Goal: Task Accomplishment & Management: Manage account settings

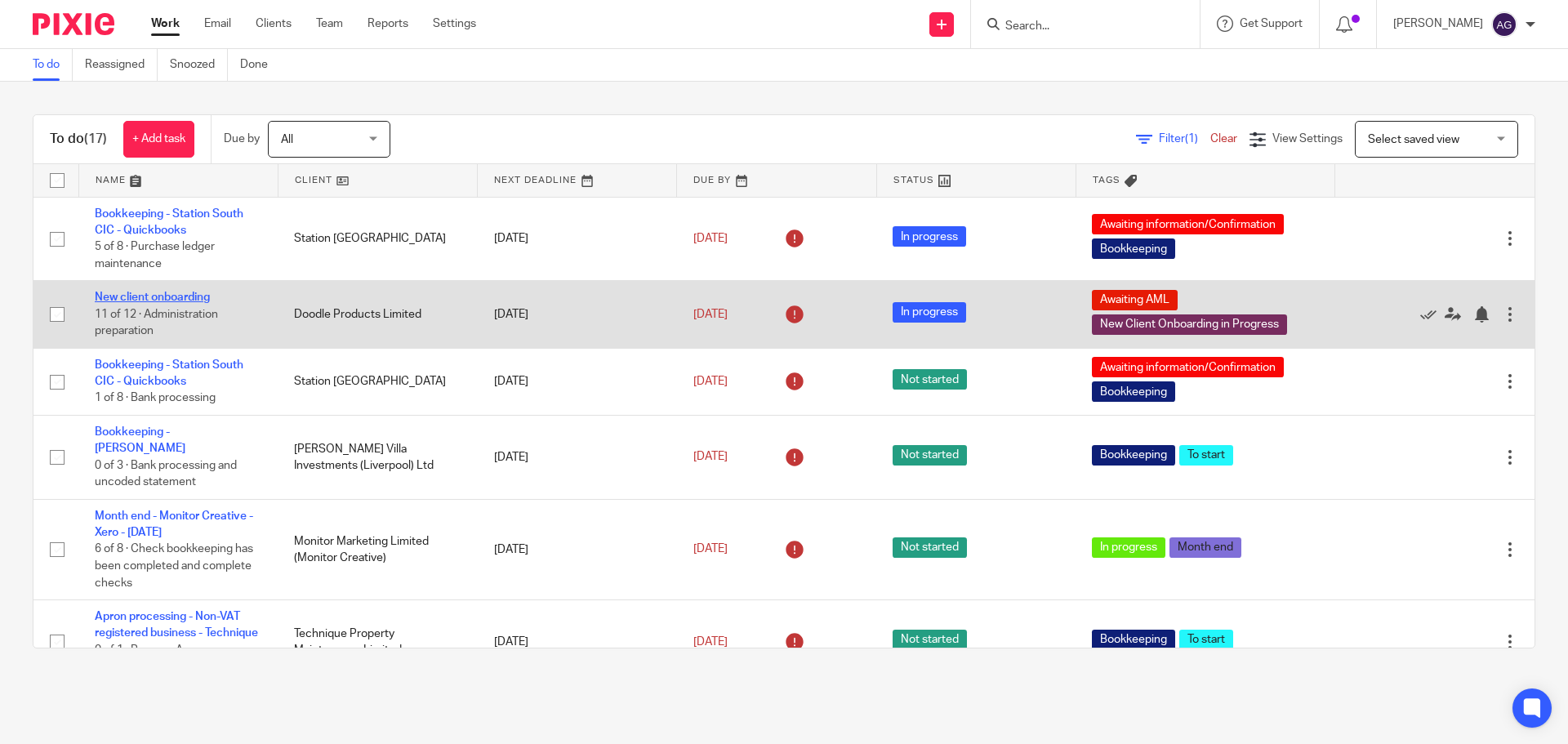
click at [200, 298] on link "New client onboarding" at bounding box center [152, 298] width 115 height 12
click at [131, 295] on link "New client onboarding" at bounding box center [152, 298] width 115 height 12
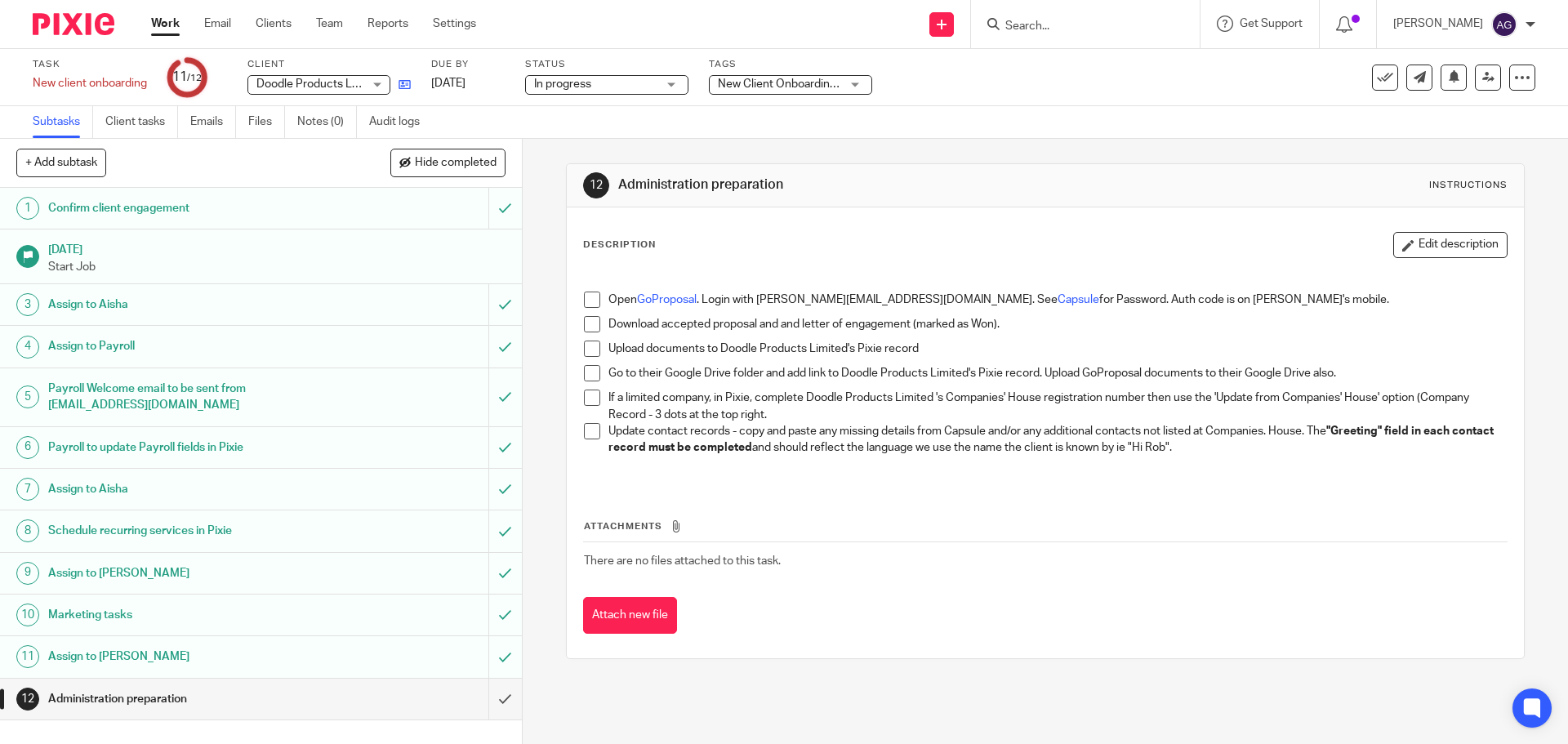
click at [408, 92] on link at bounding box center [400, 84] width 21 height 17
click at [589, 298] on span at bounding box center [592, 300] width 17 height 17
click at [584, 330] on span at bounding box center [592, 324] width 17 height 17
click at [594, 352] on span at bounding box center [592, 349] width 17 height 17
click at [1521, 70] on div at bounding box center [1521, 77] width 26 height 26
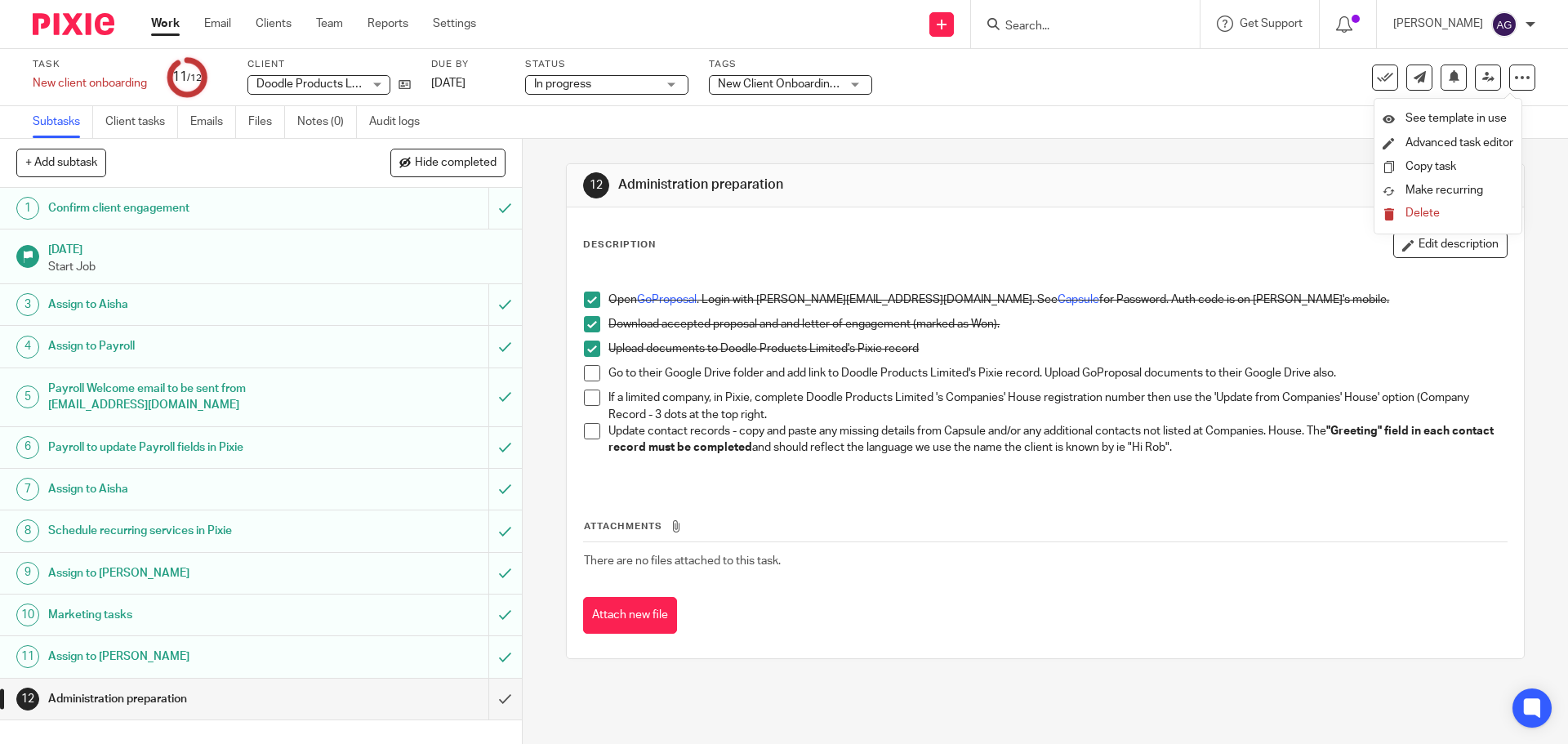
click at [1252, 133] on div "Subtasks Client tasks Emails Files Notes (0) Audit logs" at bounding box center [784, 122] width 1568 height 32
click at [1518, 74] on div at bounding box center [1521, 77] width 26 height 26
click at [1058, 76] on div "Task New client onboarding Save New client onboarding 11 /12 Client Doodle Prod…" at bounding box center [658, 77] width 1252 height 39
click at [412, 80] on div "Task New client onboarding Save New client onboarding 11 /12 Client Doodle Prod…" at bounding box center [658, 77] width 1252 height 39
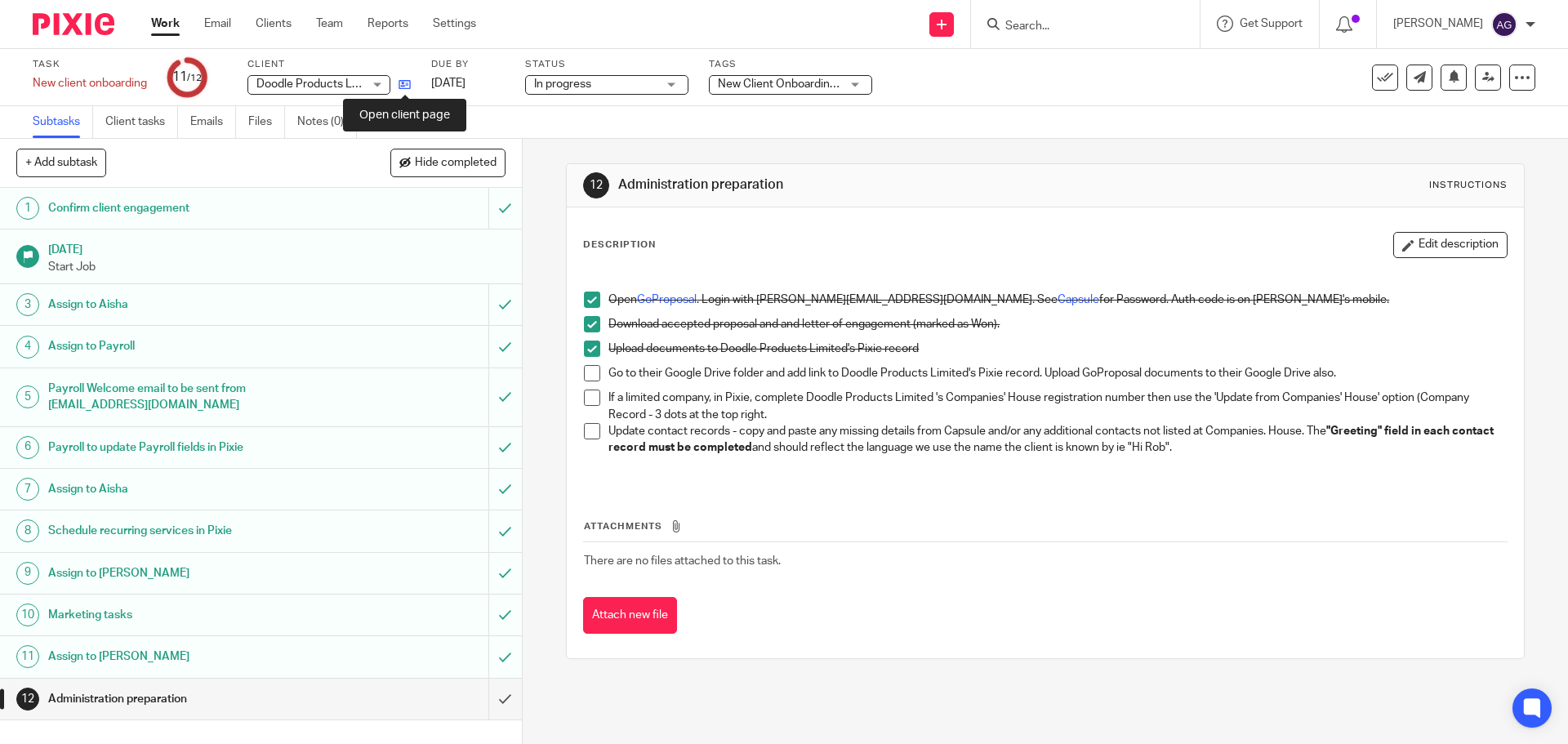
click at [408, 83] on icon at bounding box center [404, 84] width 12 height 12
click at [584, 377] on span at bounding box center [592, 373] width 17 height 17
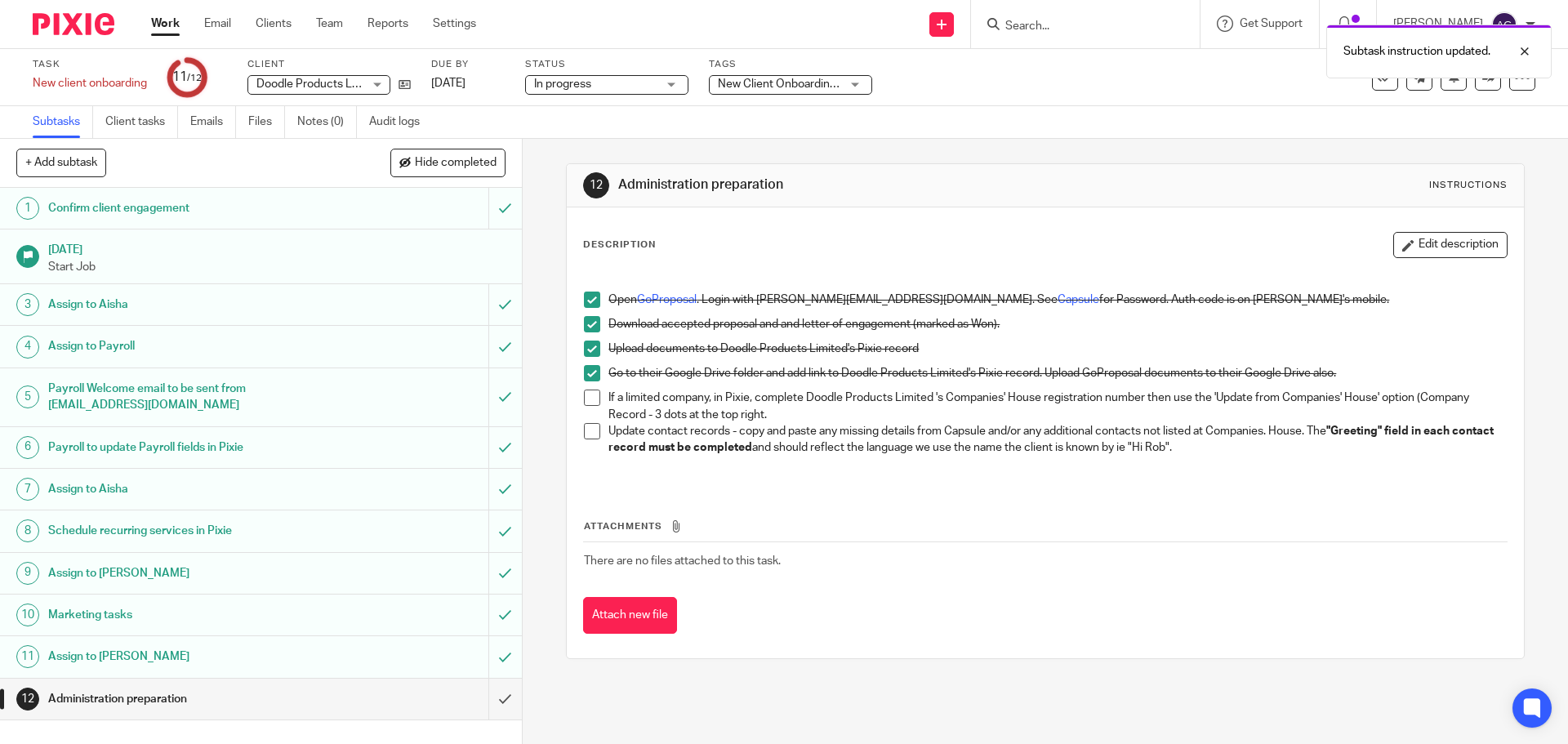
click at [587, 392] on span at bounding box center [592, 397] width 17 height 17
click at [591, 438] on span at bounding box center [592, 431] width 17 height 17
click at [483, 698] on input "submit" at bounding box center [261, 698] width 522 height 41
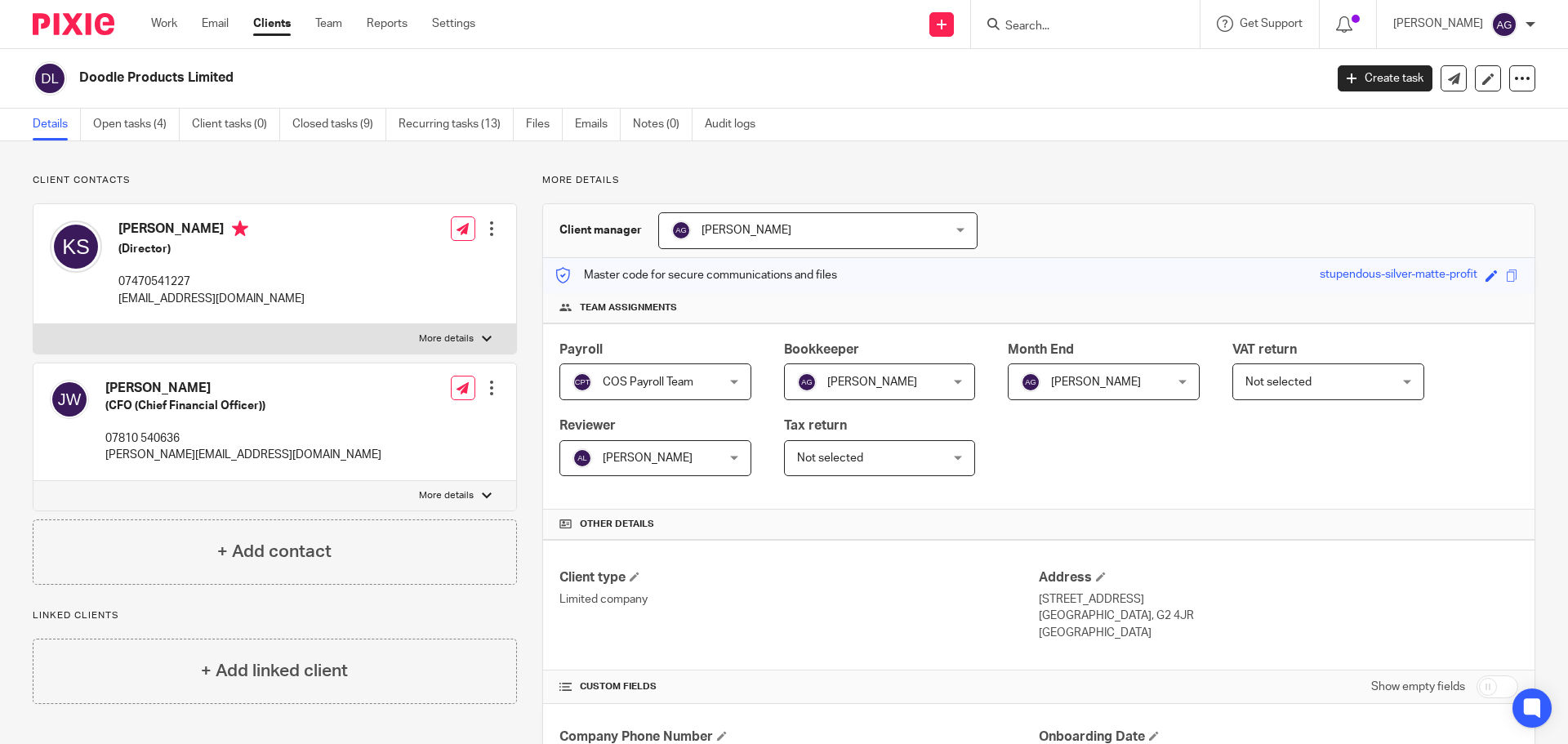
click at [525, 129] on ul "Details Open tasks (4) Client tasks (0) Closed tasks (9) Recurring tasks (13) F…" at bounding box center [406, 125] width 747 height 32
click at [538, 120] on link "Files" at bounding box center [544, 125] width 37 height 32
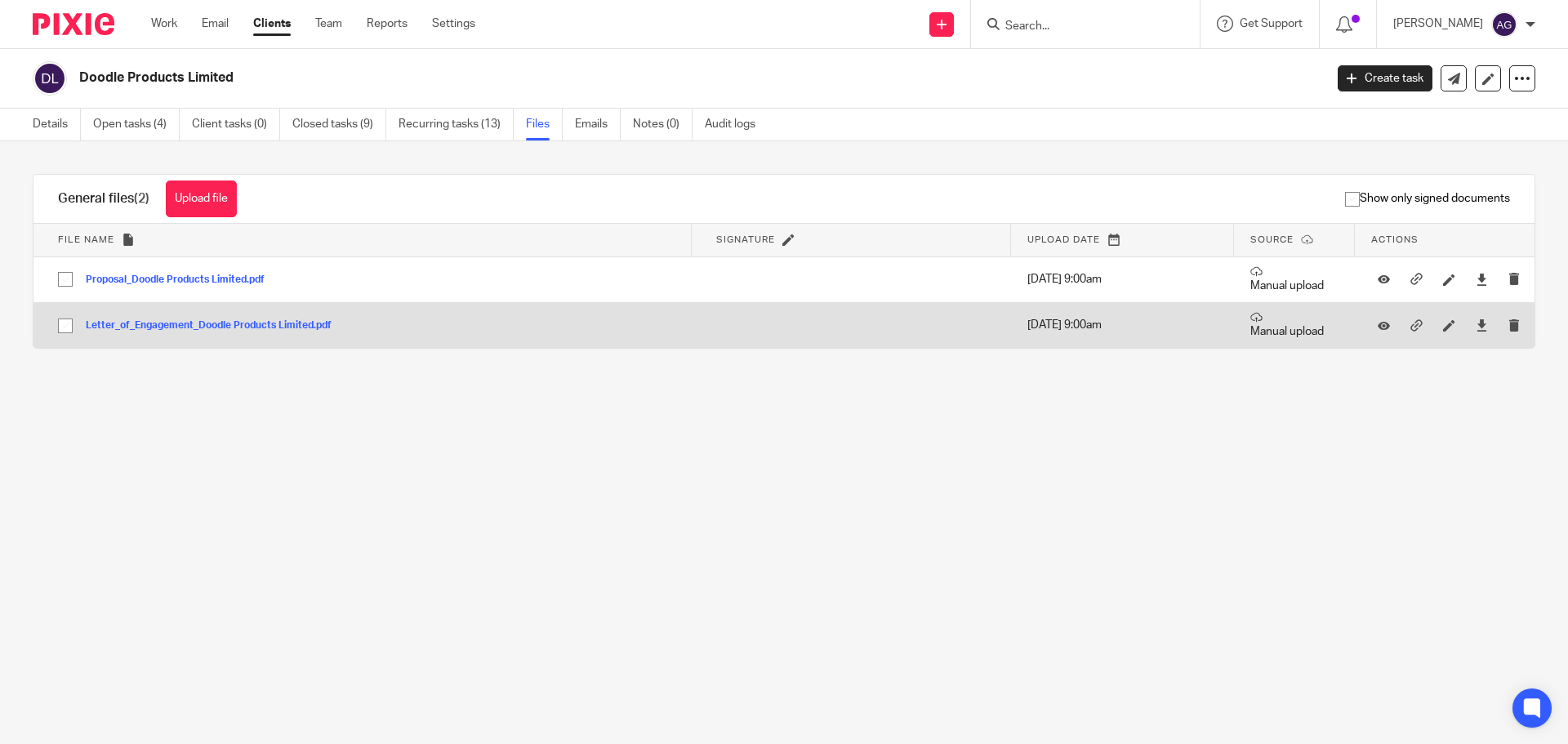
click at [470, 333] on td "Letter_of_Engagement_Doodle Products Limited.pdf Letter_of_Engagement_Doodle Pr…" at bounding box center [362, 324] width 658 height 46
click at [250, 325] on button "Letter_of_Engagement_Doodle Products Limited.pdf" at bounding box center [214, 326] width 258 height 12
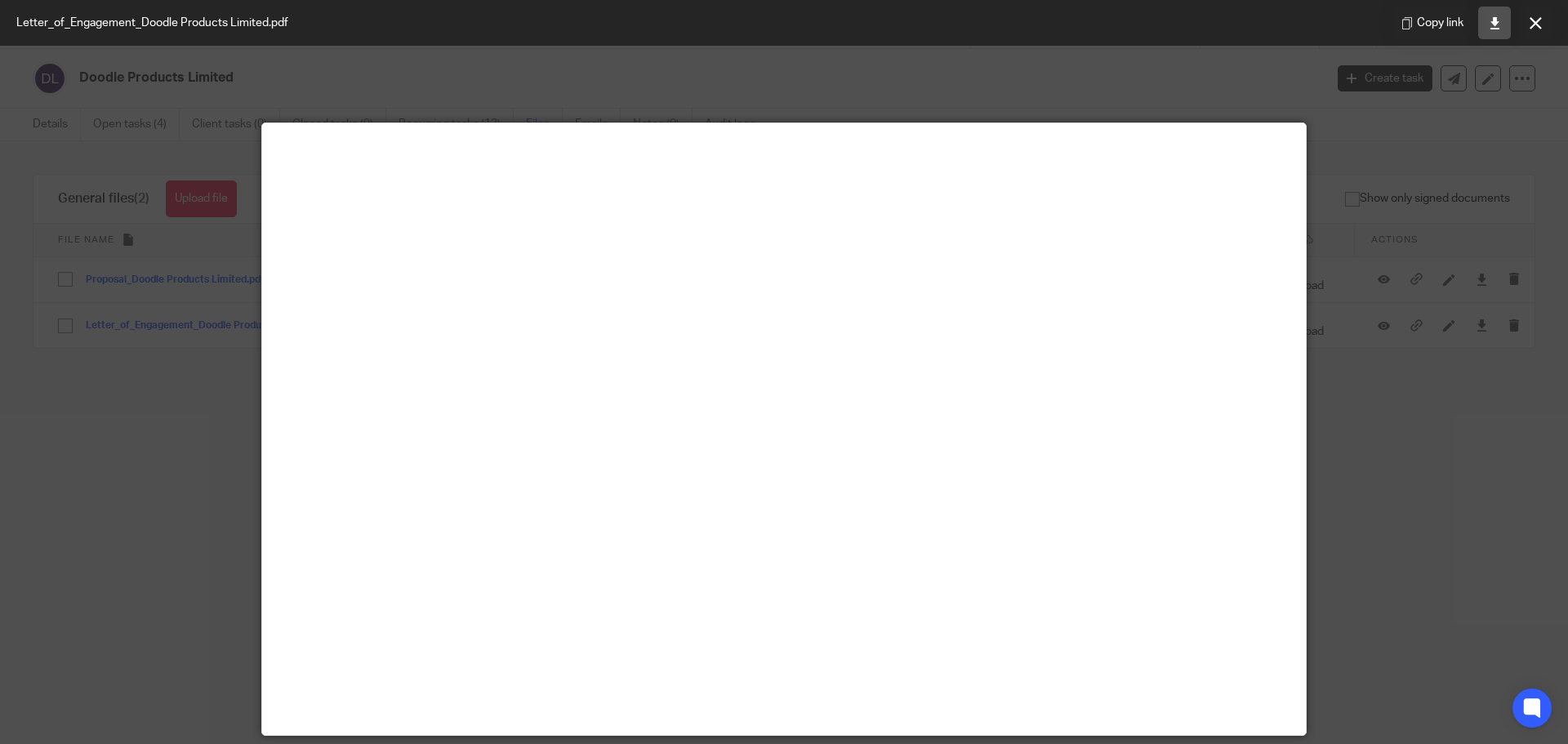
click at [1502, 27] on link at bounding box center [1494, 22] width 32 height 32
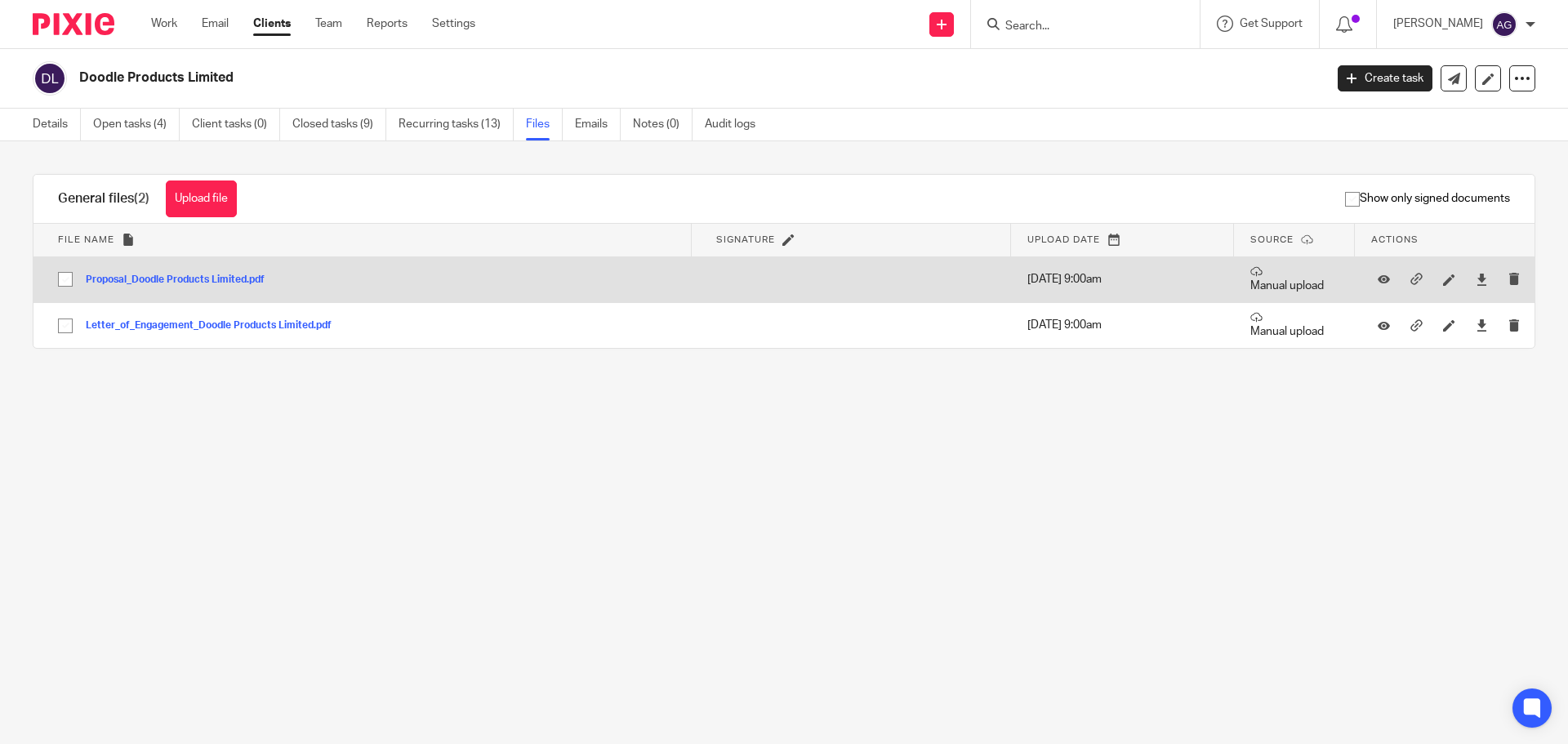
click at [198, 283] on button "Proposal_Doodle Products Limited.pdf" at bounding box center [181, 280] width 191 height 12
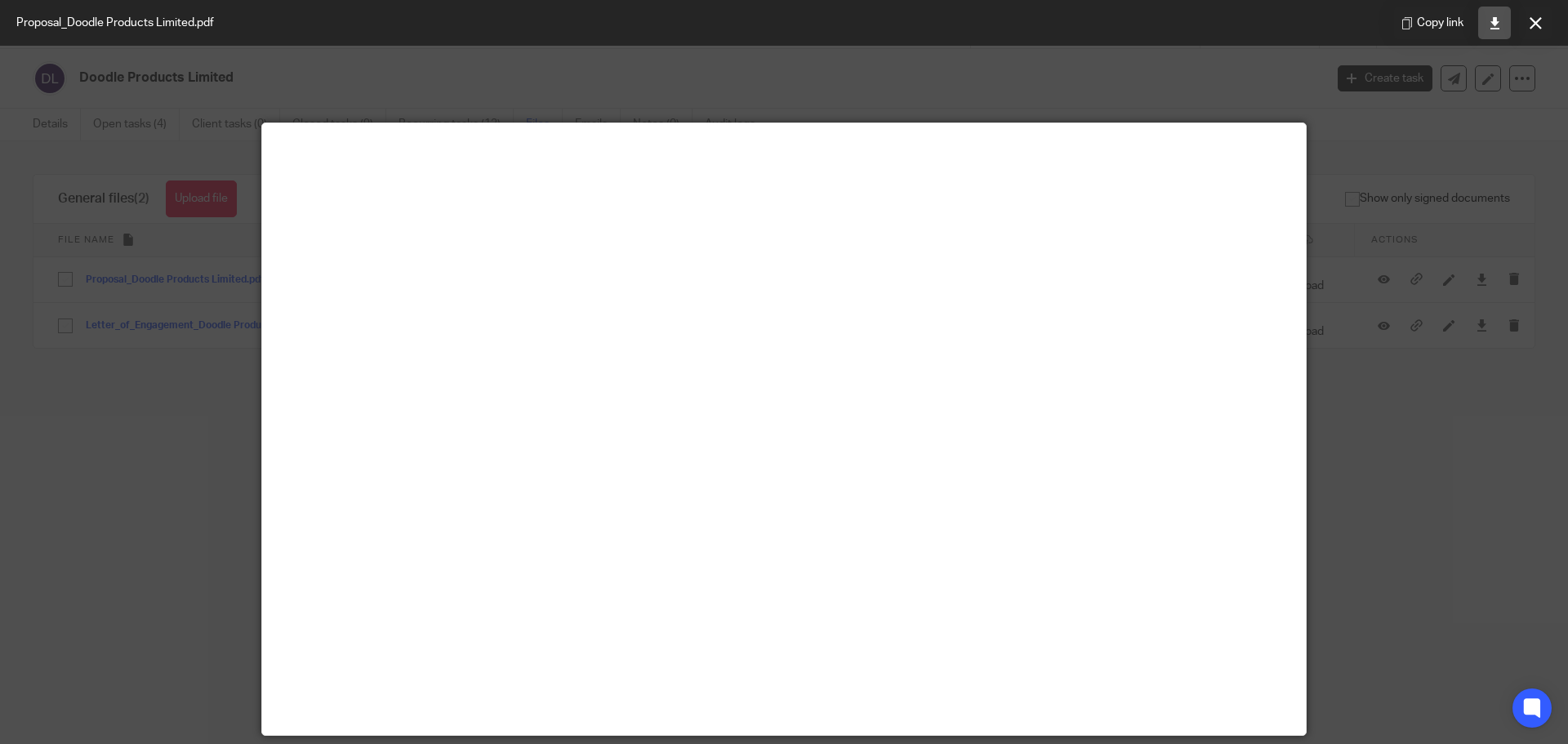
click at [1492, 27] on icon at bounding box center [1494, 23] width 12 height 12
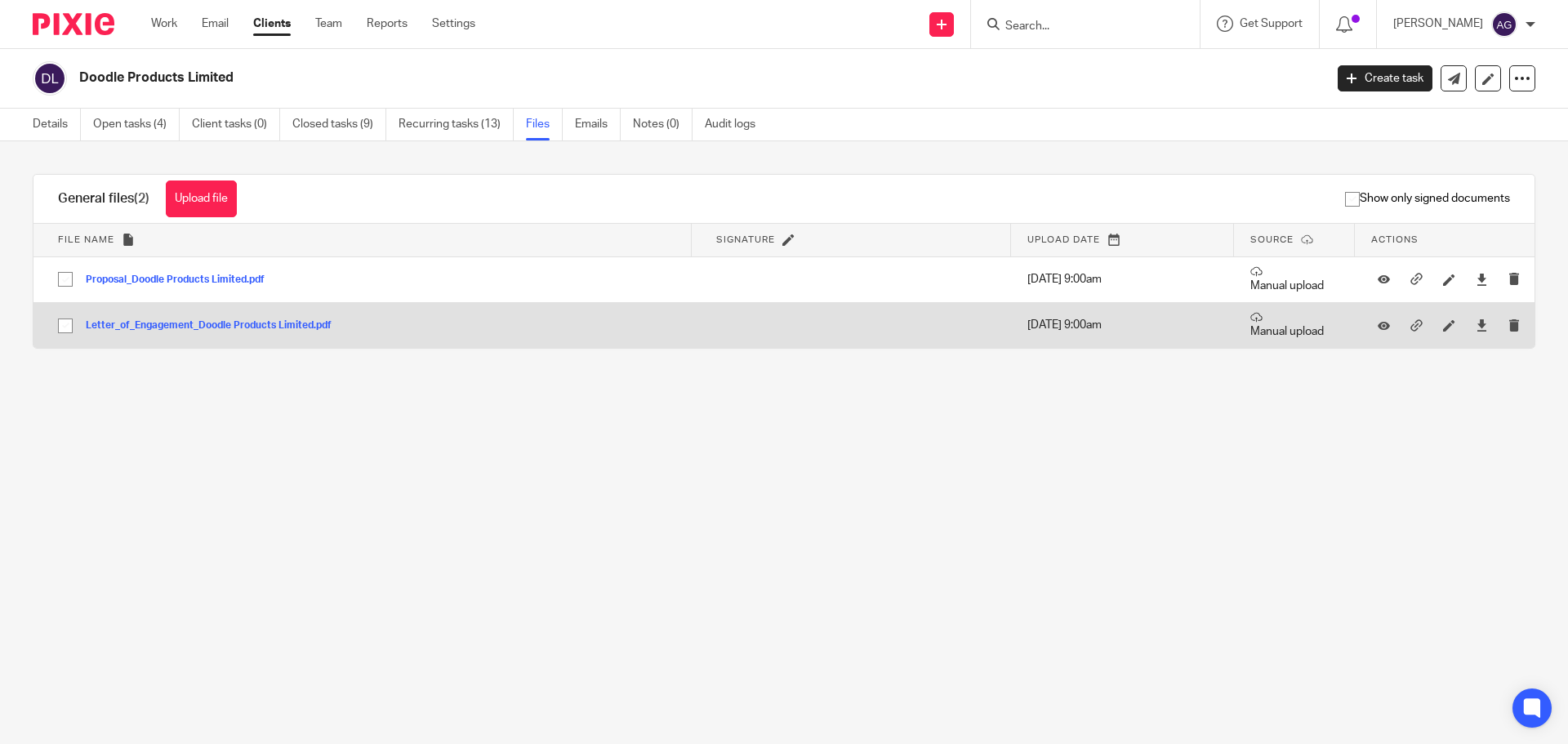
click at [248, 327] on button "Letter_of_Engagement_Doodle Products Limited.pdf" at bounding box center [214, 326] width 258 height 12
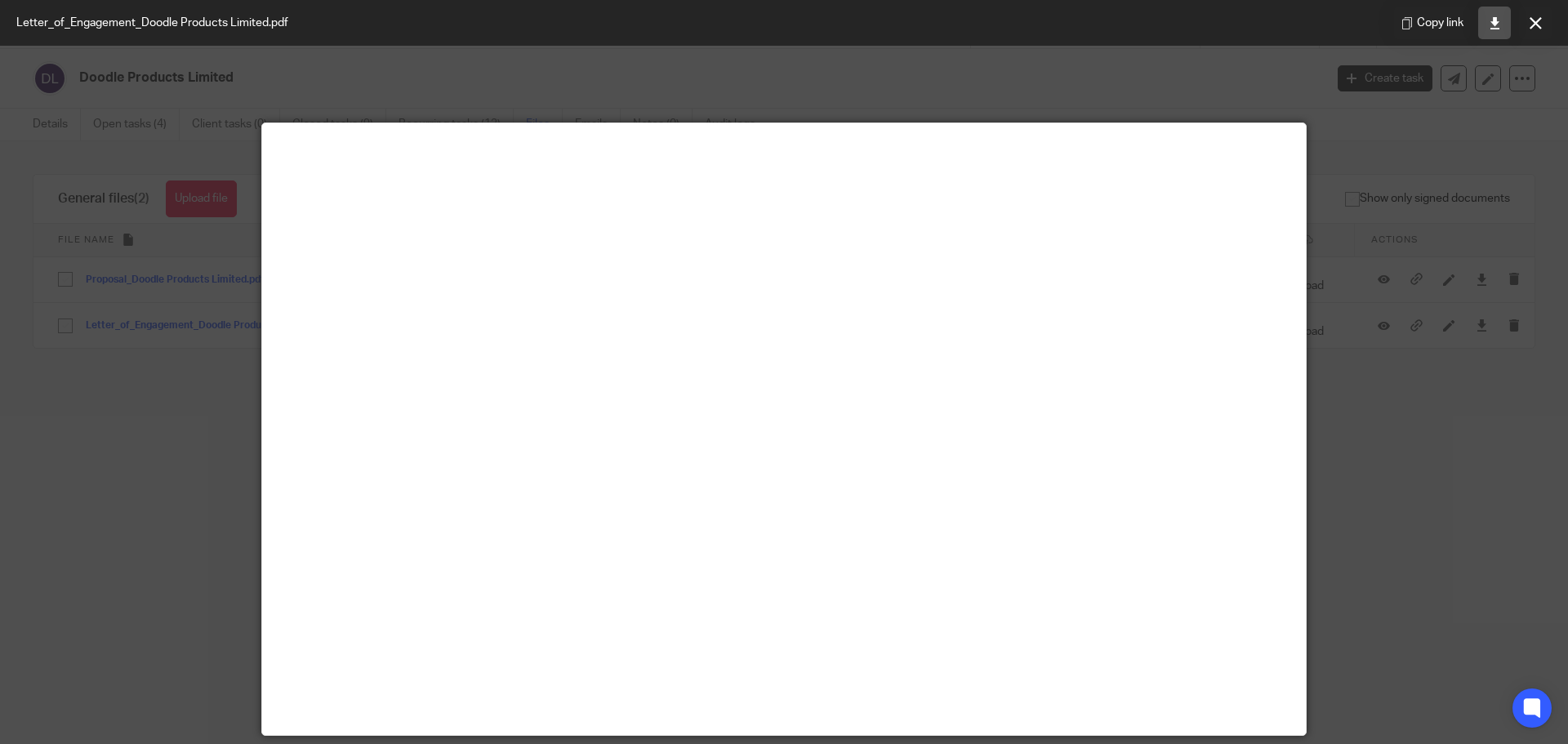
click at [1494, 22] on icon at bounding box center [1494, 23] width 12 height 12
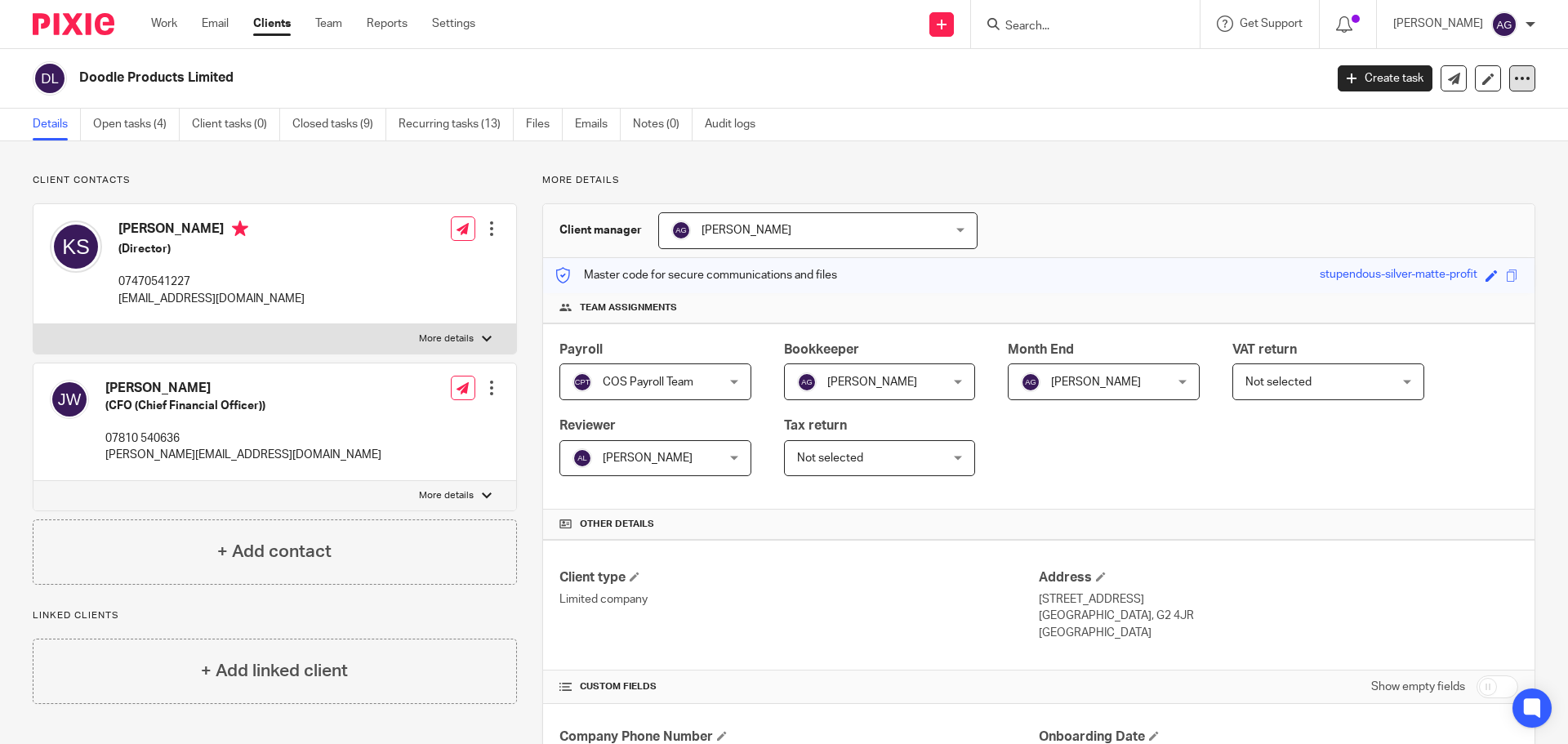
click at [1514, 86] on div at bounding box center [1521, 78] width 26 height 26
click at [1420, 115] on link "Update from Companies House" at bounding box center [1420, 120] width 180 height 23
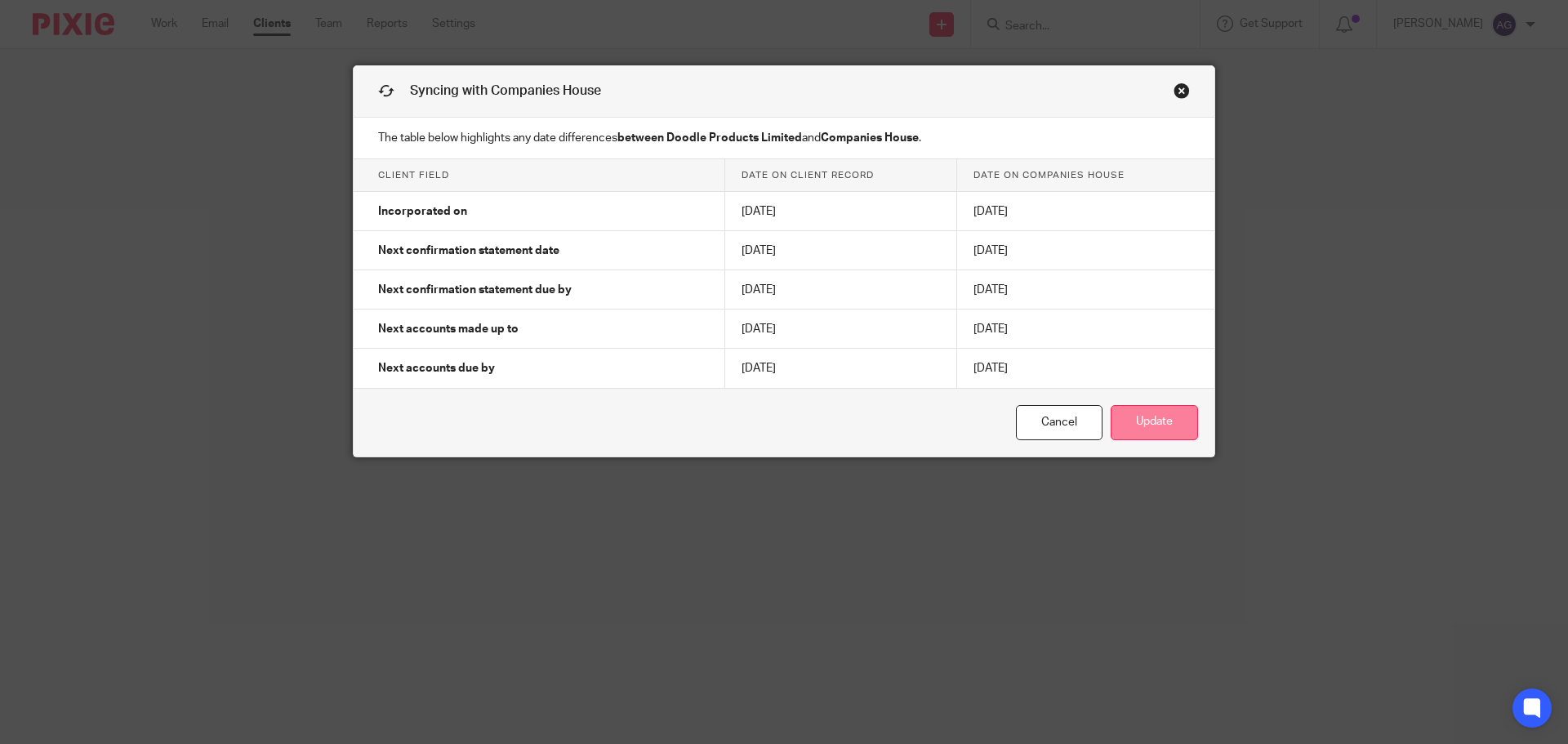
click at [1138, 420] on button "Update" at bounding box center [1154, 422] width 87 height 35
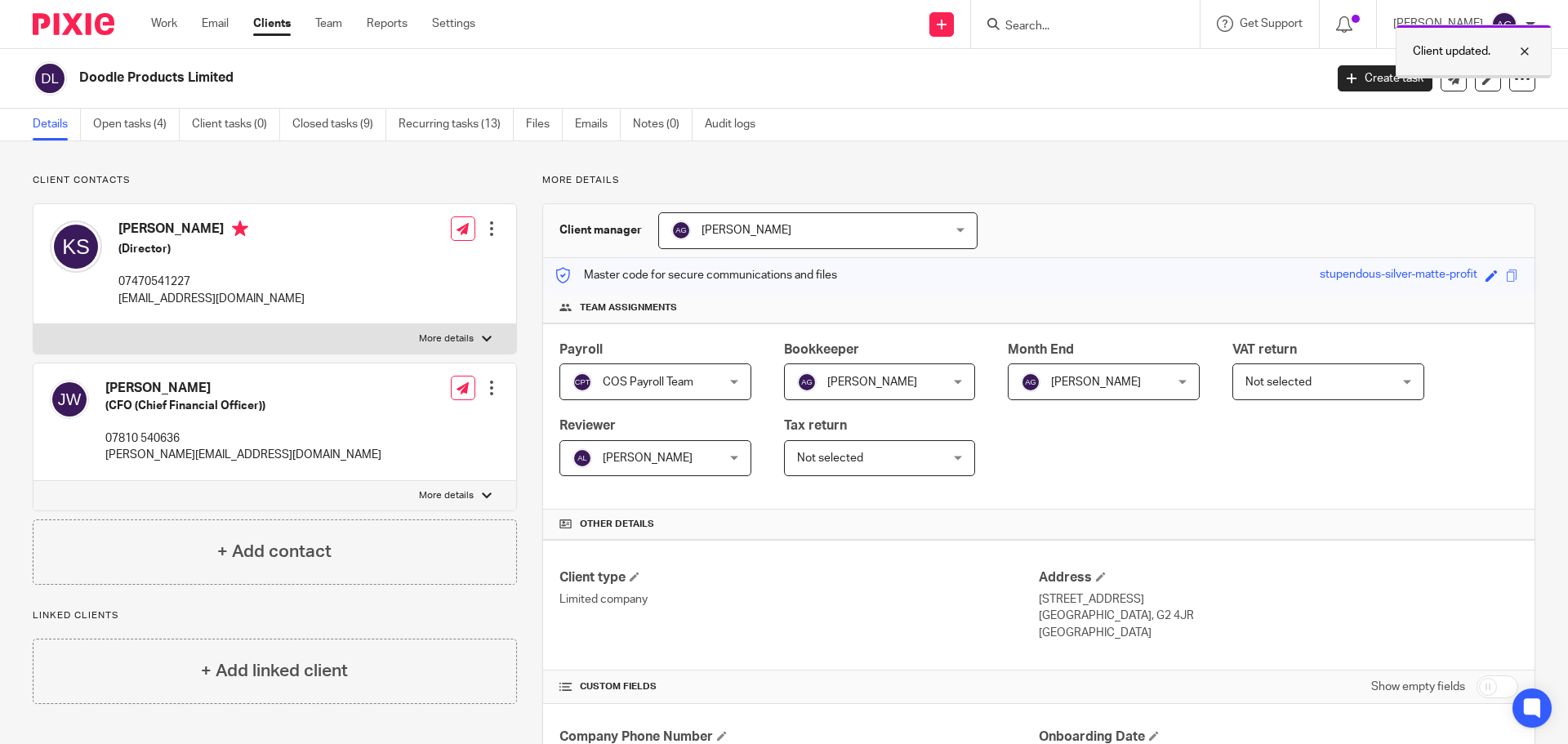
click at [1519, 76] on div at bounding box center [1473, 76] width 155 height 2
click at [1514, 77] on icon at bounding box center [1522, 78] width 17 height 17
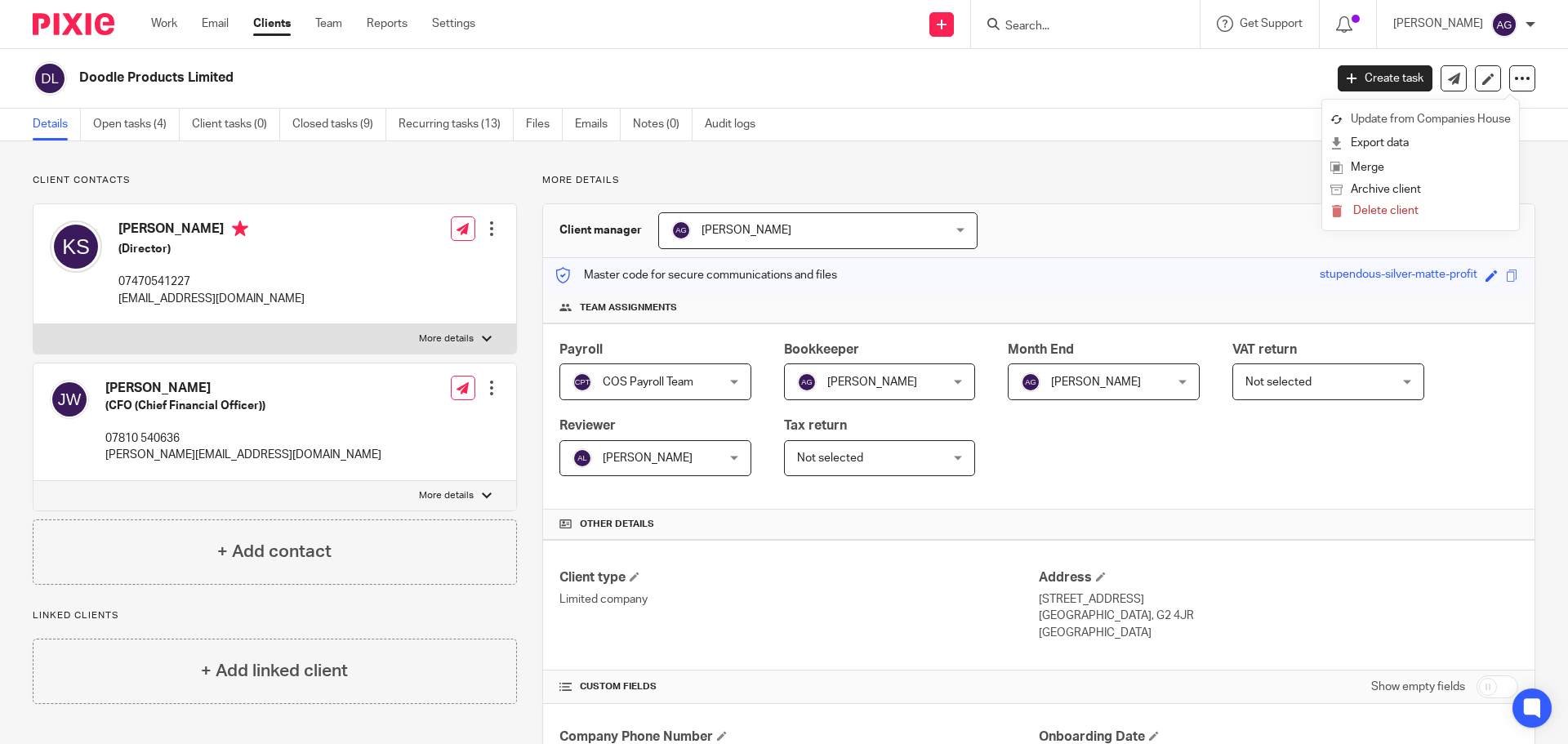
click at [1411, 109] on link "Update from Companies House" at bounding box center [1420, 120] width 180 height 23
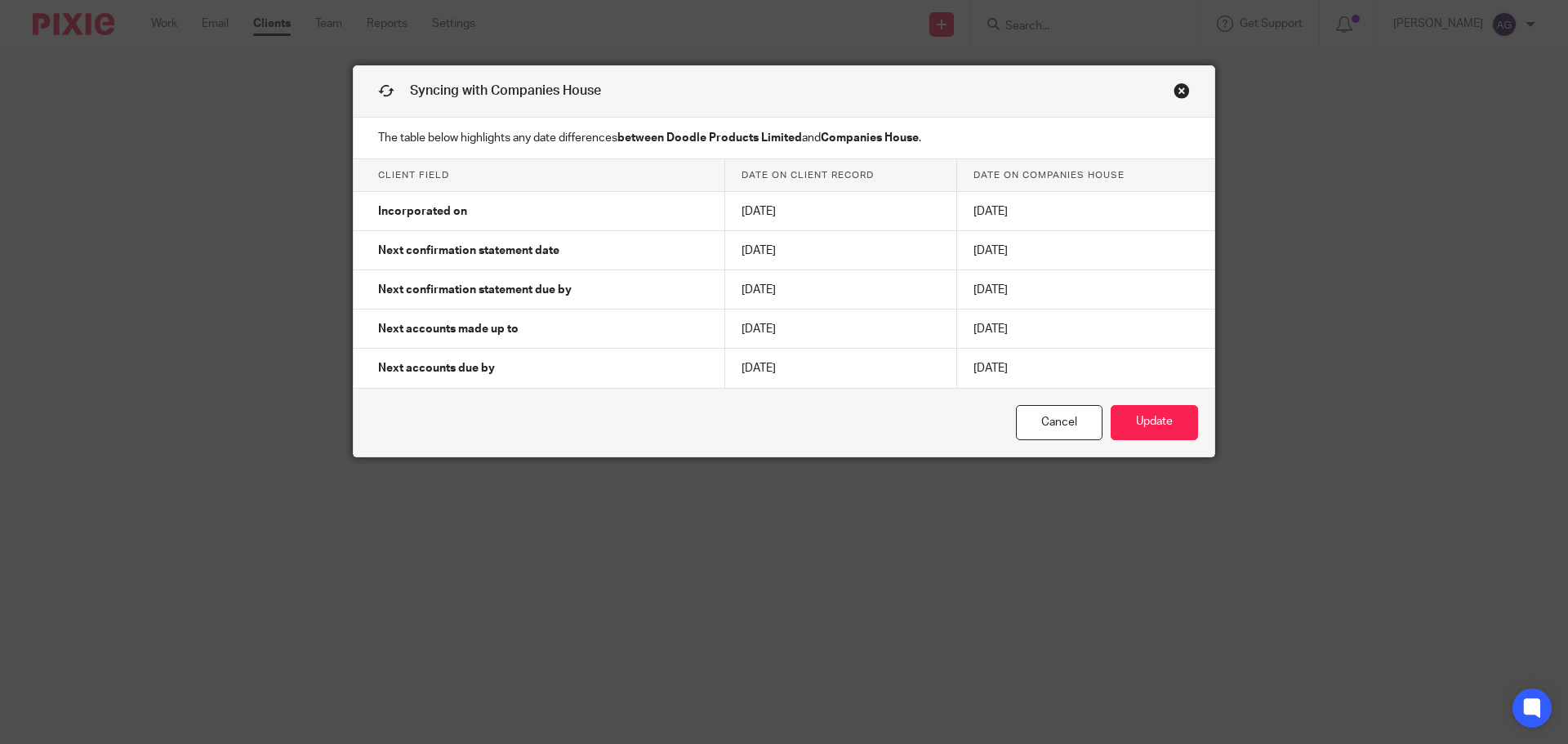
click at [1178, 92] on link "Close this dialog window" at bounding box center [1181, 93] width 17 height 22
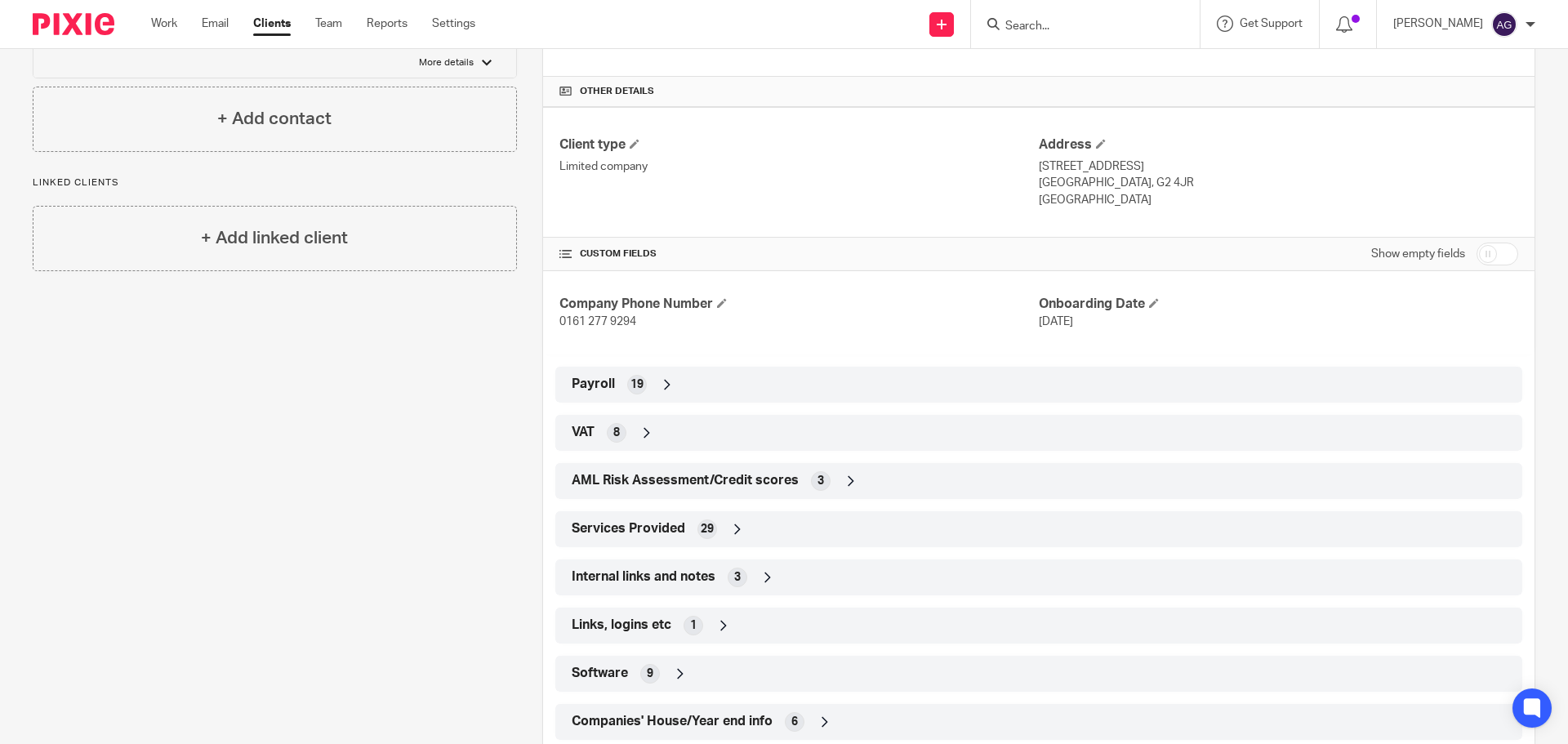
scroll to position [475, 0]
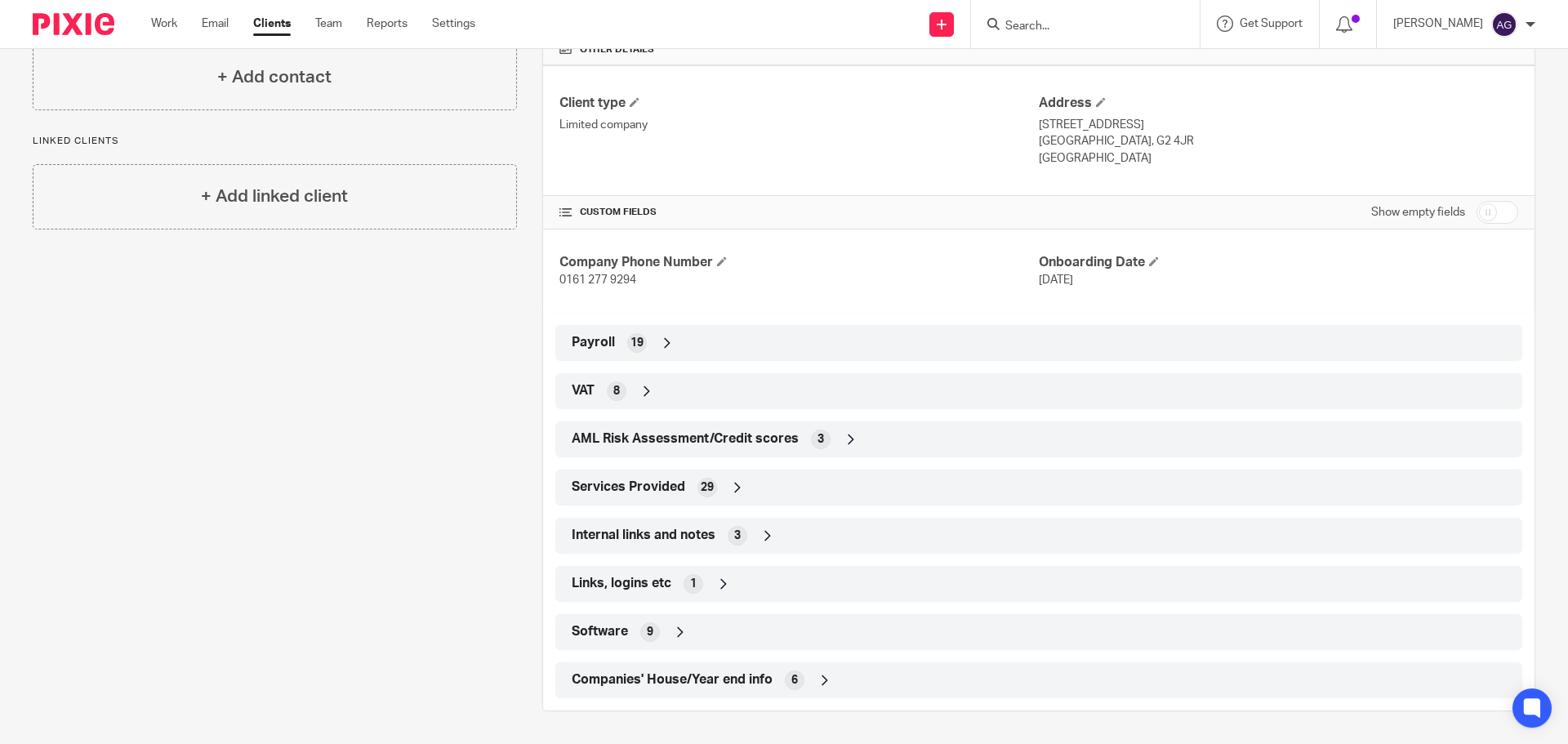
click at [604, 537] on span "Internal links and notes" at bounding box center [643, 535] width 144 height 17
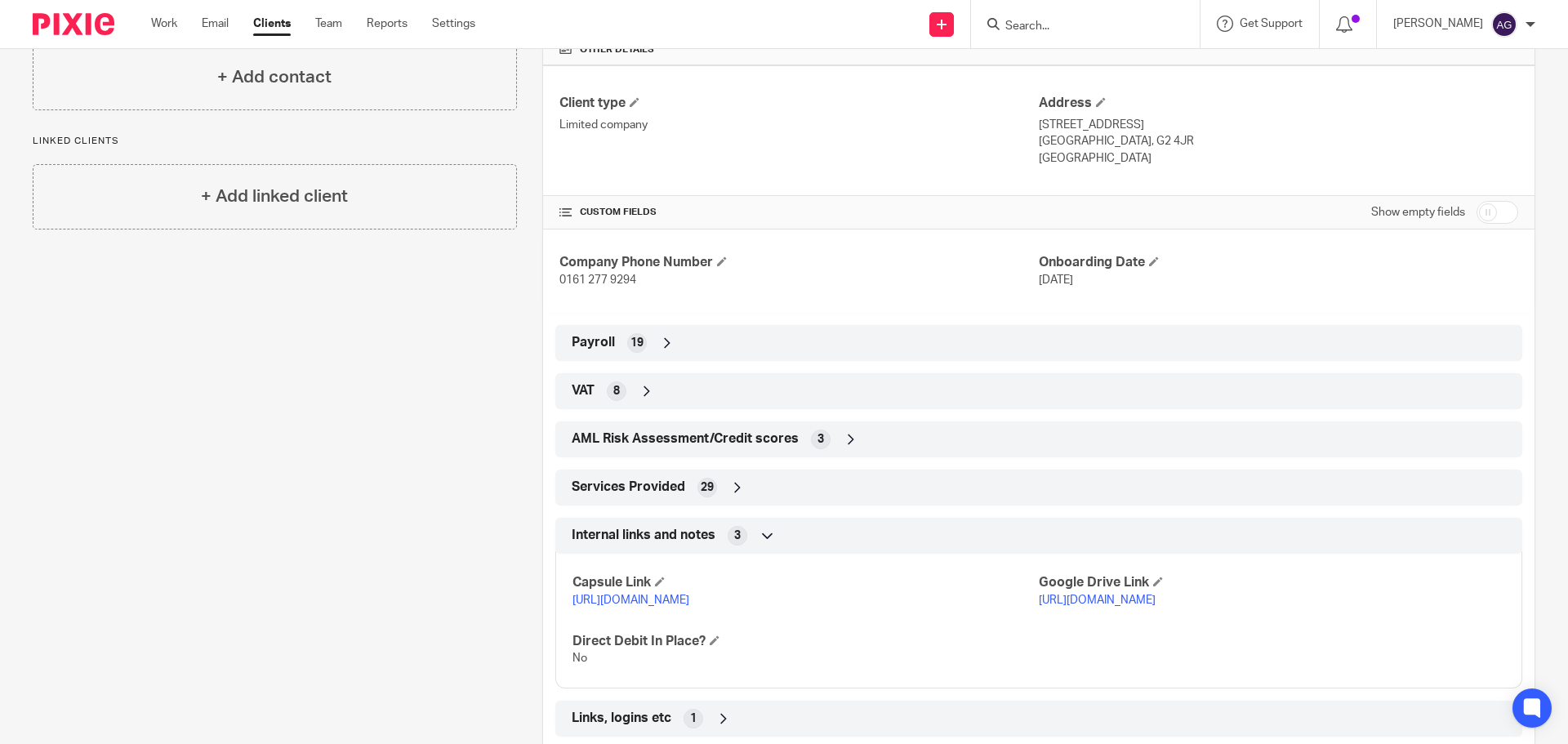
click at [604, 537] on span "Internal links and notes" at bounding box center [643, 535] width 144 height 17
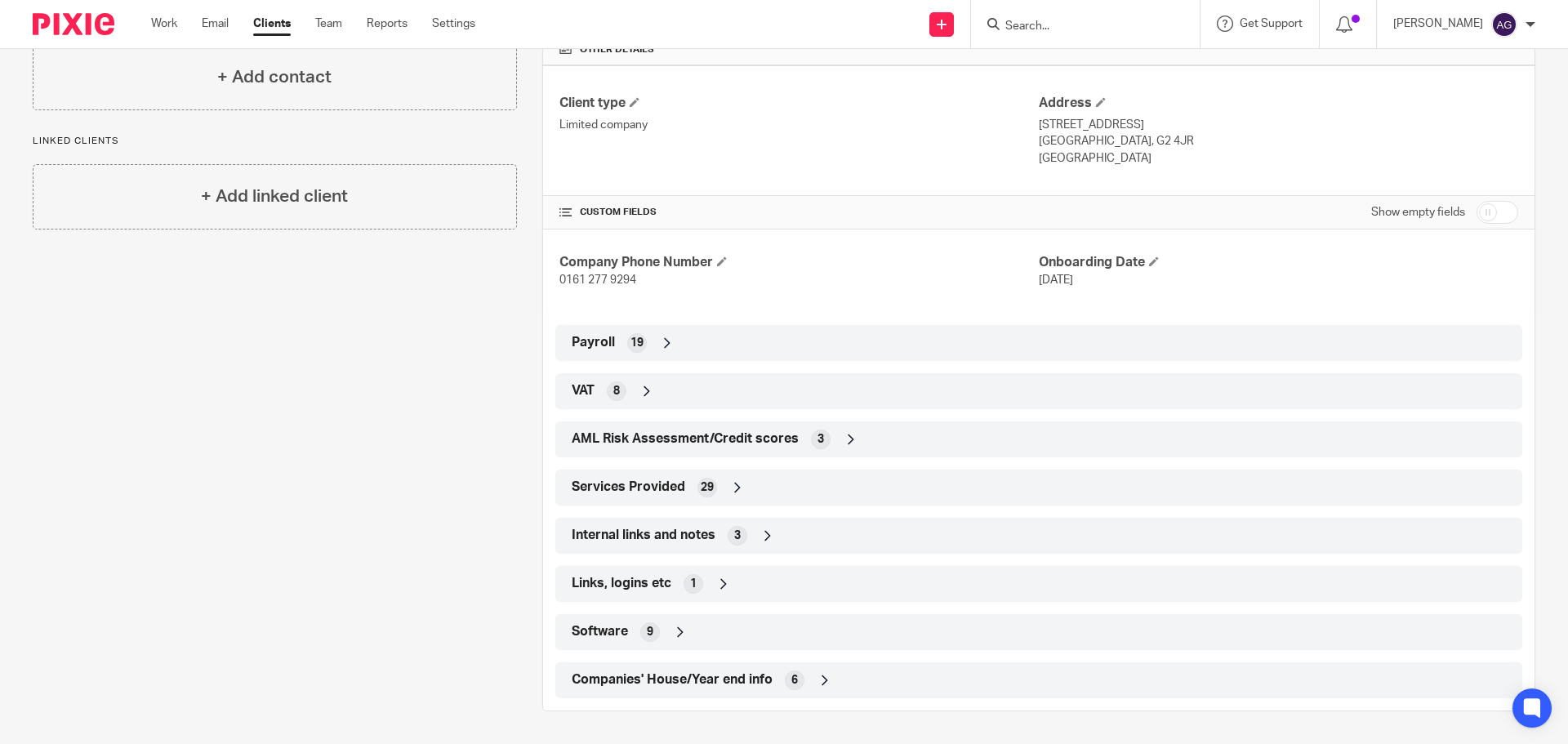
click at [639, 480] on span "Services Provided" at bounding box center [628, 487] width 114 height 17
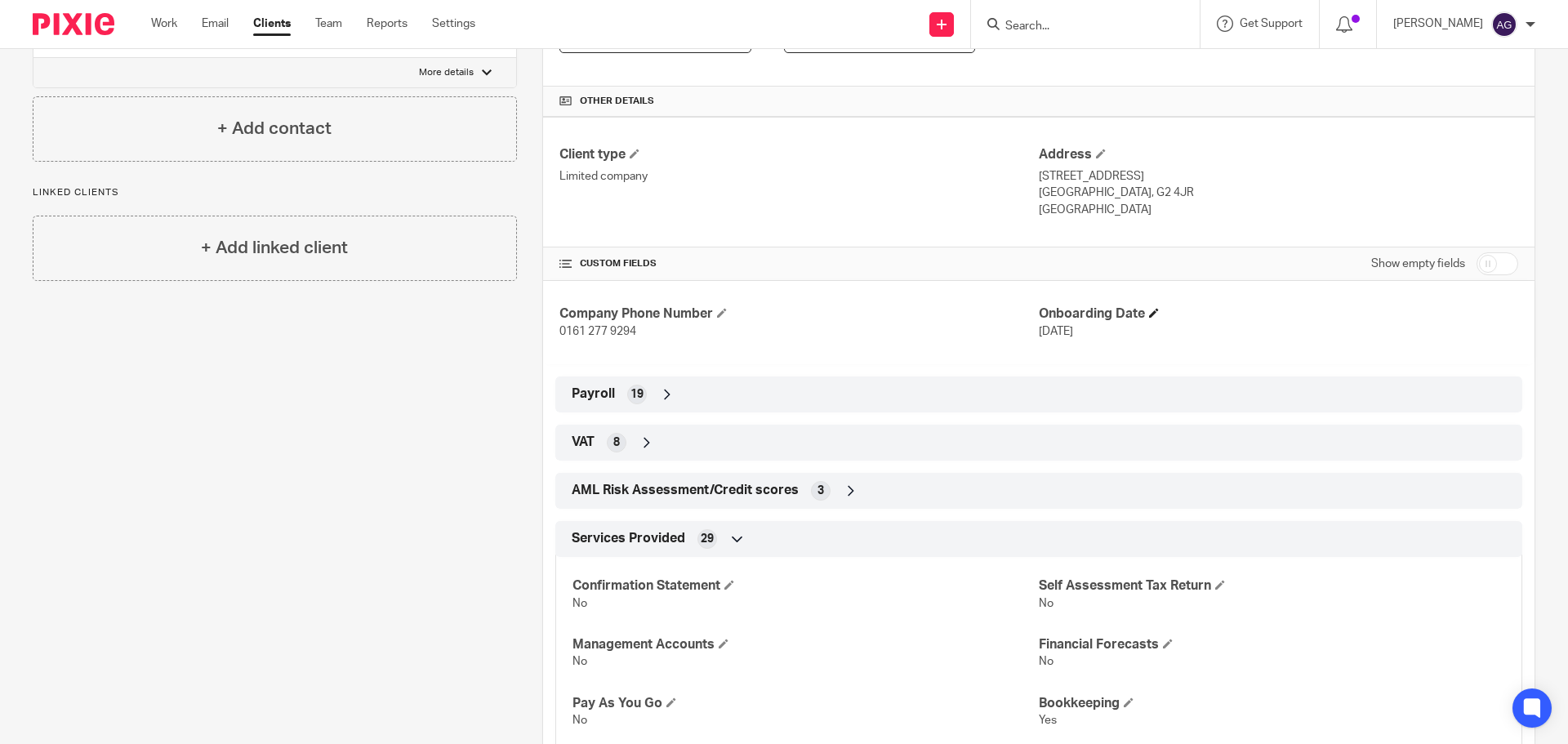
scroll to position [391, 0]
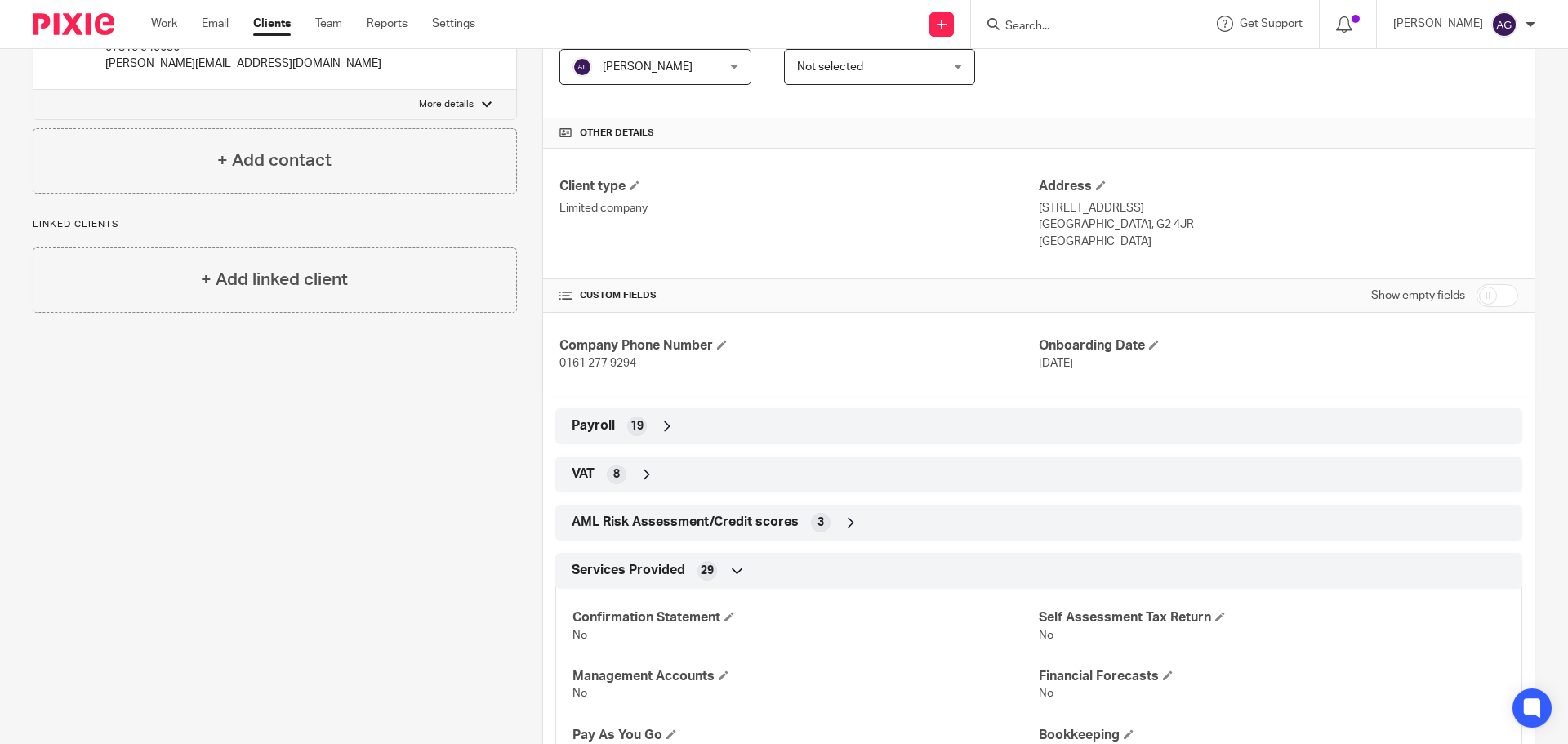
click at [1477, 289] on input "checkbox" at bounding box center [1497, 295] width 42 height 22
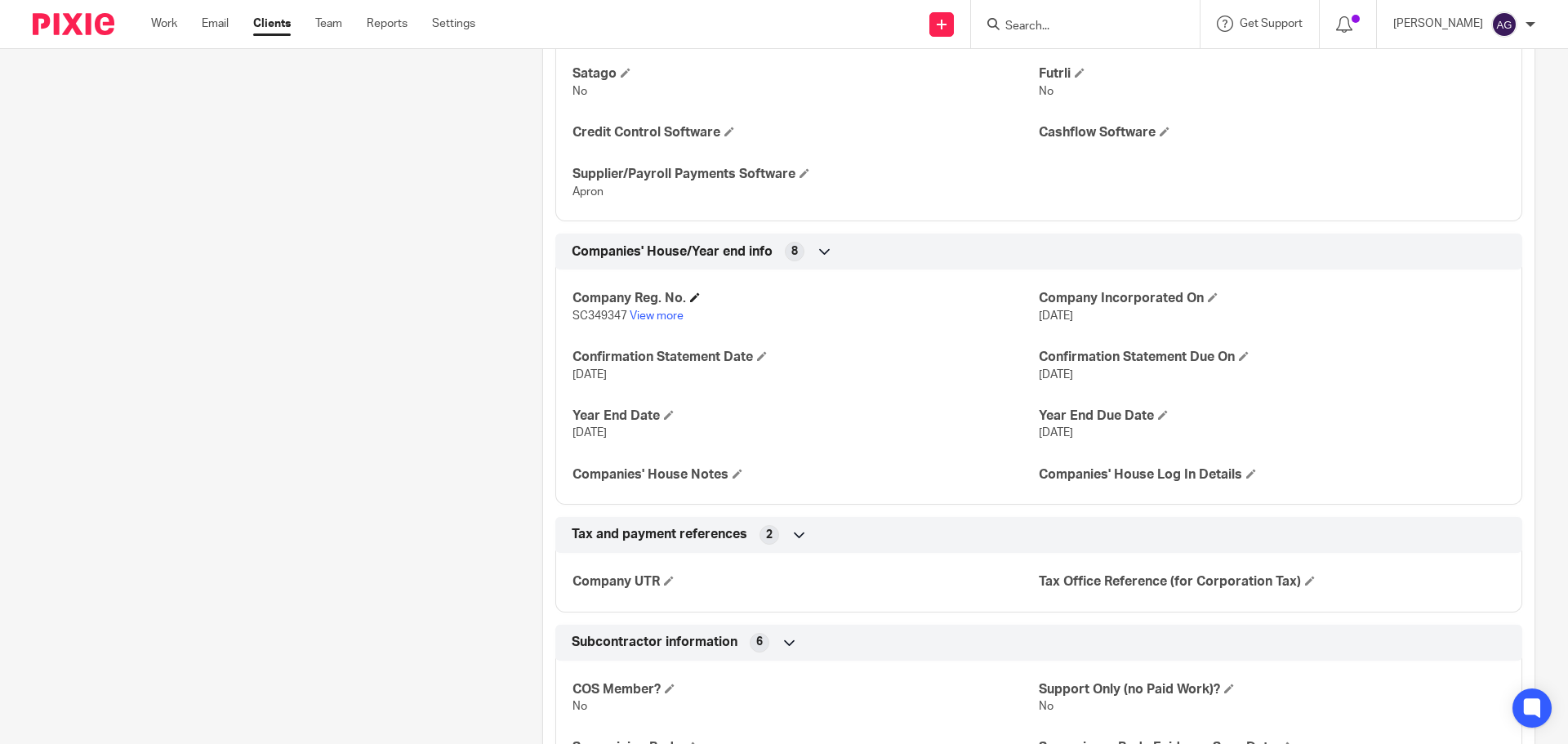
scroll to position [3820, 0]
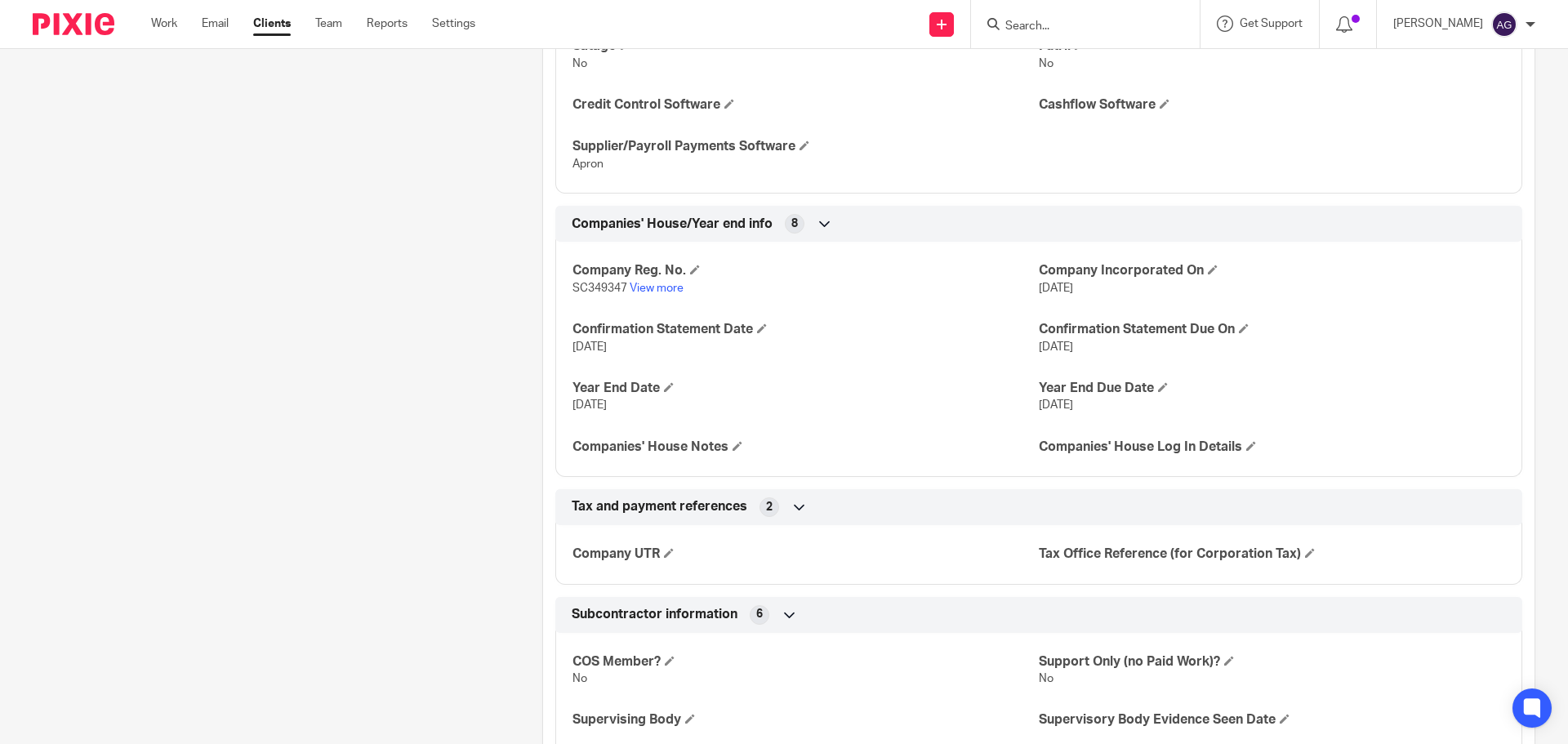
click at [791, 499] on icon at bounding box center [800, 507] width 17 height 17
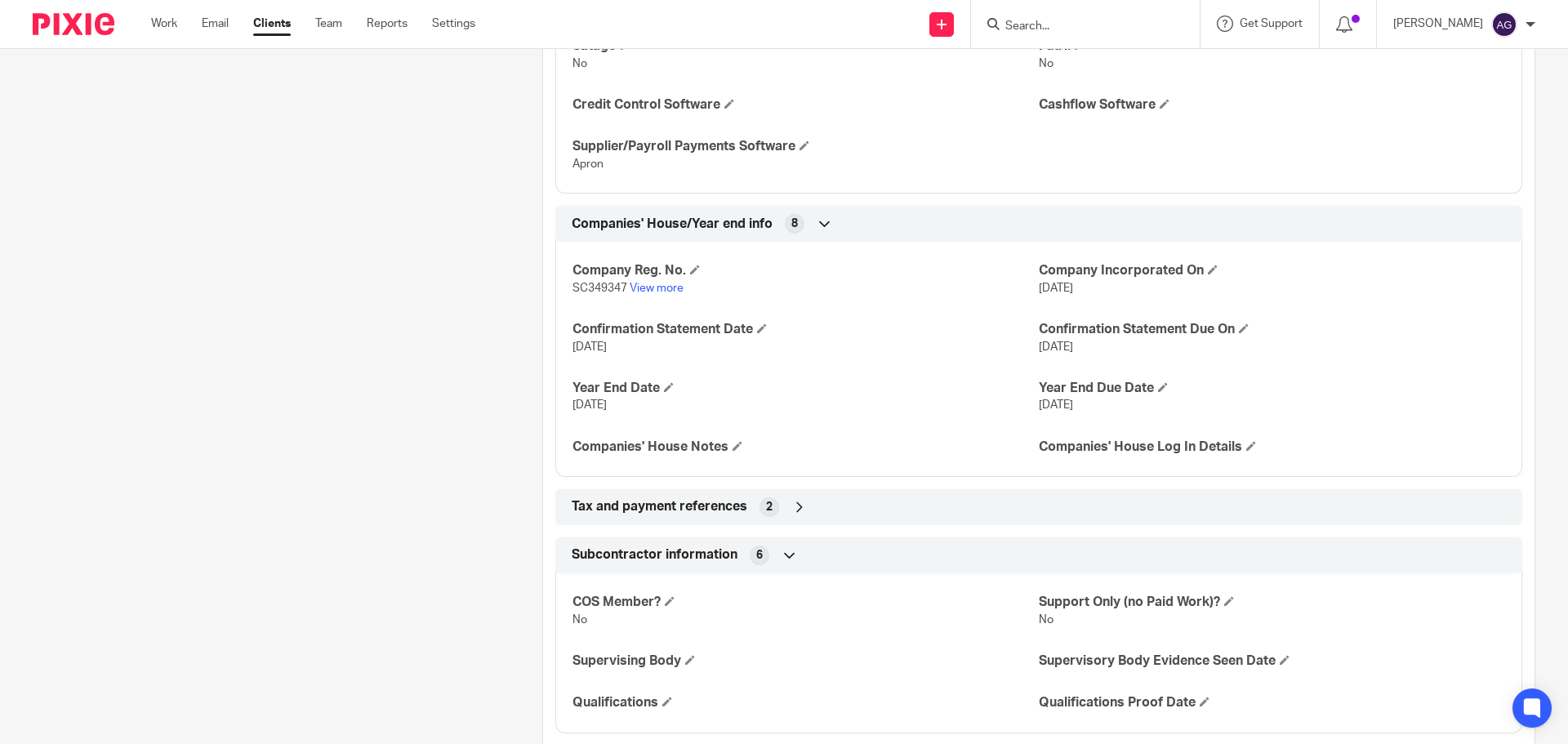
click at [789, 547] on icon at bounding box center [790, 555] width 17 height 17
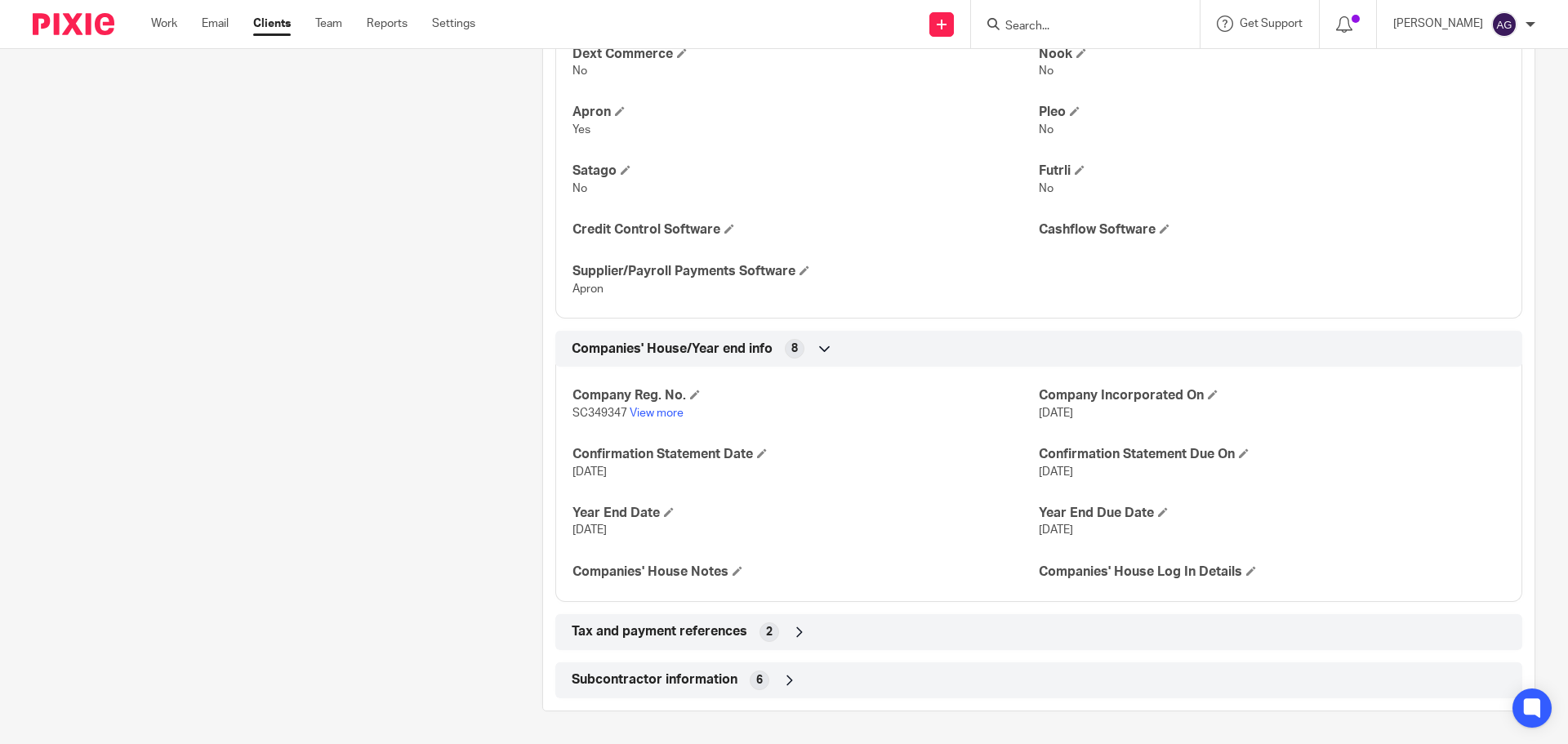
scroll to position [3677, 0]
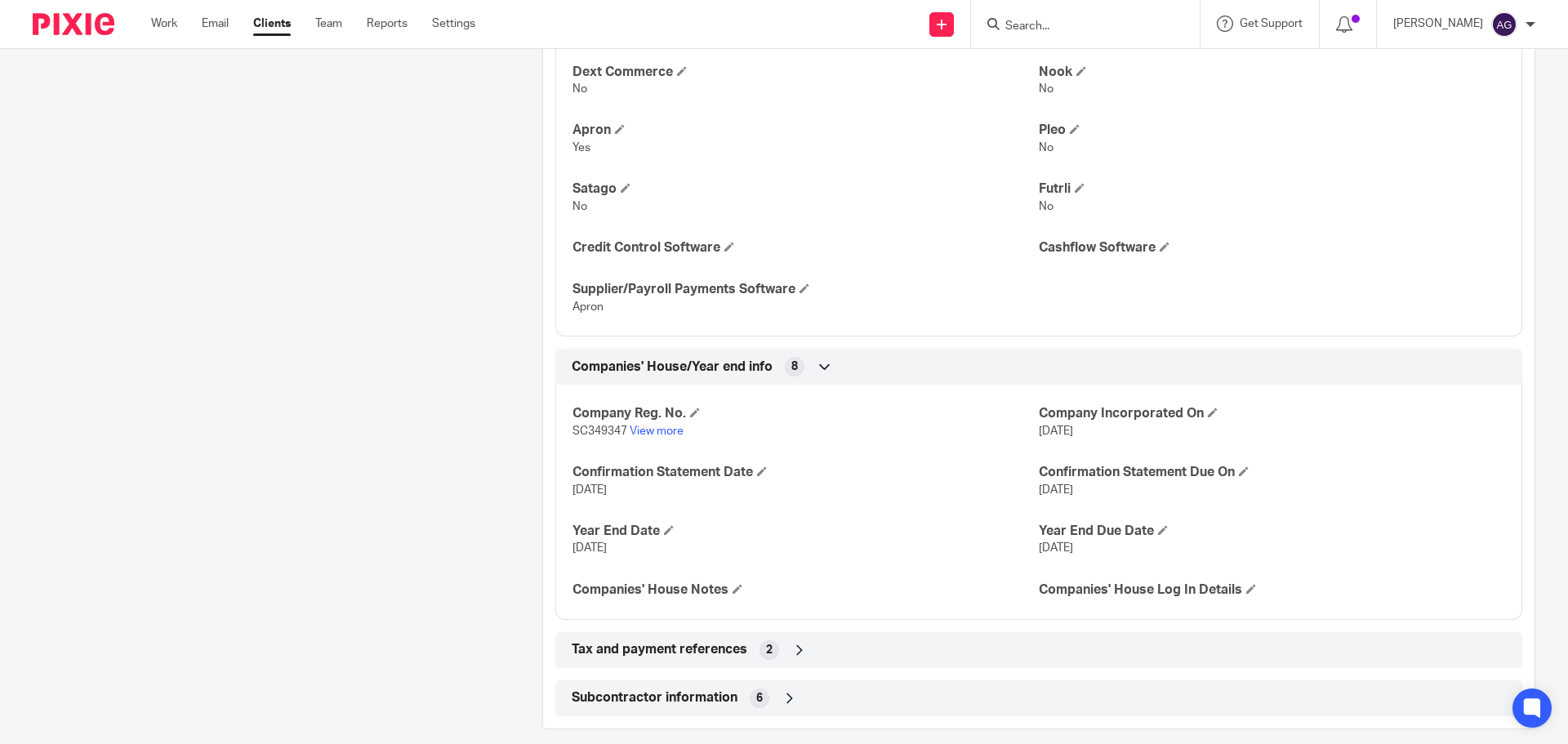
click at [797, 642] on icon at bounding box center [800, 650] width 17 height 17
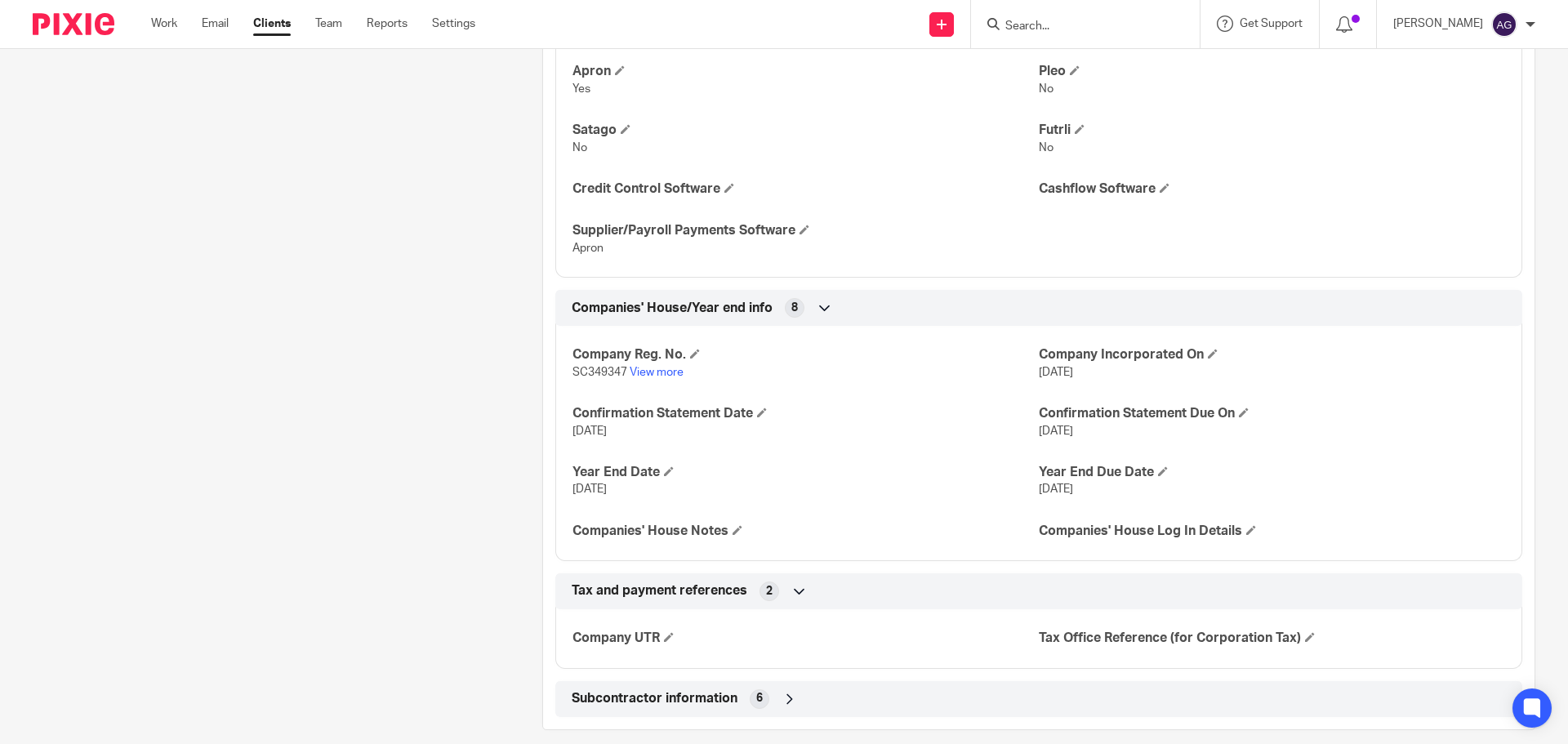
click at [796, 583] on icon at bounding box center [800, 591] width 17 height 17
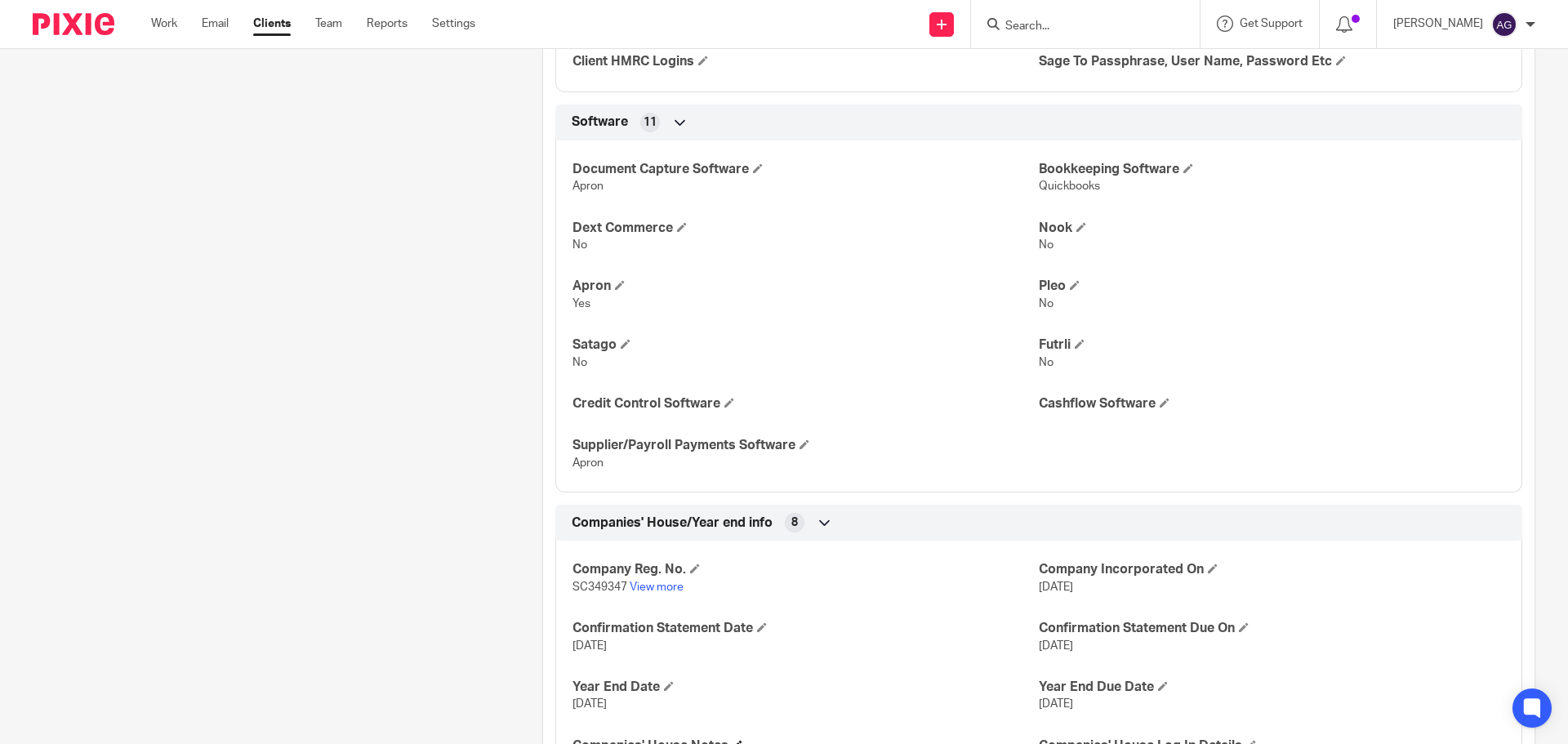
scroll to position [3514, 0]
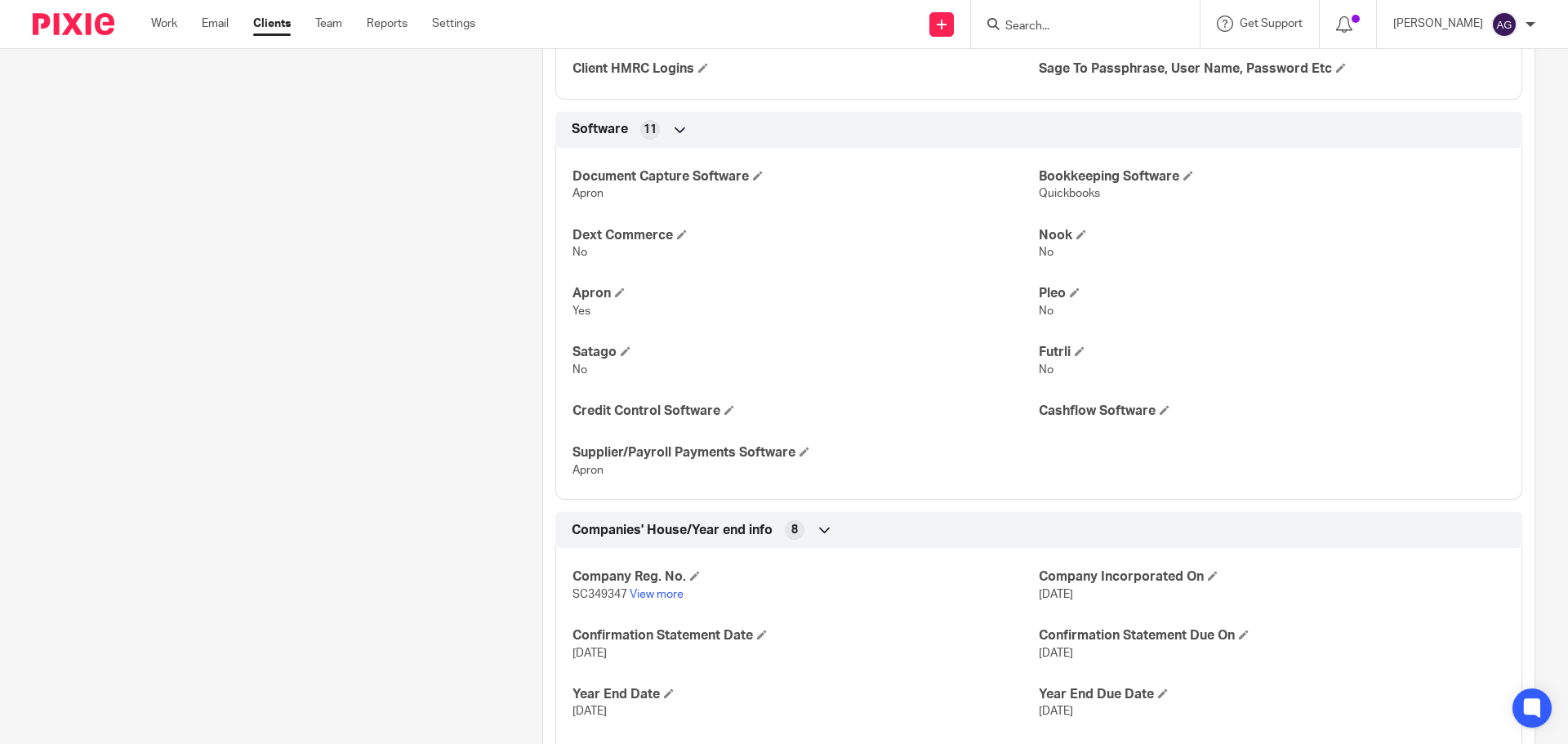
click at [811, 516] on div "Companies' House/Year end info 8" at bounding box center [1038, 530] width 942 height 27
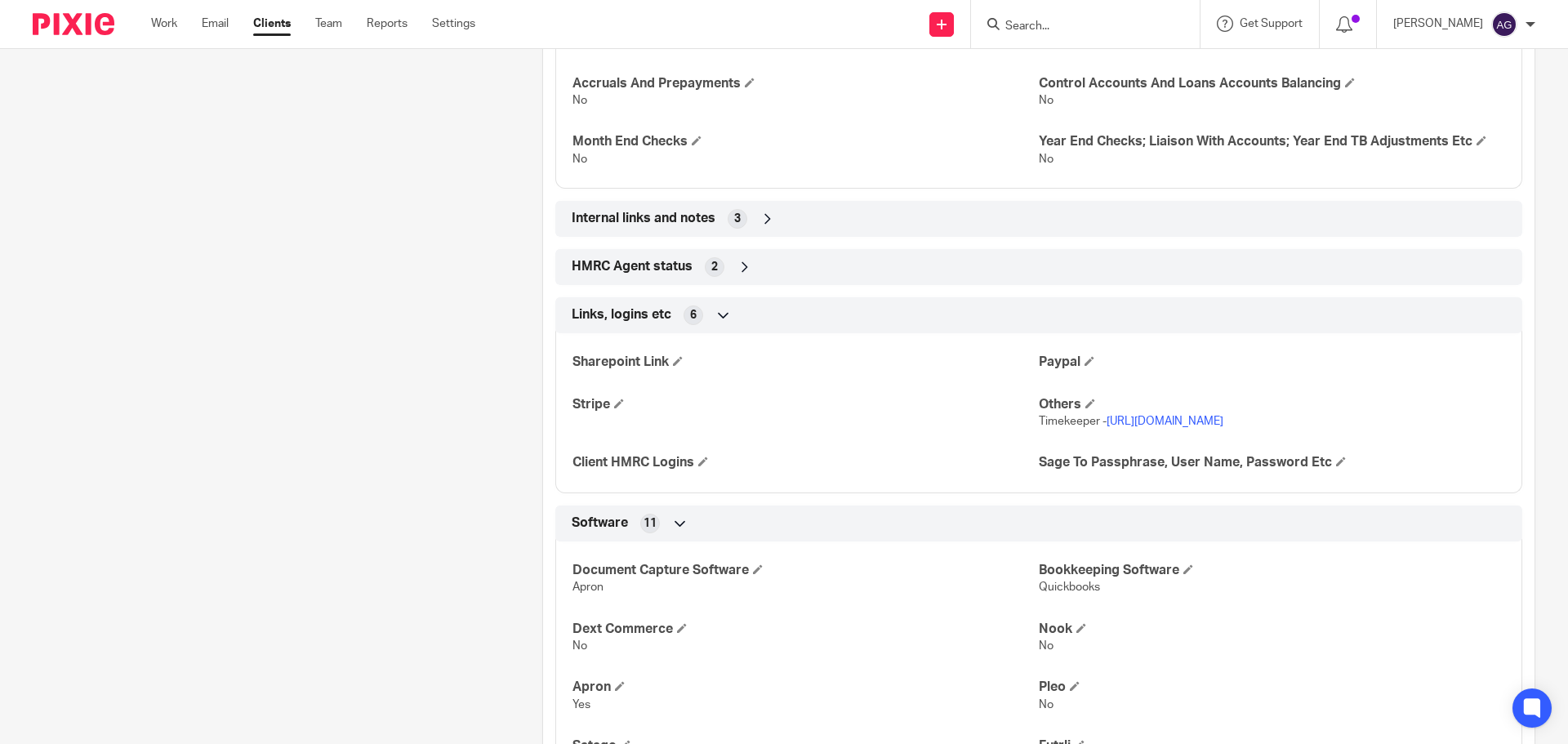
scroll to position [3034, 0]
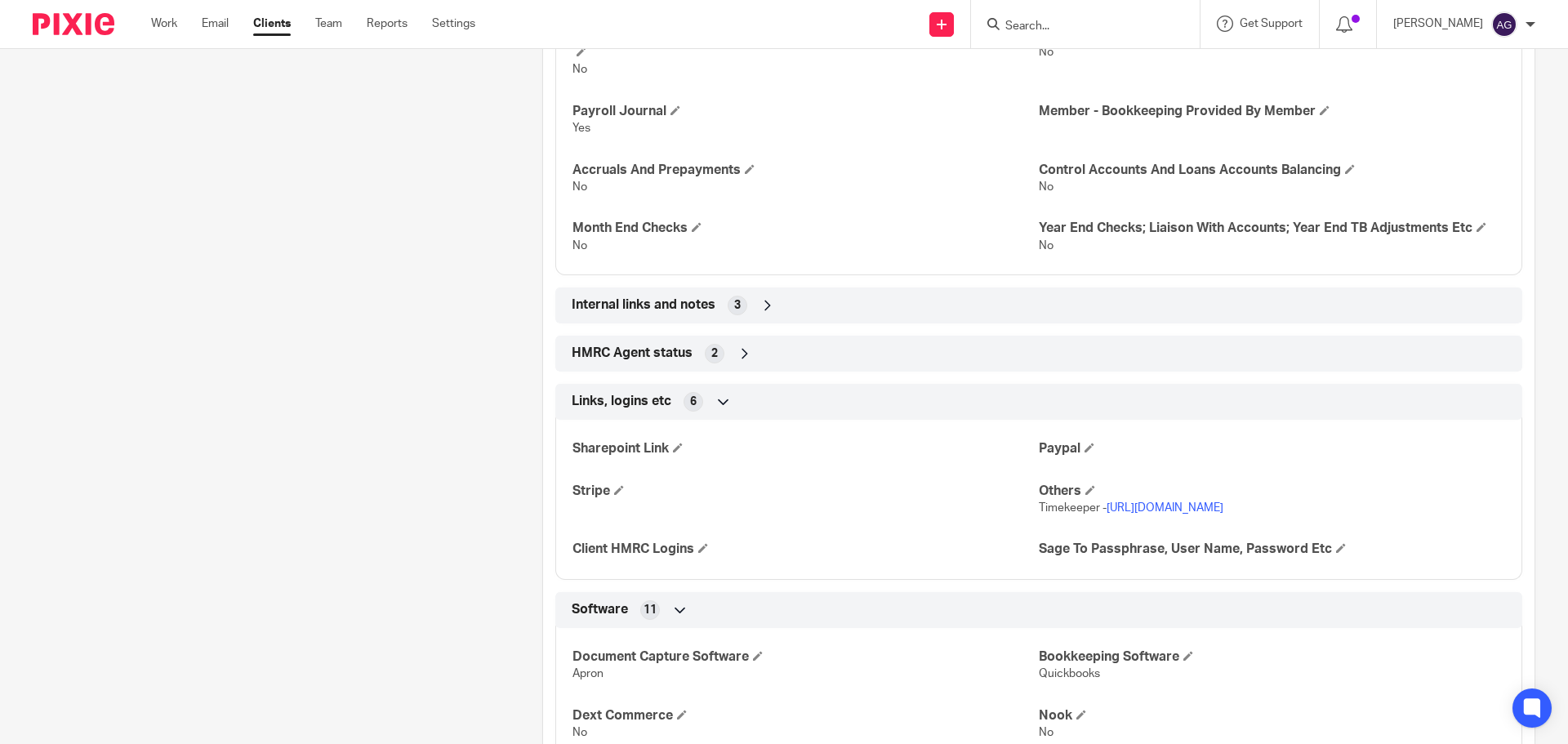
click at [673, 602] on icon at bounding box center [680, 610] width 17 height 17
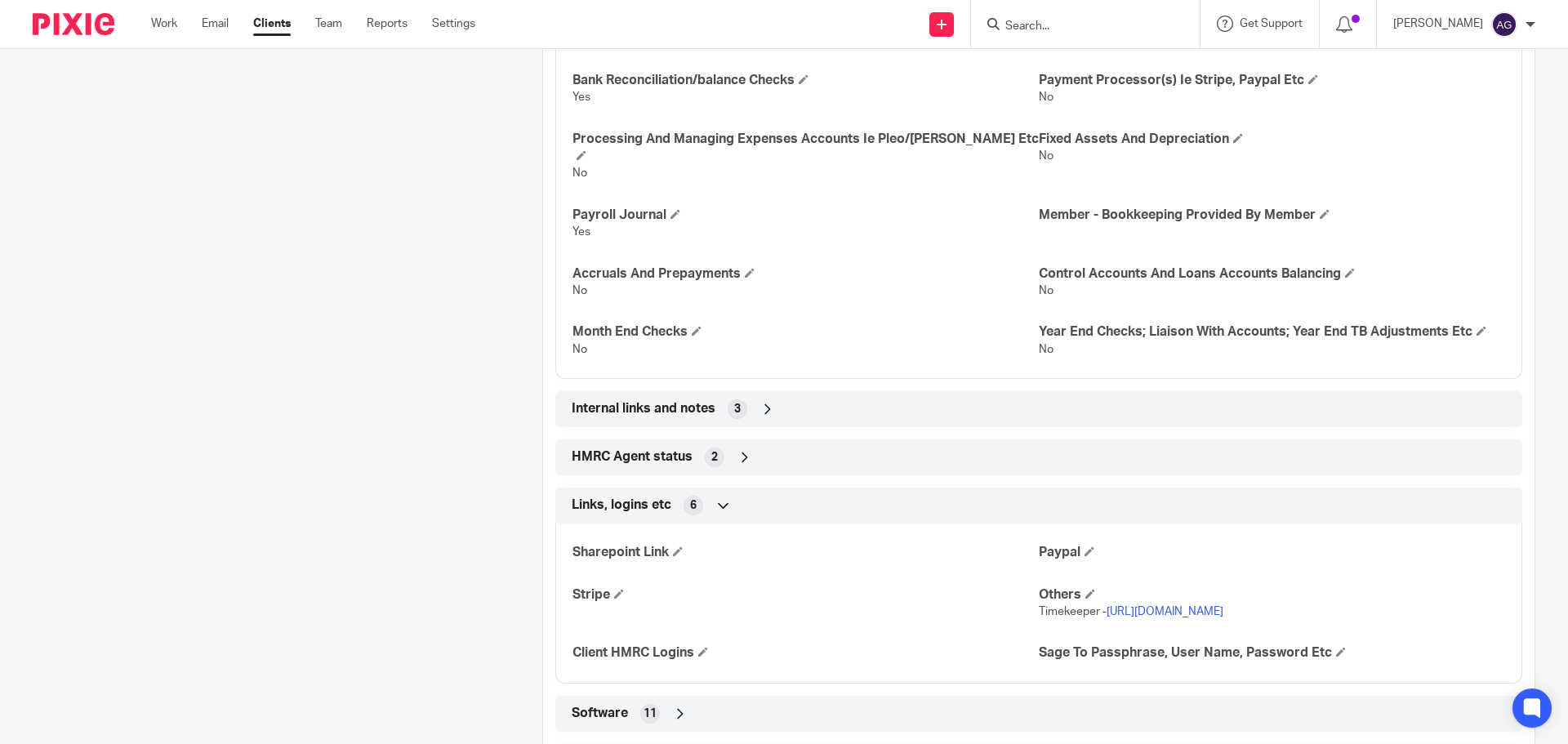
scroll to position [2870, 0]
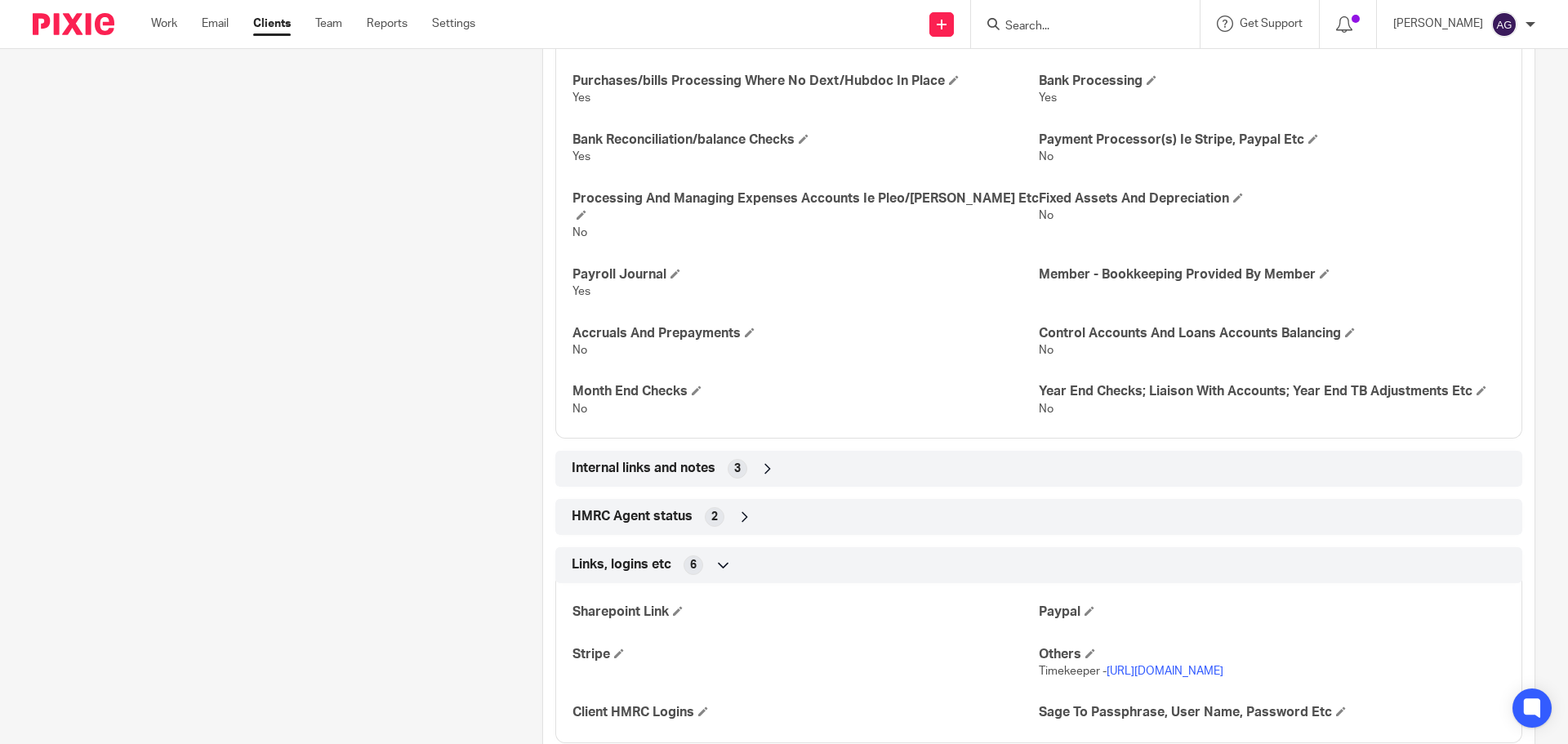
click at [611, 508] on span "HMRC Agent status" at bounding box center [631, 516] width 121 height 17
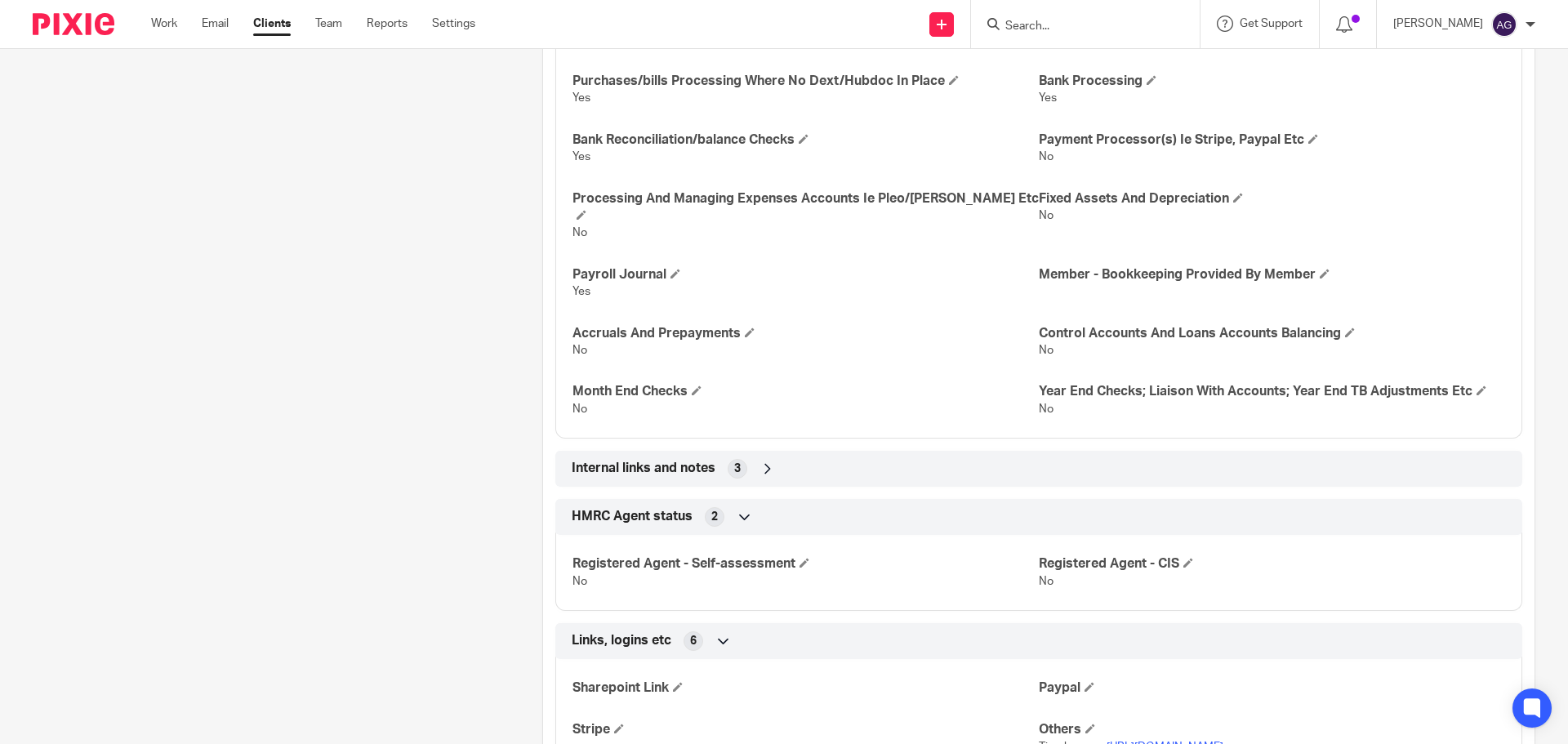
click at [611, 508] on span "HMRC Agent status" at bounding box center [631, 516] width 121 height 17
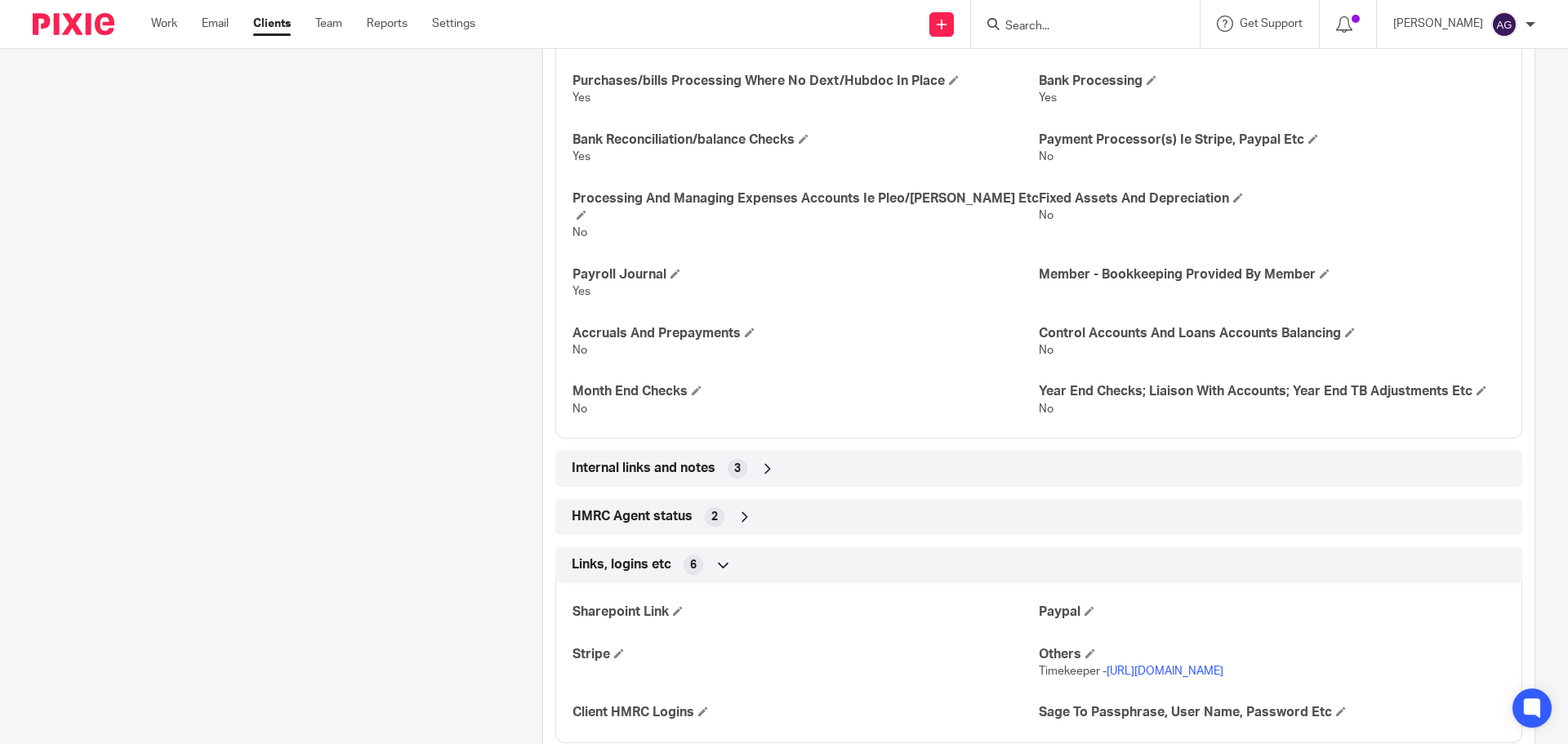
click at [619, 460] on span "Internal links and notes" at bounding box center [643, 468] width 144 height 17
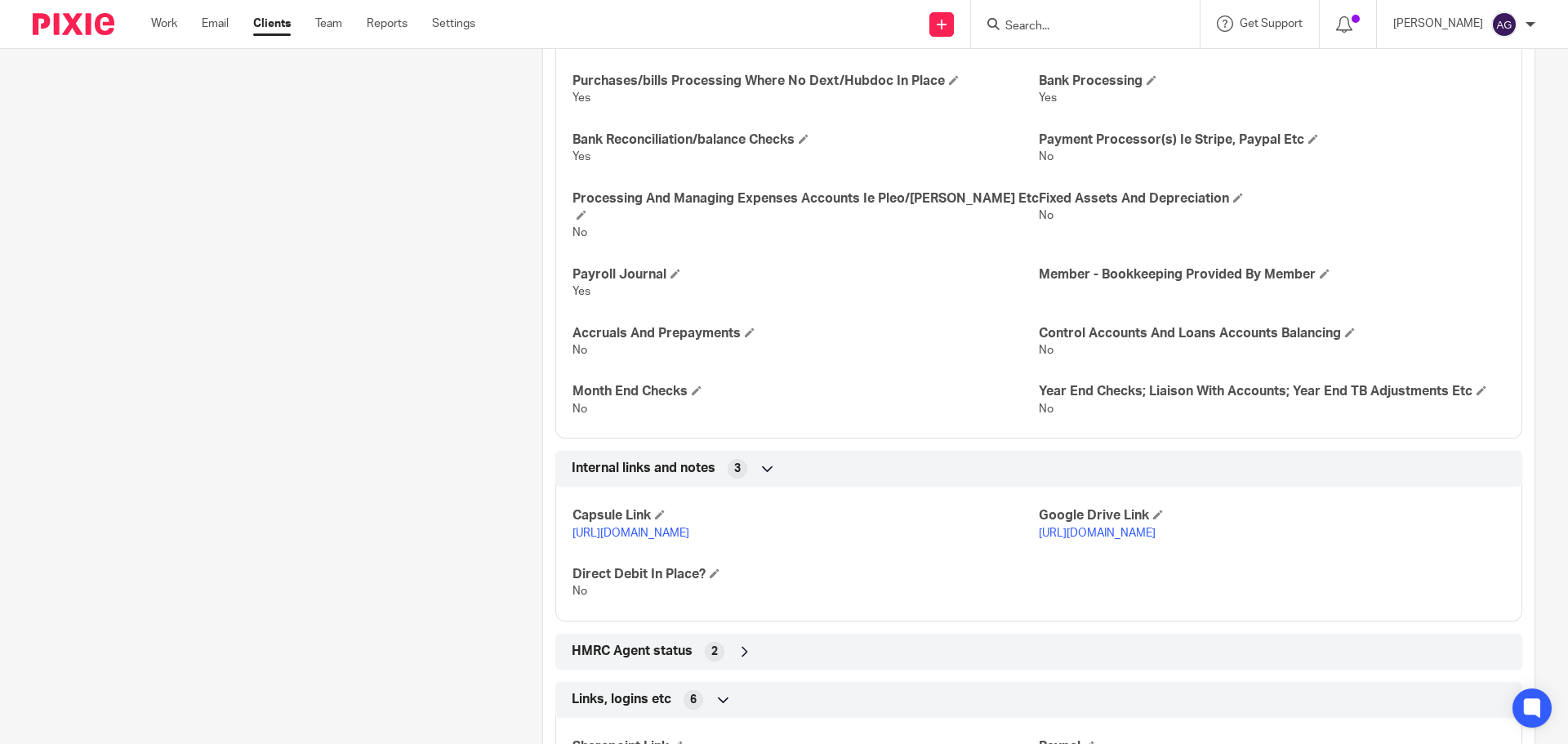
click at [619, 460] on span "Internal links and notes" at bounding box center [643, 468] width 144 height 17
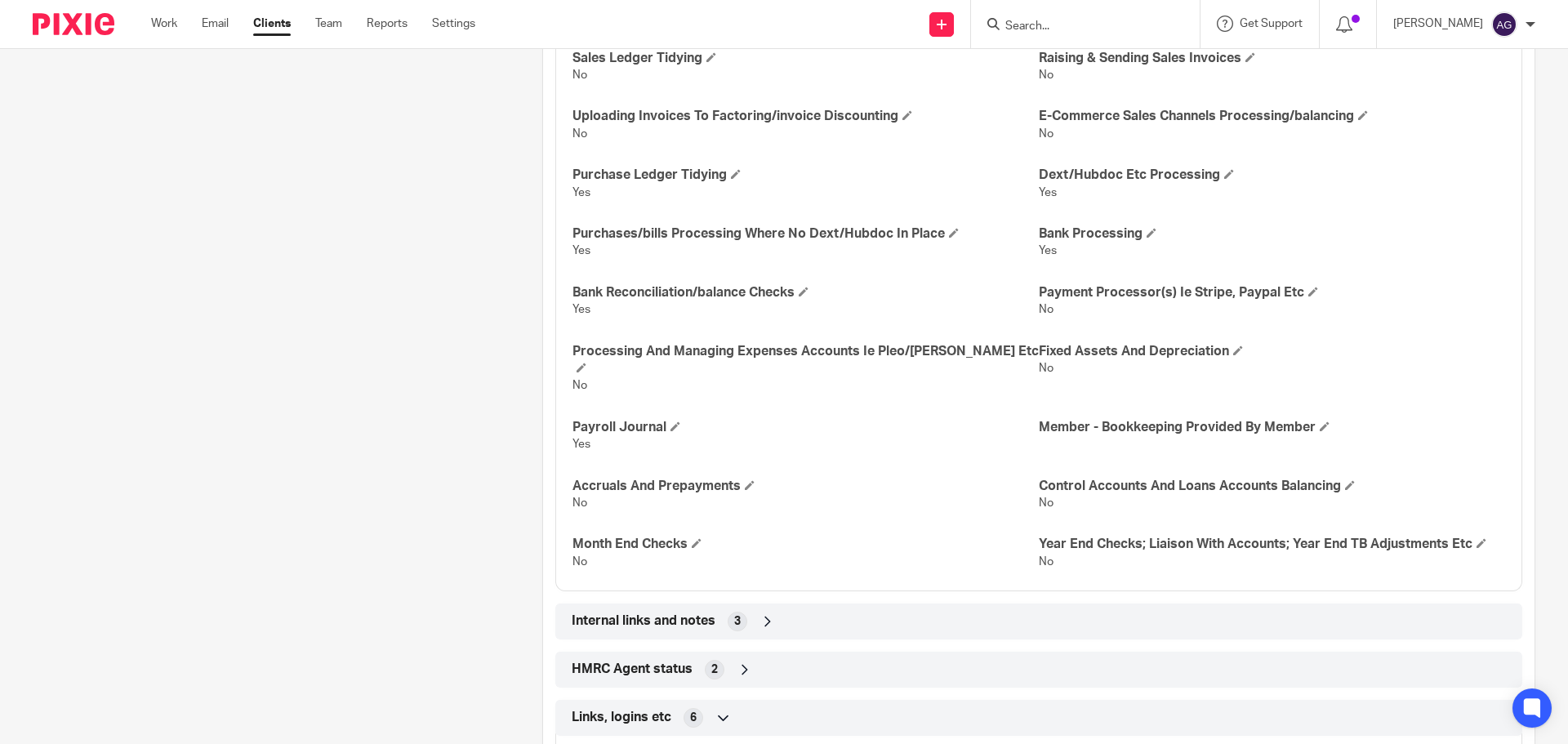
scroll to position [3089, 0]
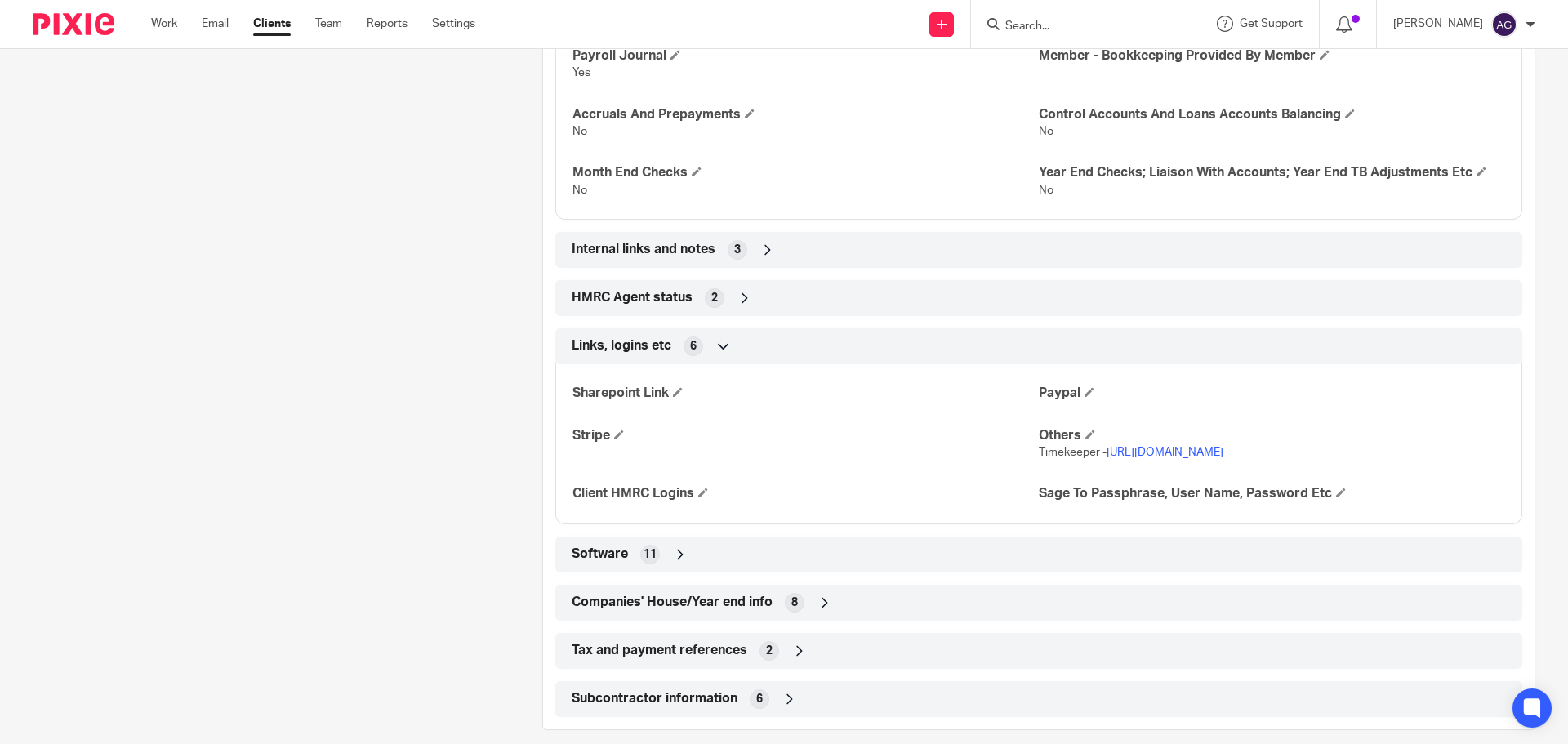
click at [617, 545] on span "Software" at bounding box center [599, 554] width 57 height 17
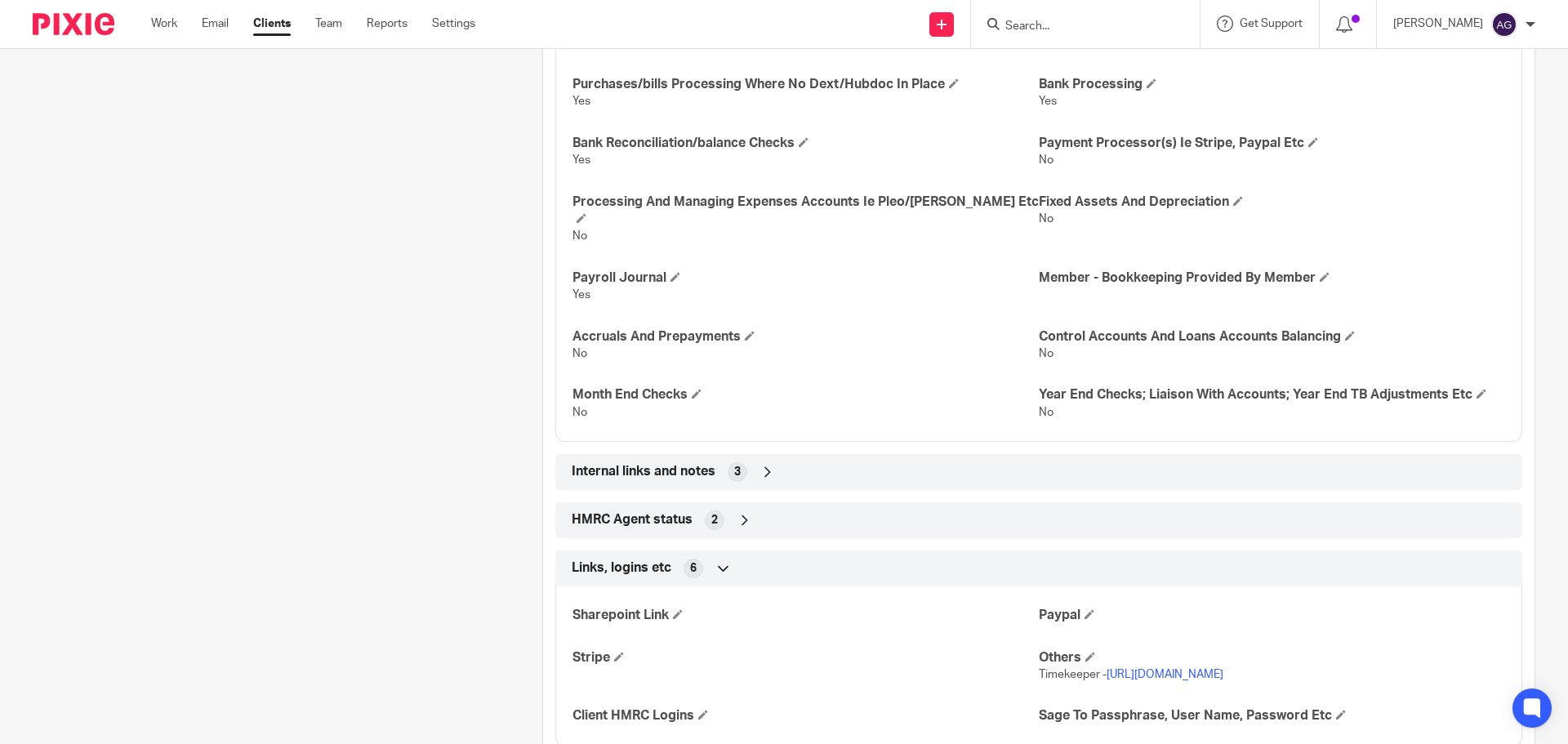
scroll to position [2870, 0]
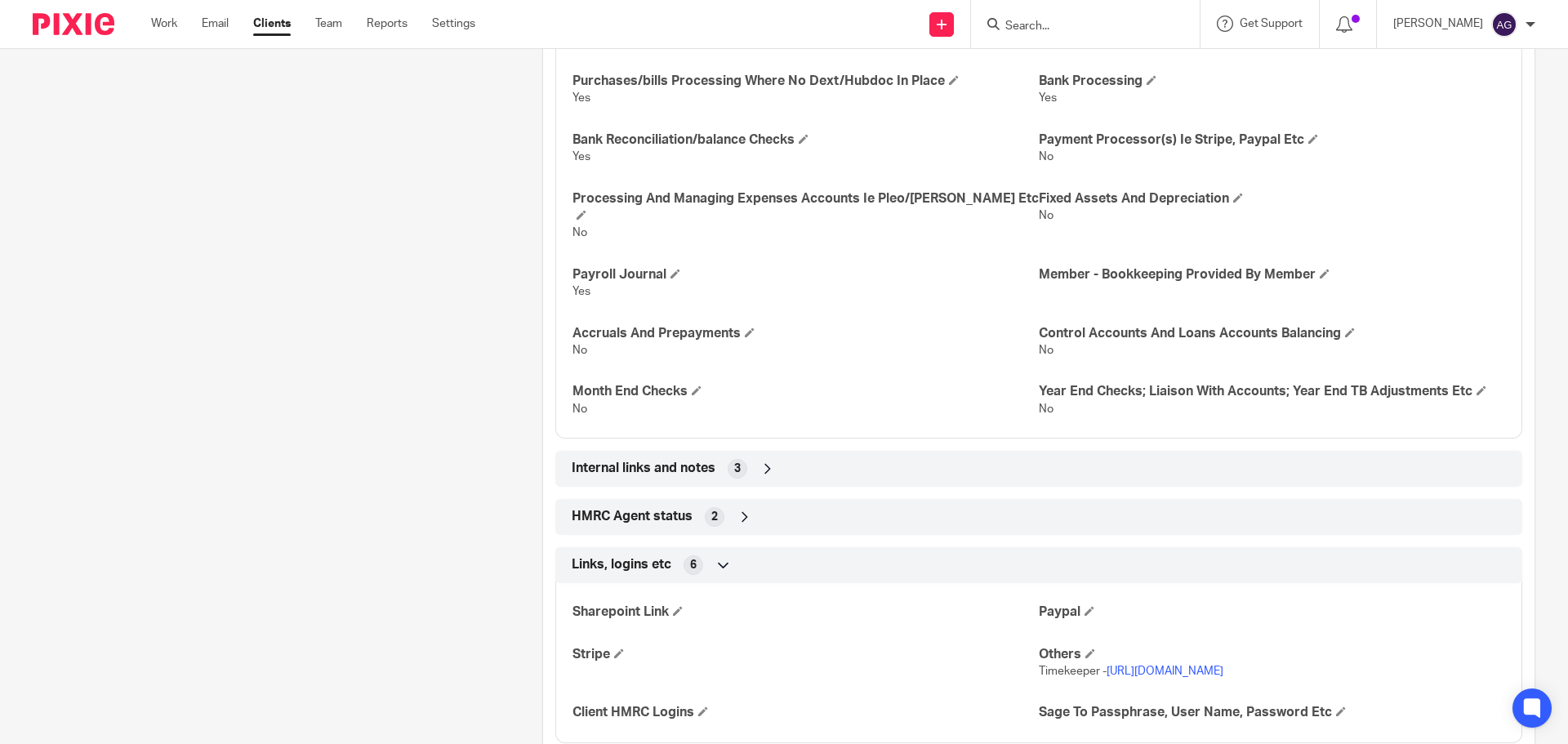
click at [626, 556] on span "Links, logins etc" at bounding box center [621, 564] width 100 height 17
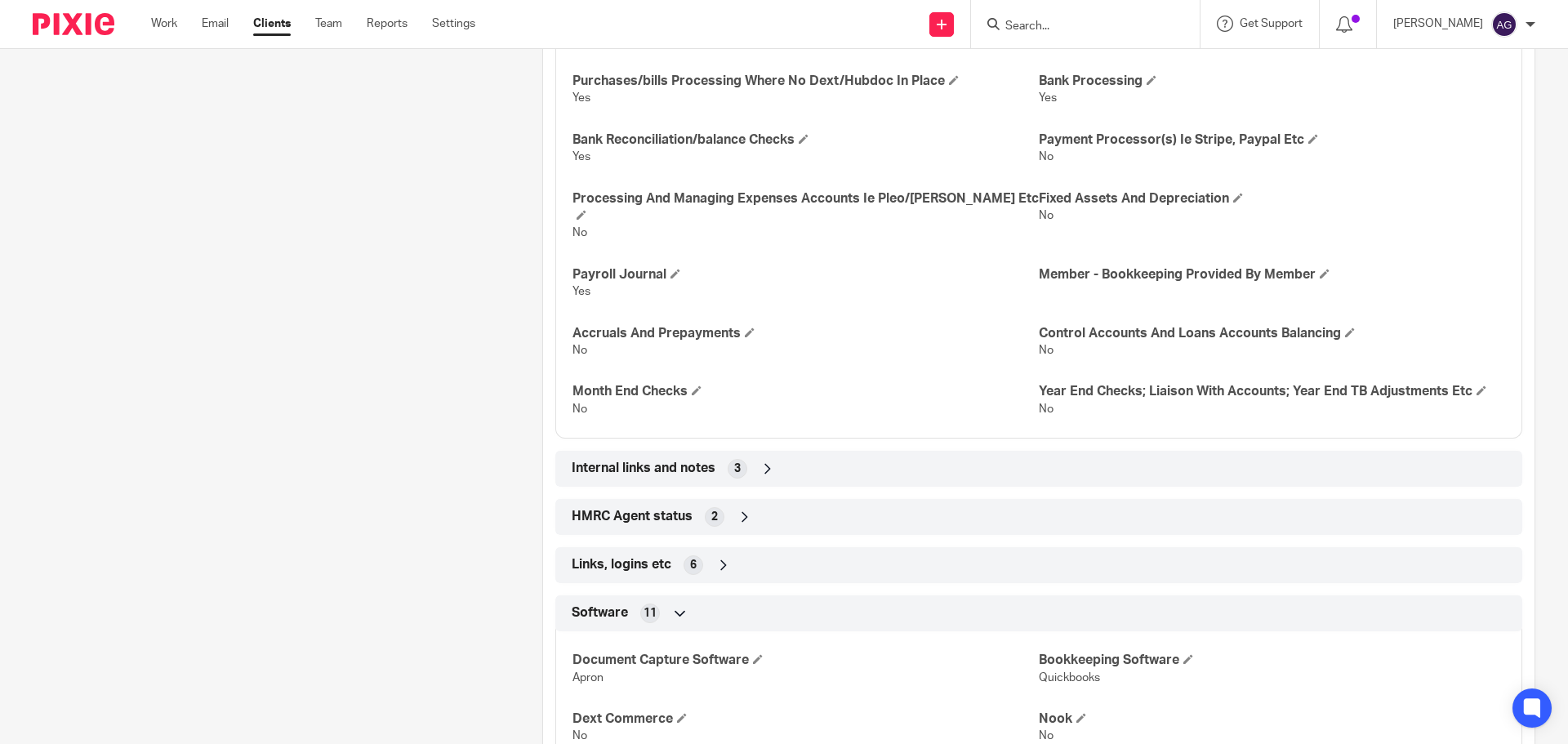
click at [626, 556] on span "Links, logins etc" at bounding box center [621, 564] width 100 height 17
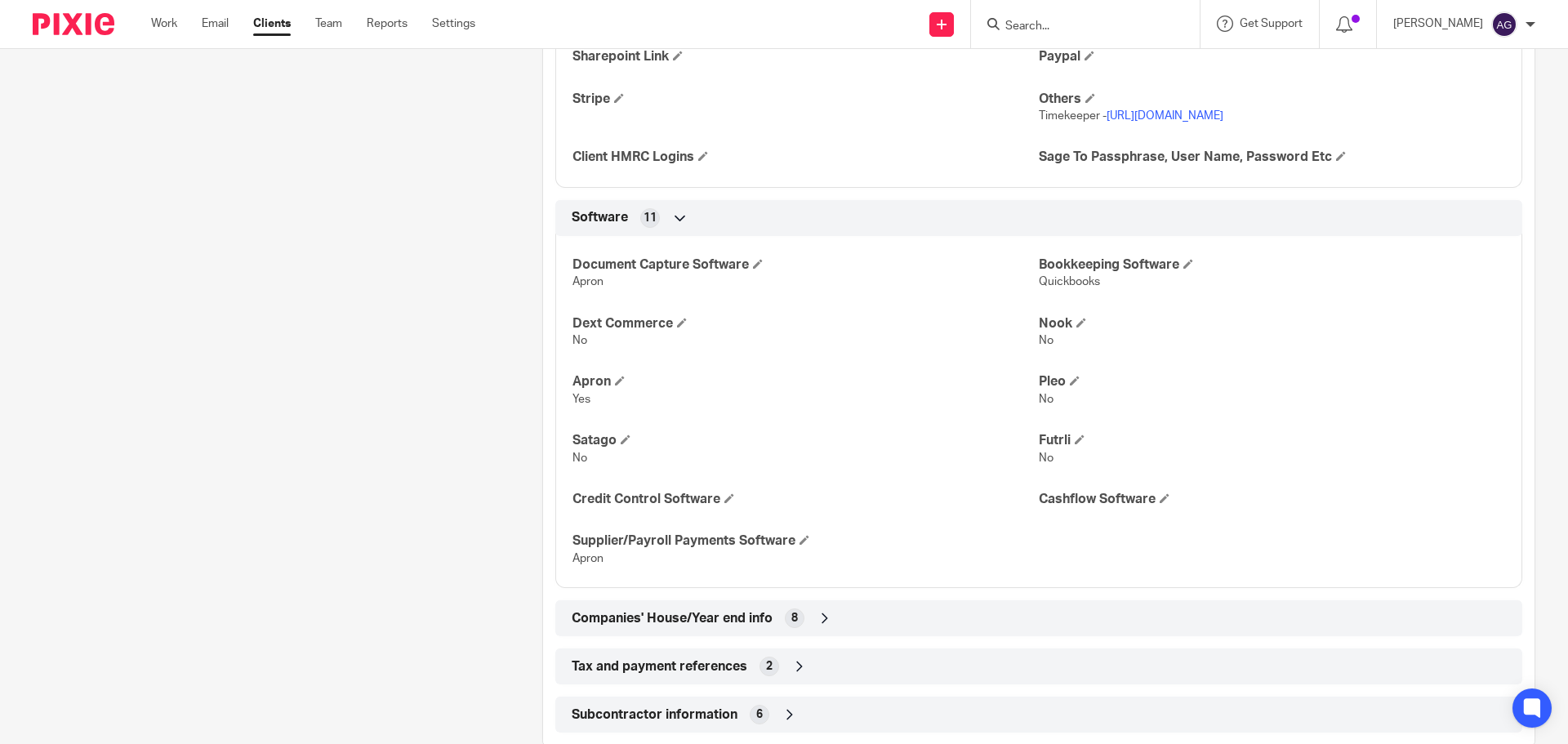
scroll to position [3442, 0]
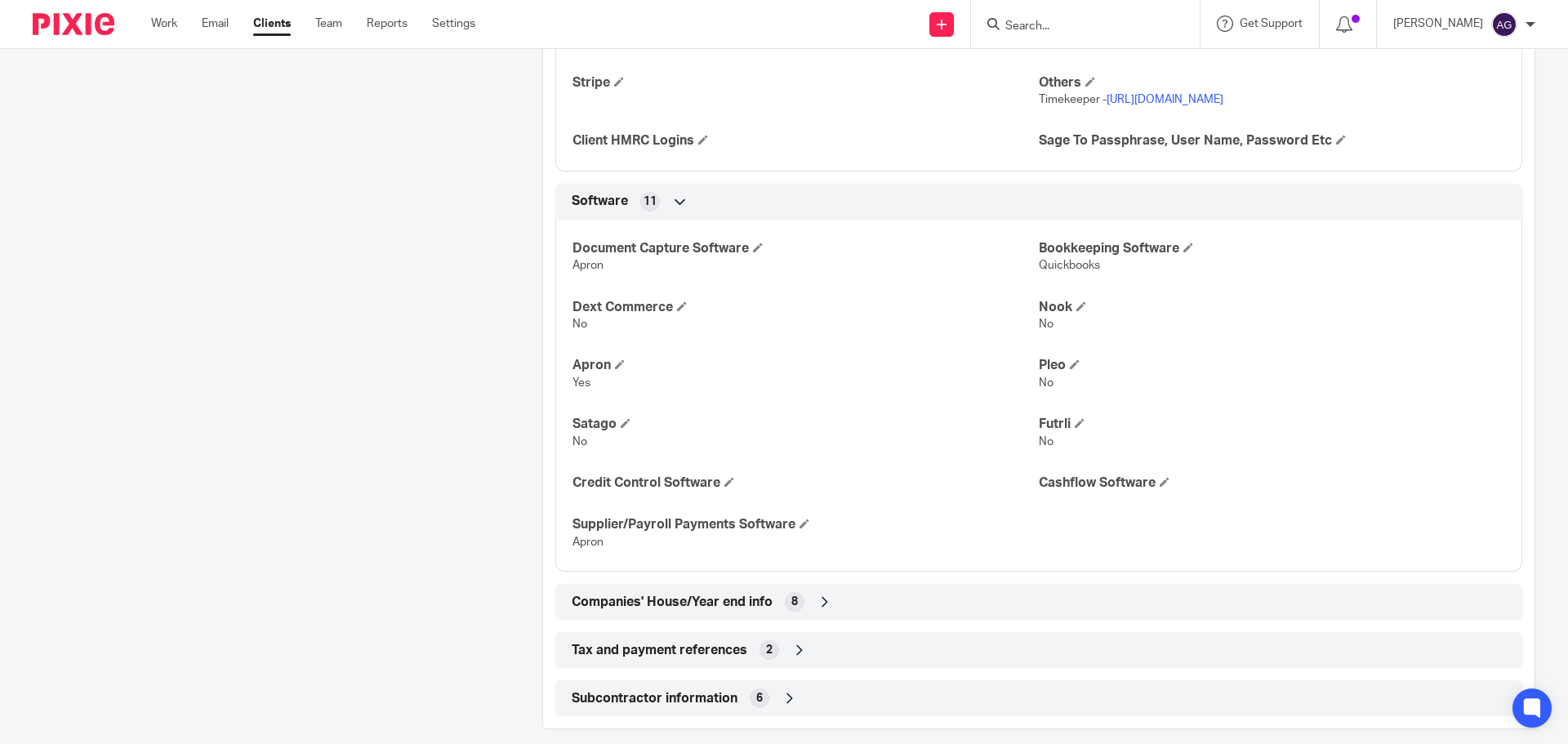
click at [763, 594] on span "Companies' House/Year end info" at bounding box center [672, 602] width 201 height 17
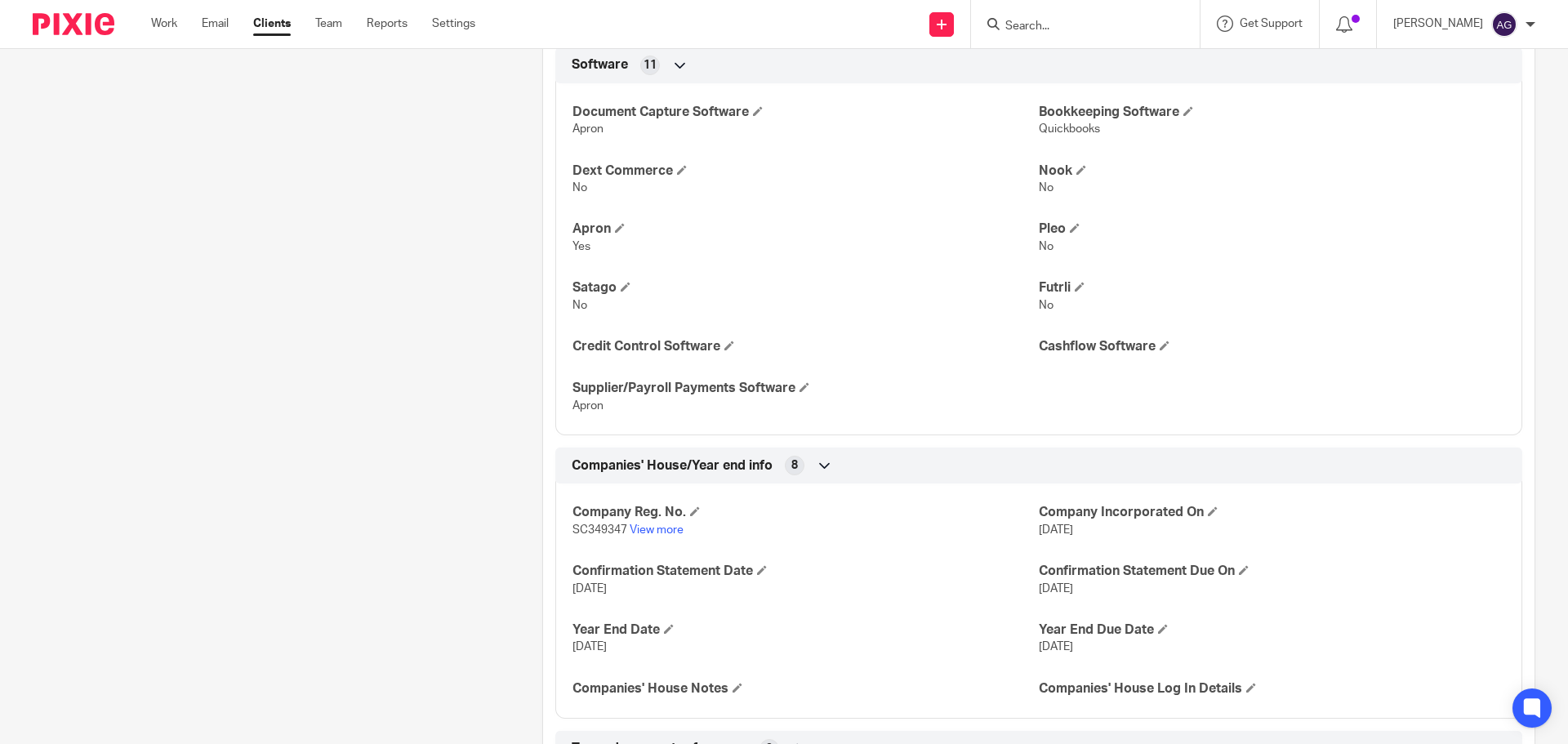
scroll to position [3677, 0]
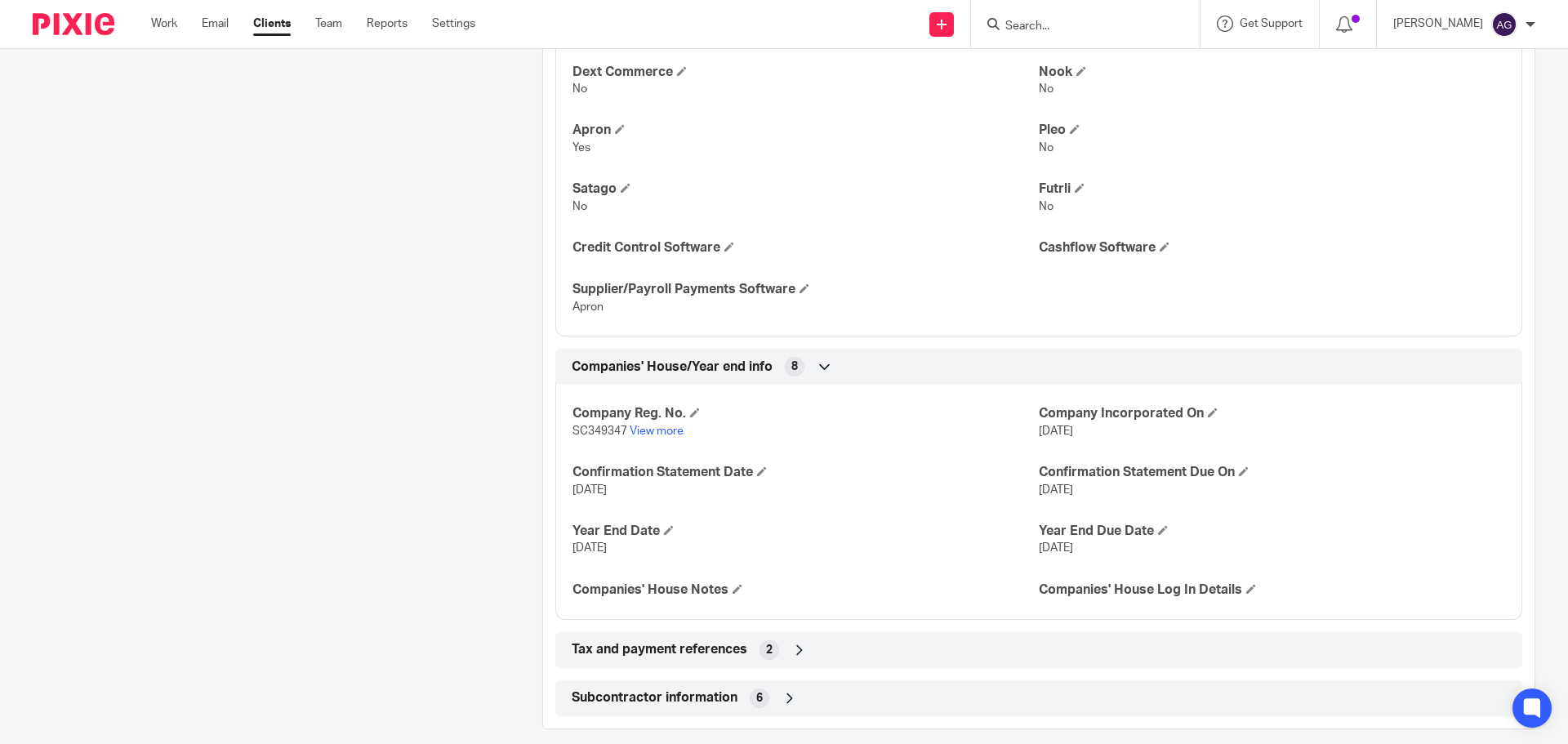
click at [746, 636] on div "Tax and payment references 2" at bounding box center [1038, 649] width 942 height 27
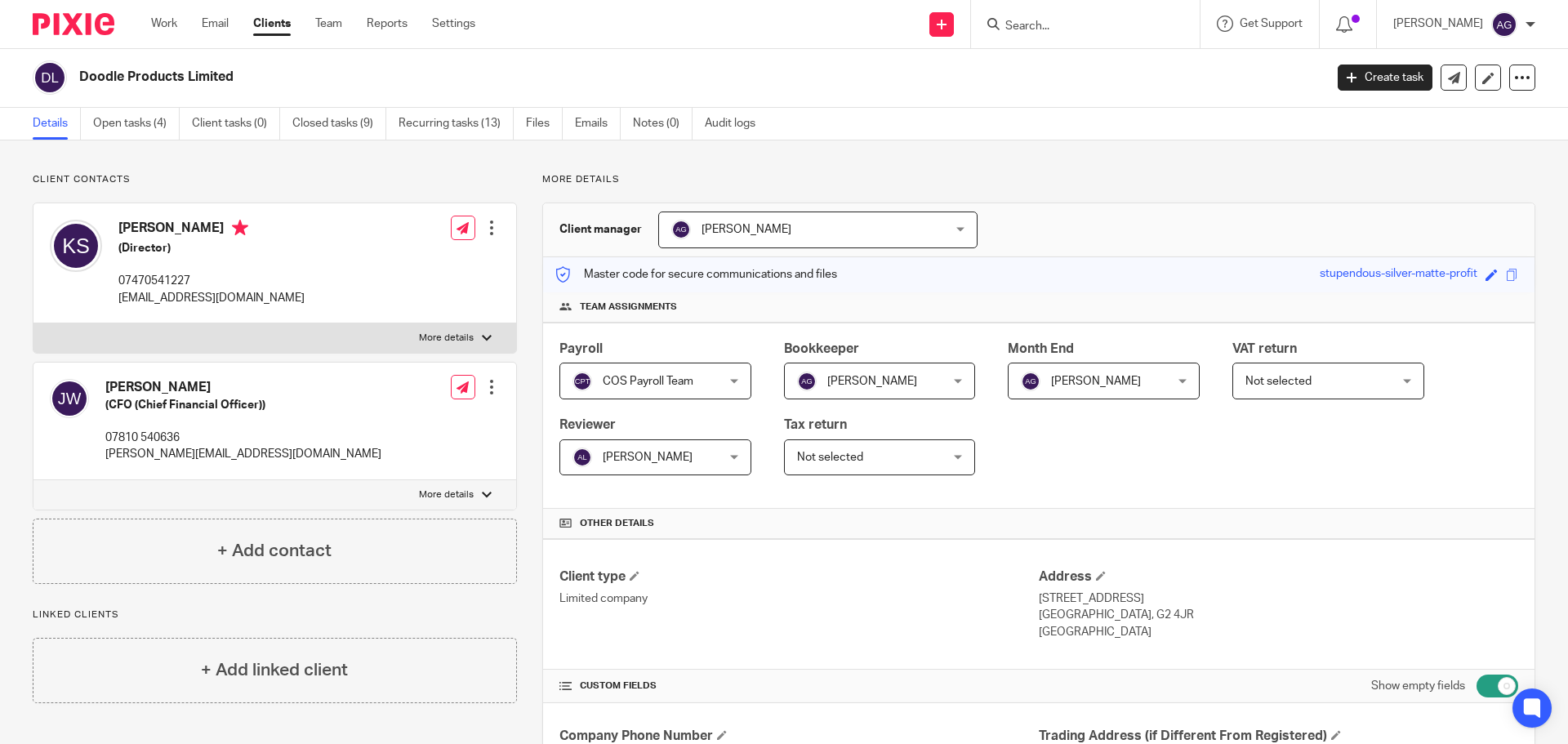
scroll to position [0, 0]
click at [1487, 681] on input "checkbox" at bounding box center [1497, 686] width 42 height 22
checkbox input "false"
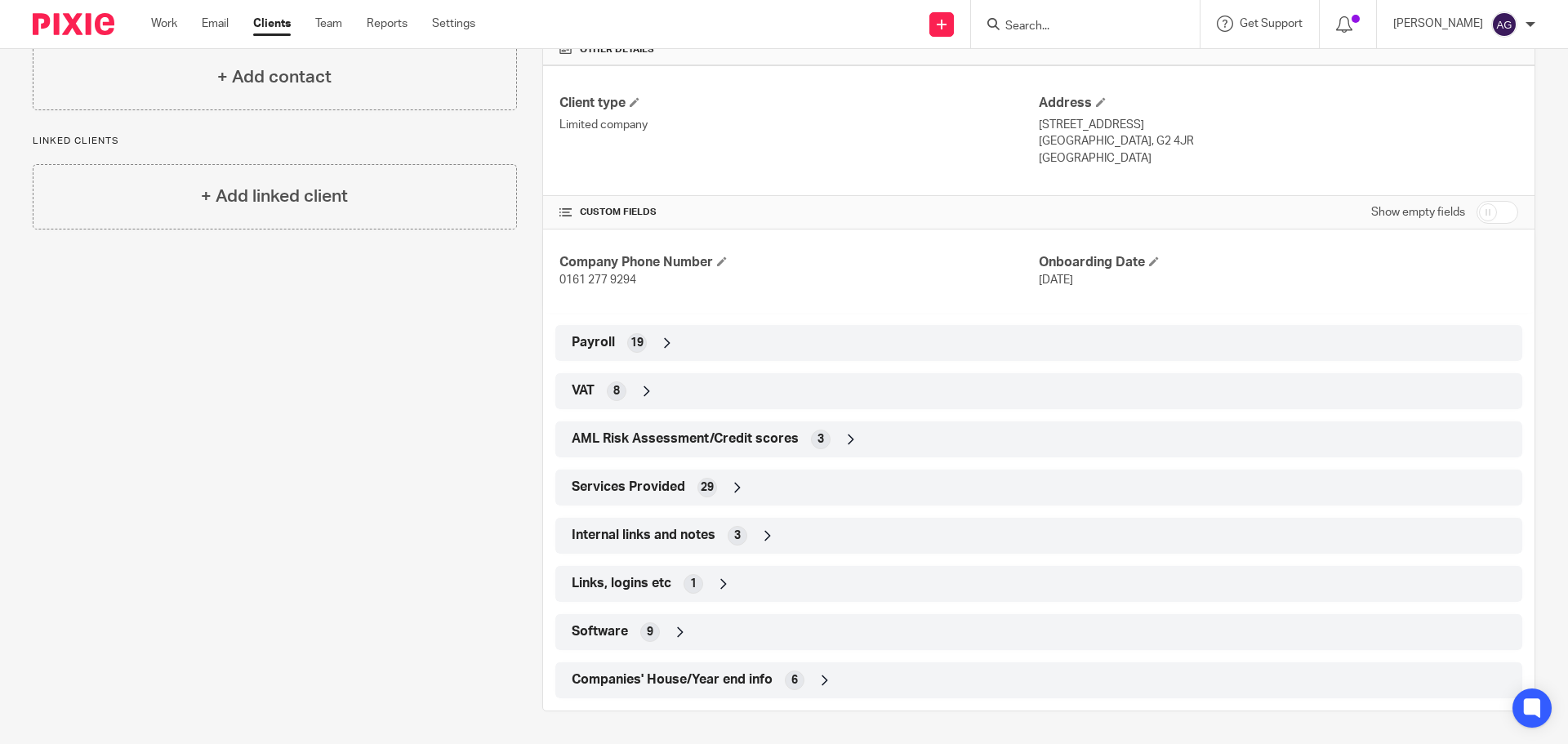
click at [629, 536] on span "Internal links and notes" at bounding box center [643, 535] width 144 height 17
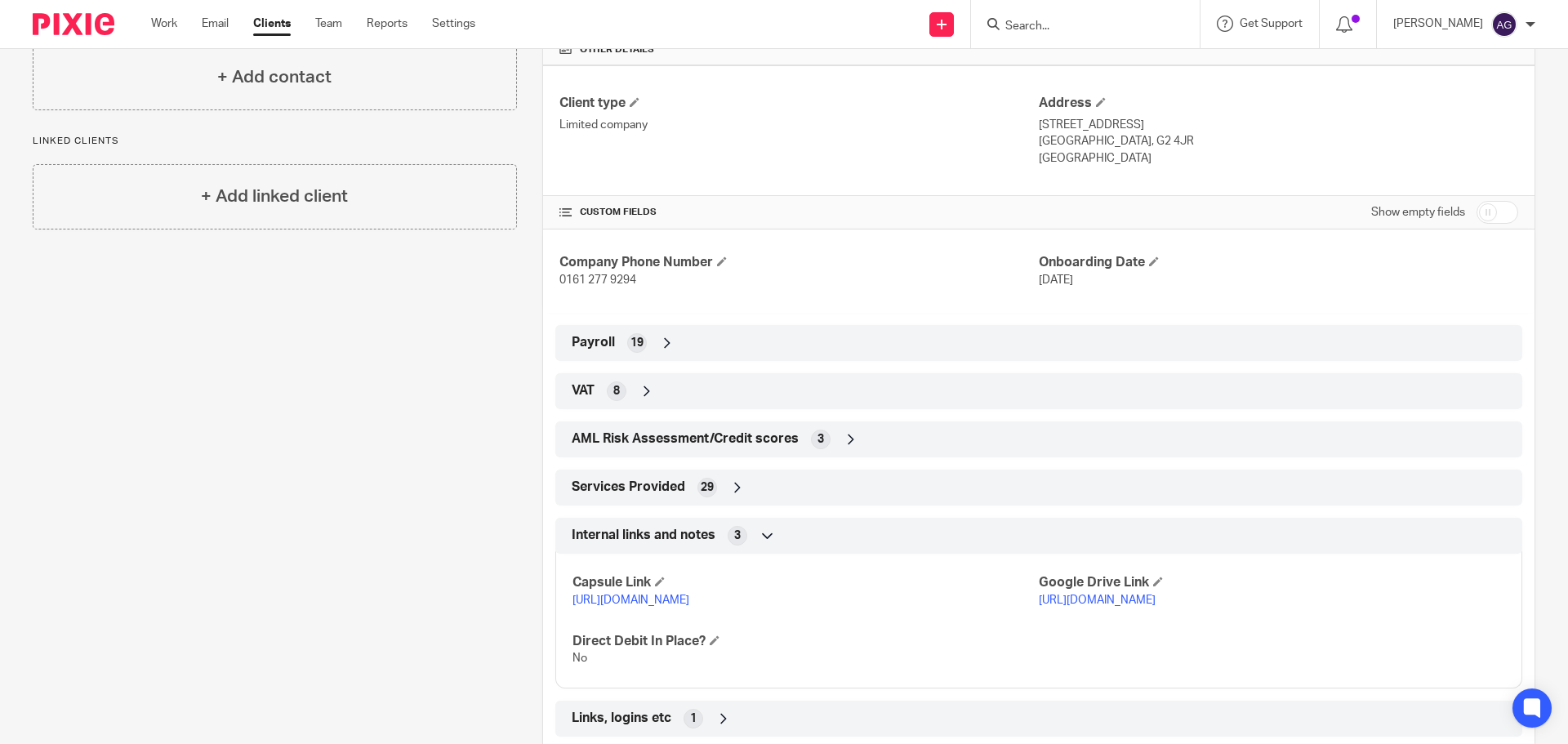
click at [1059, 606] on link "[URL][DOMAIN_NAME]" at bounding box center [1097, 600] width 116 height 12
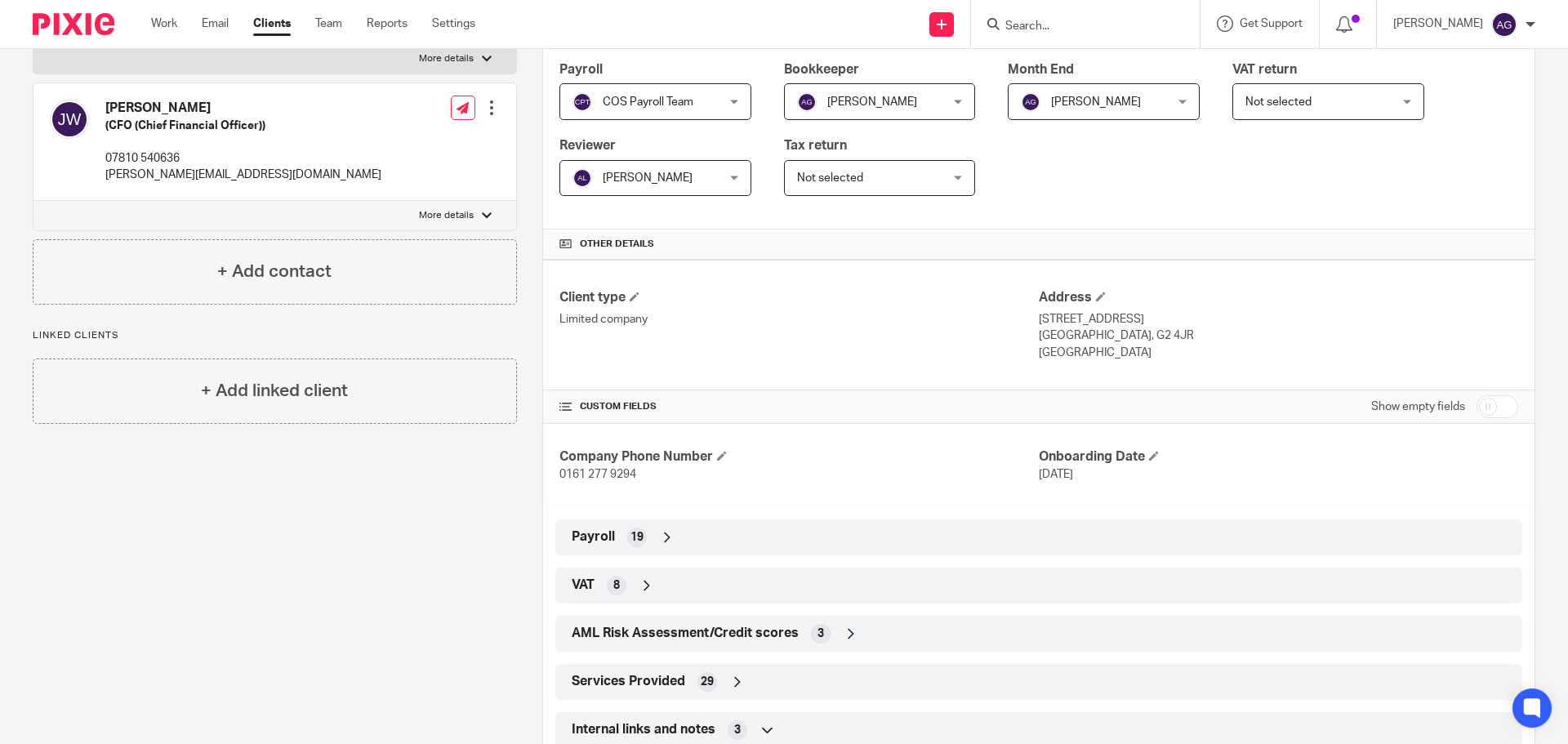
scroll to position [0, 0]
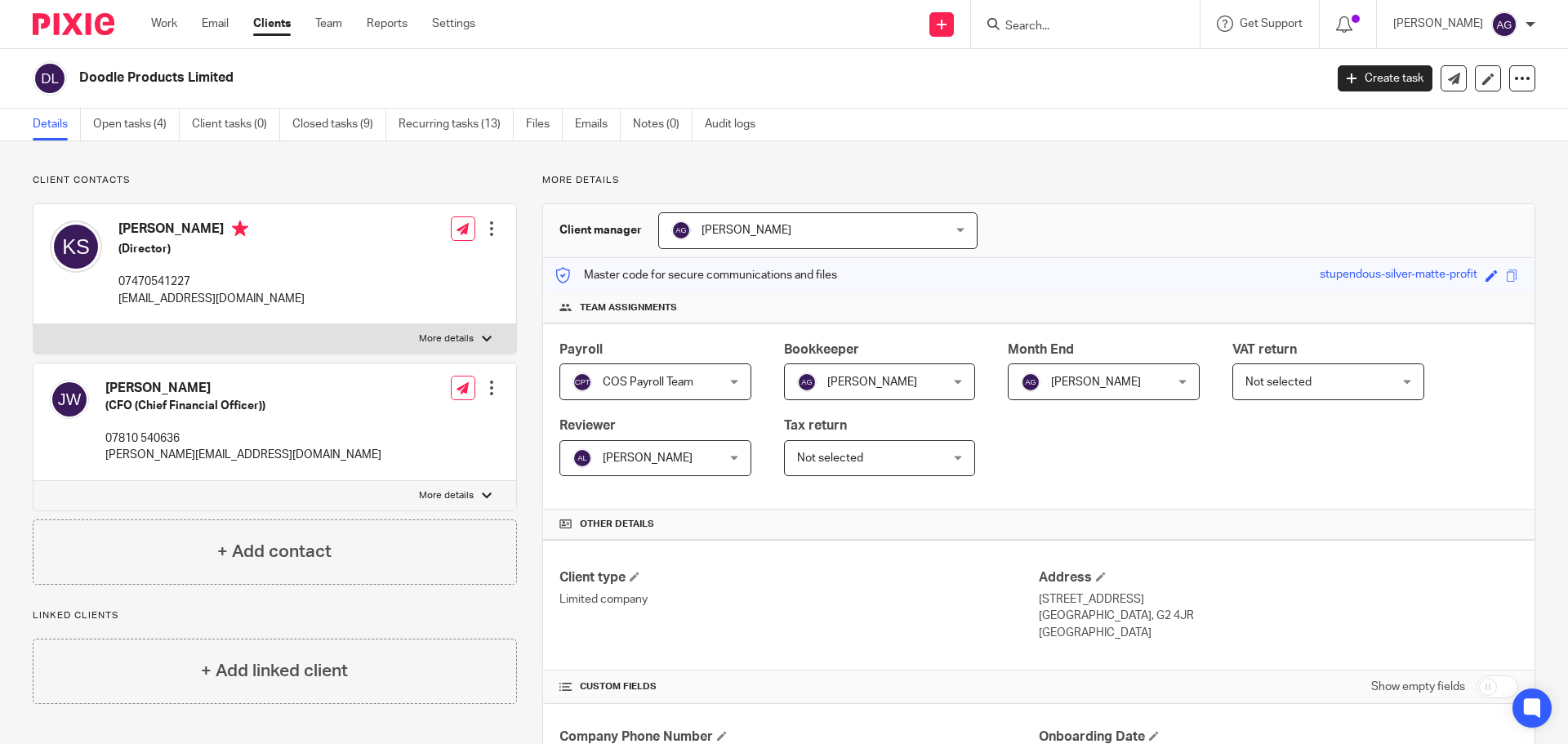
click at [486, 224] on div at bounding box center [491, 229] width 17 height 17
click at [435, 267] on link "Edit contact" at bounding box center [415, 264] width 156 height 23
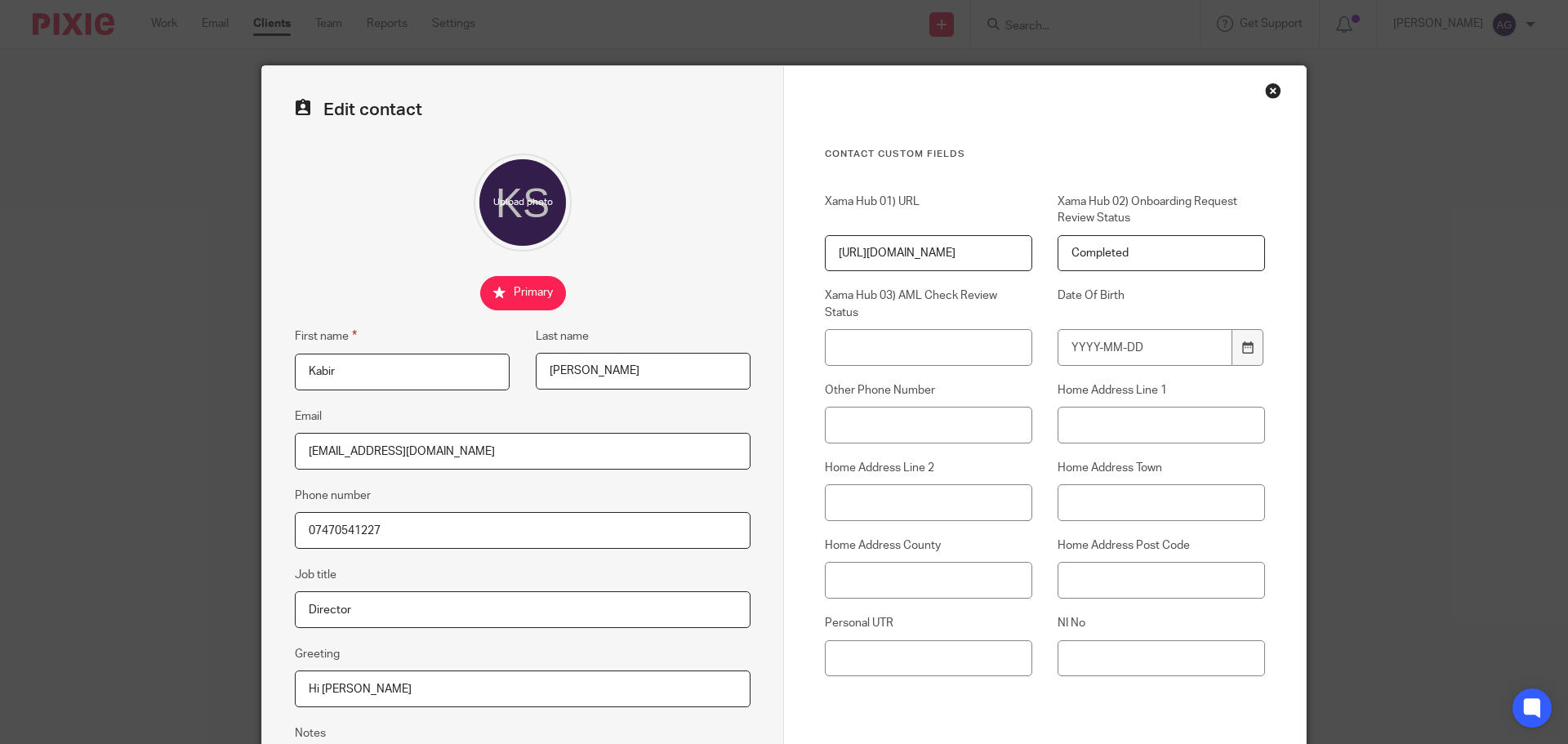
click at [1265, 92] on div "Close this dialog window" at bounding box center [1273, 91] width 17 height 17
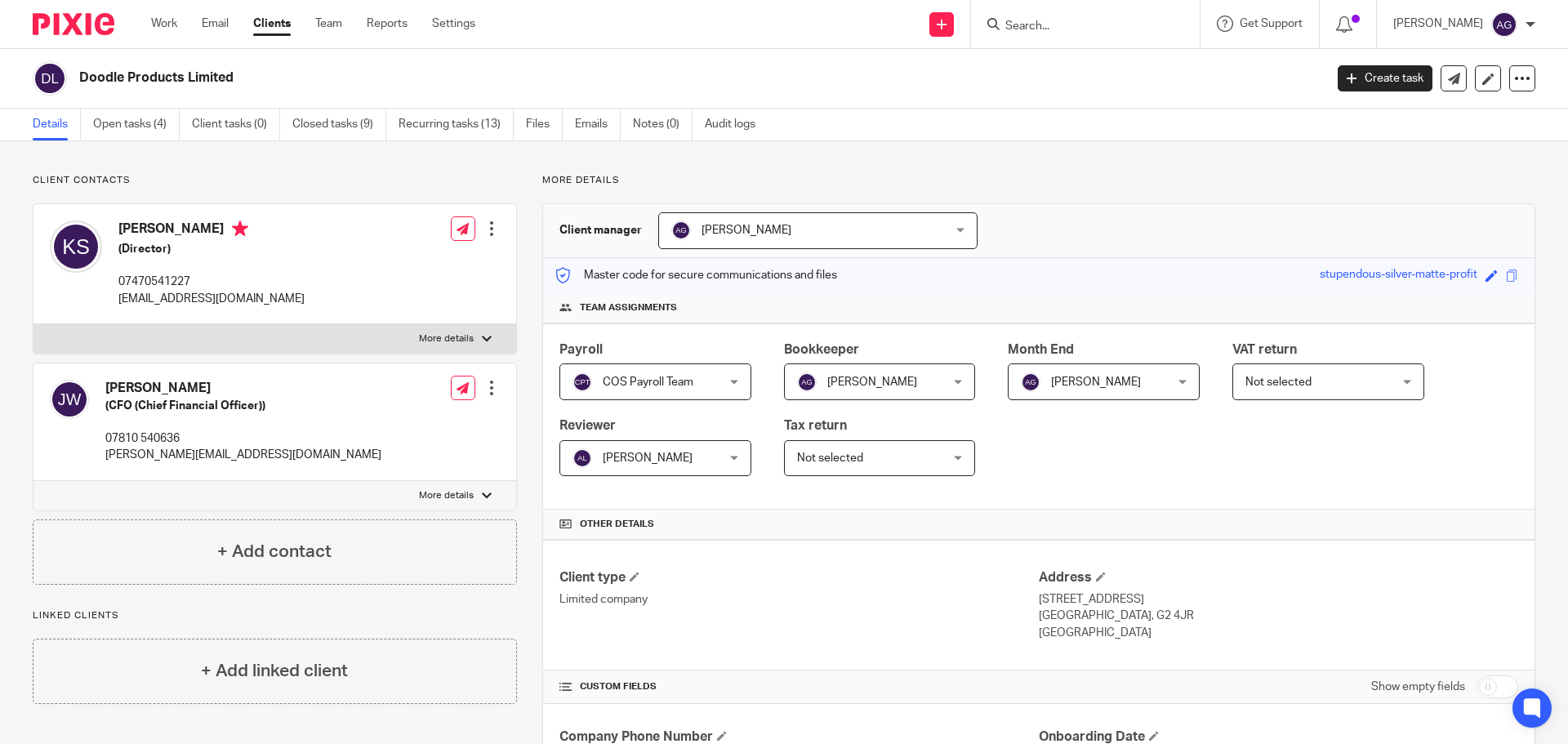
click at [483, 388] on div at bounding box center [491, 388] width 17 height 17
click at [409, 430] on link "Edit contact" at bounding box center [415, 424] width 156 height 23
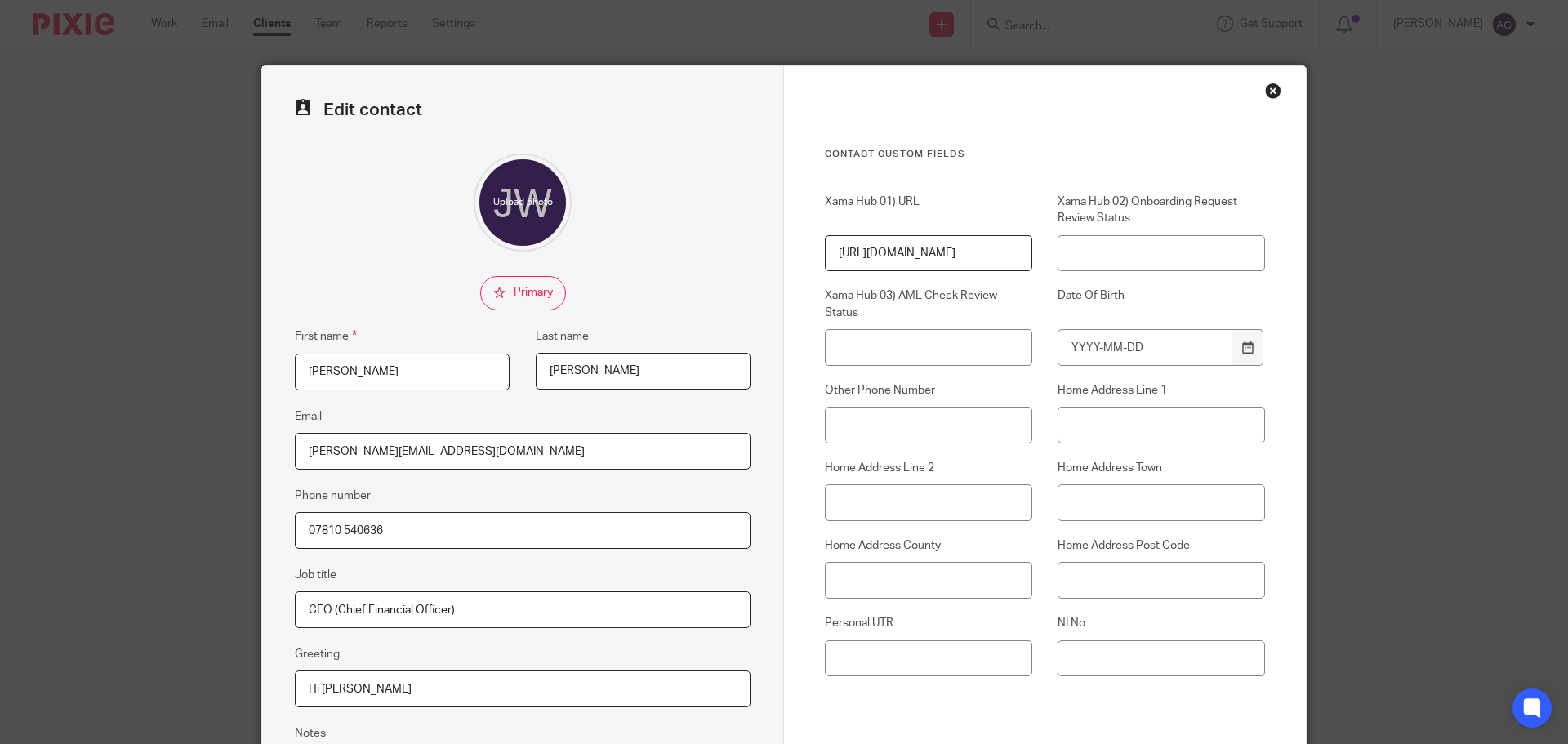
click at [1265, 89] on div "Close this dialog window" at bounding box center [1273, 91] width 17 height 17
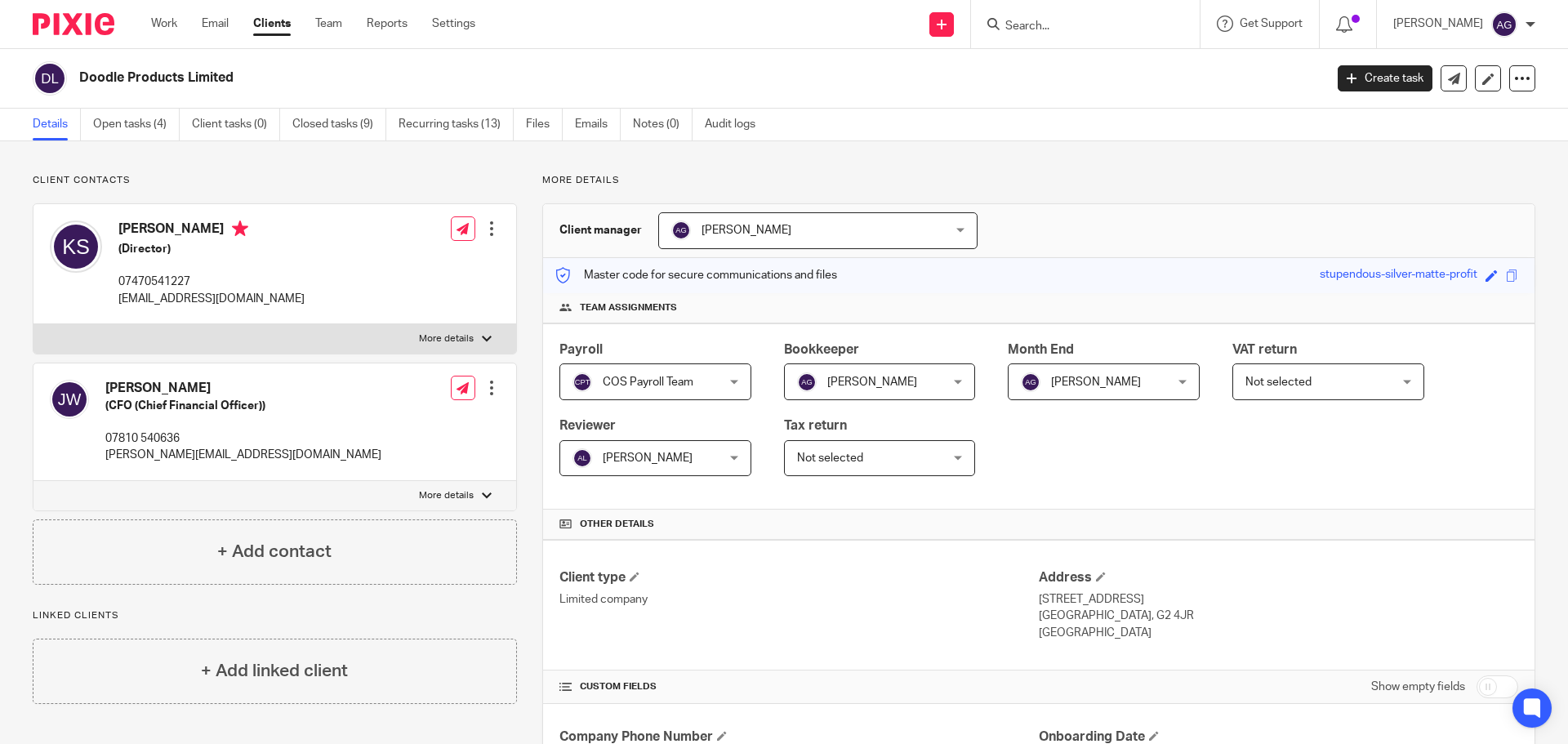
click at [83, 13] on img at bounding box center [73, 24] width 81 height 22
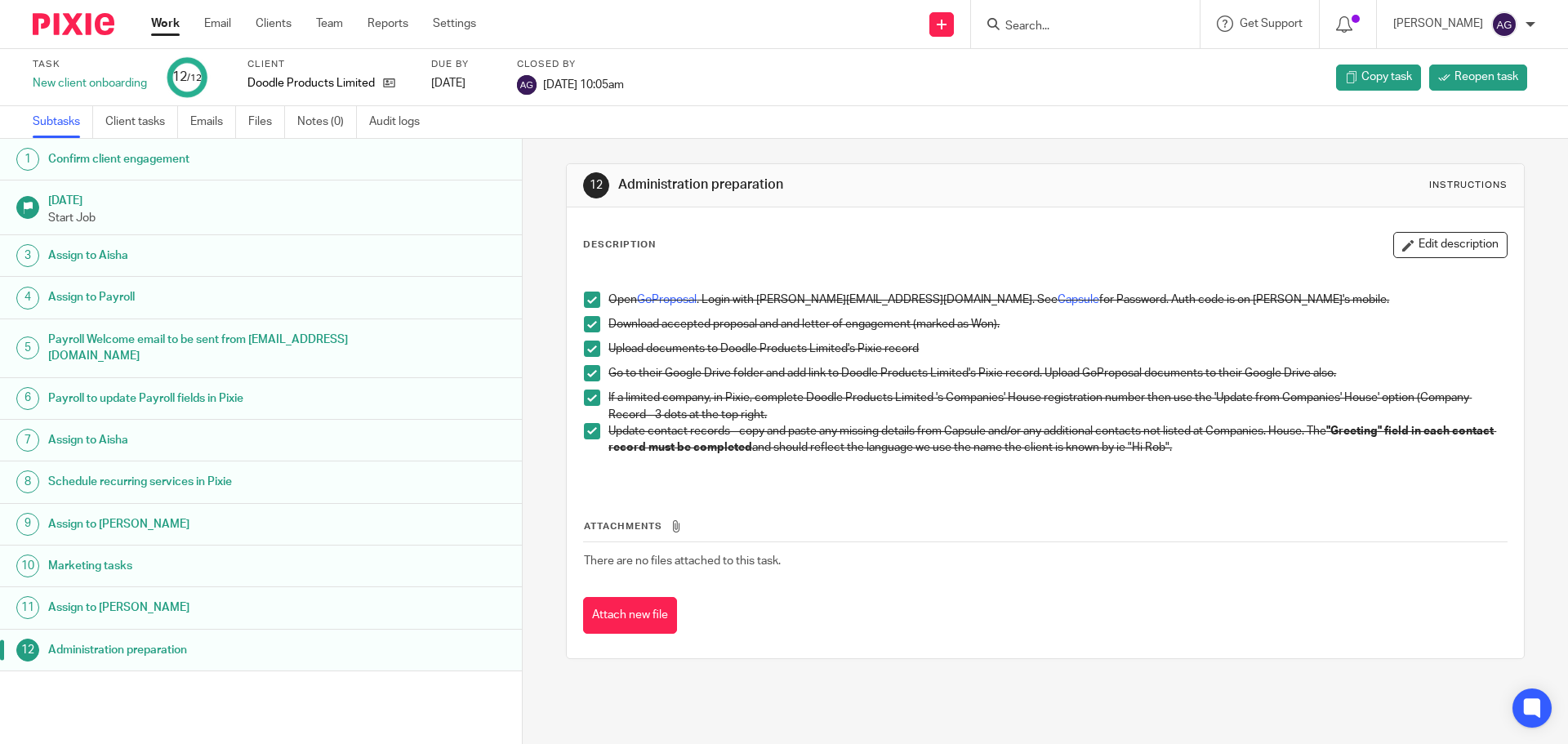
click at [80, 25] on img at bounding box center [73, 24] width 81 height 22
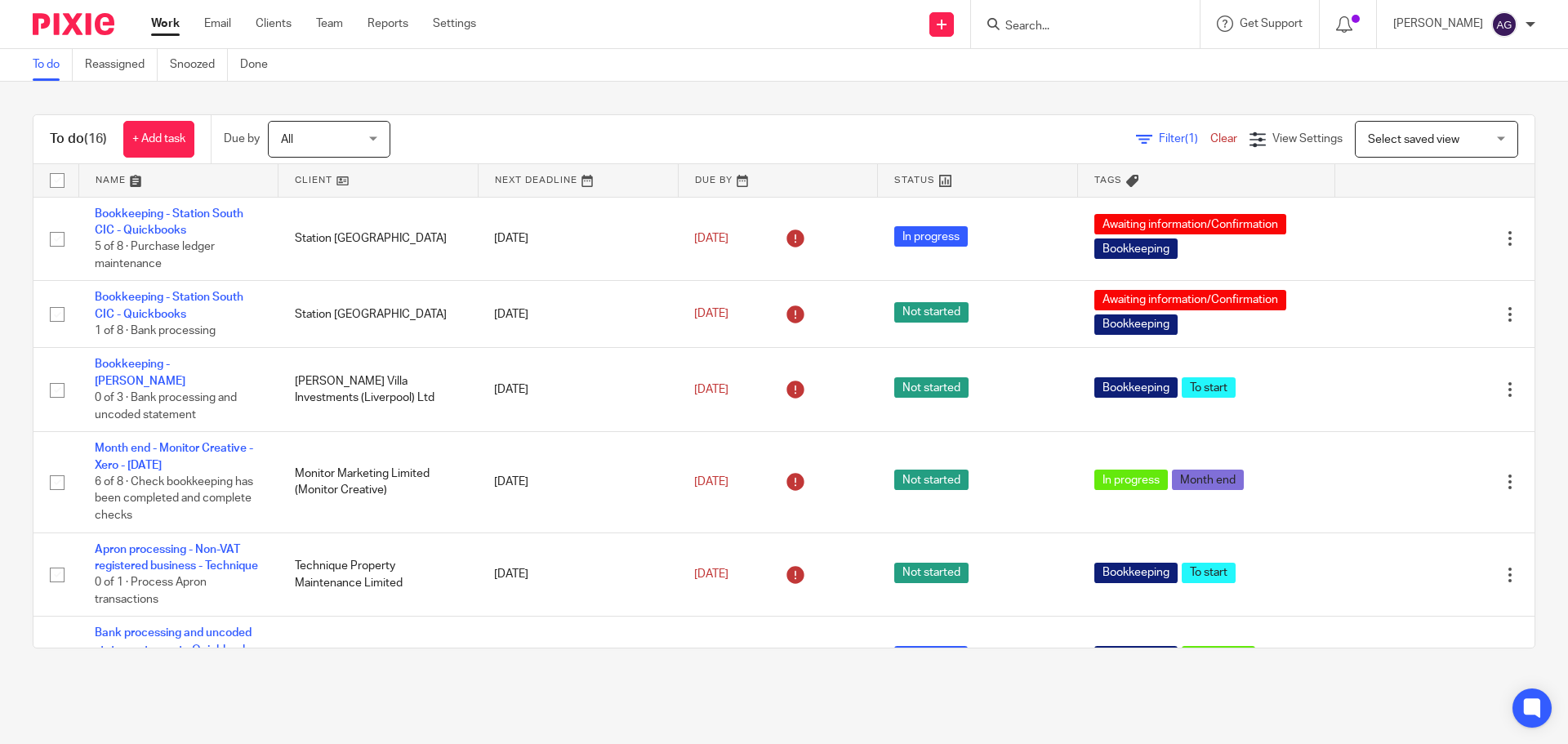
click at [1070, 27] on input "Search" at bounding box center [1077, 27] width 147 height 15
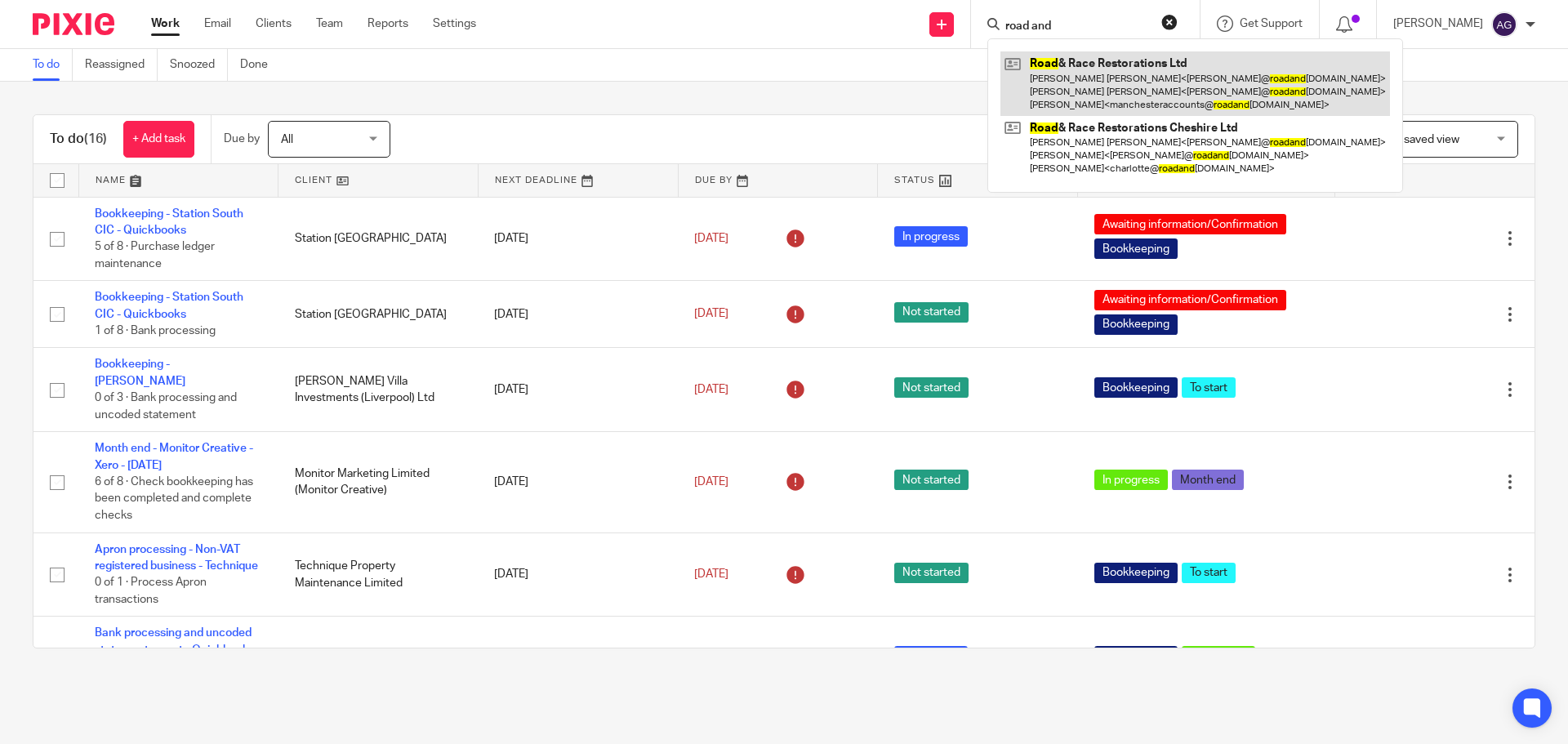
type input "road and"
click at [1263, 102] on link at bounding box center [1195, 84] width 389 height 65
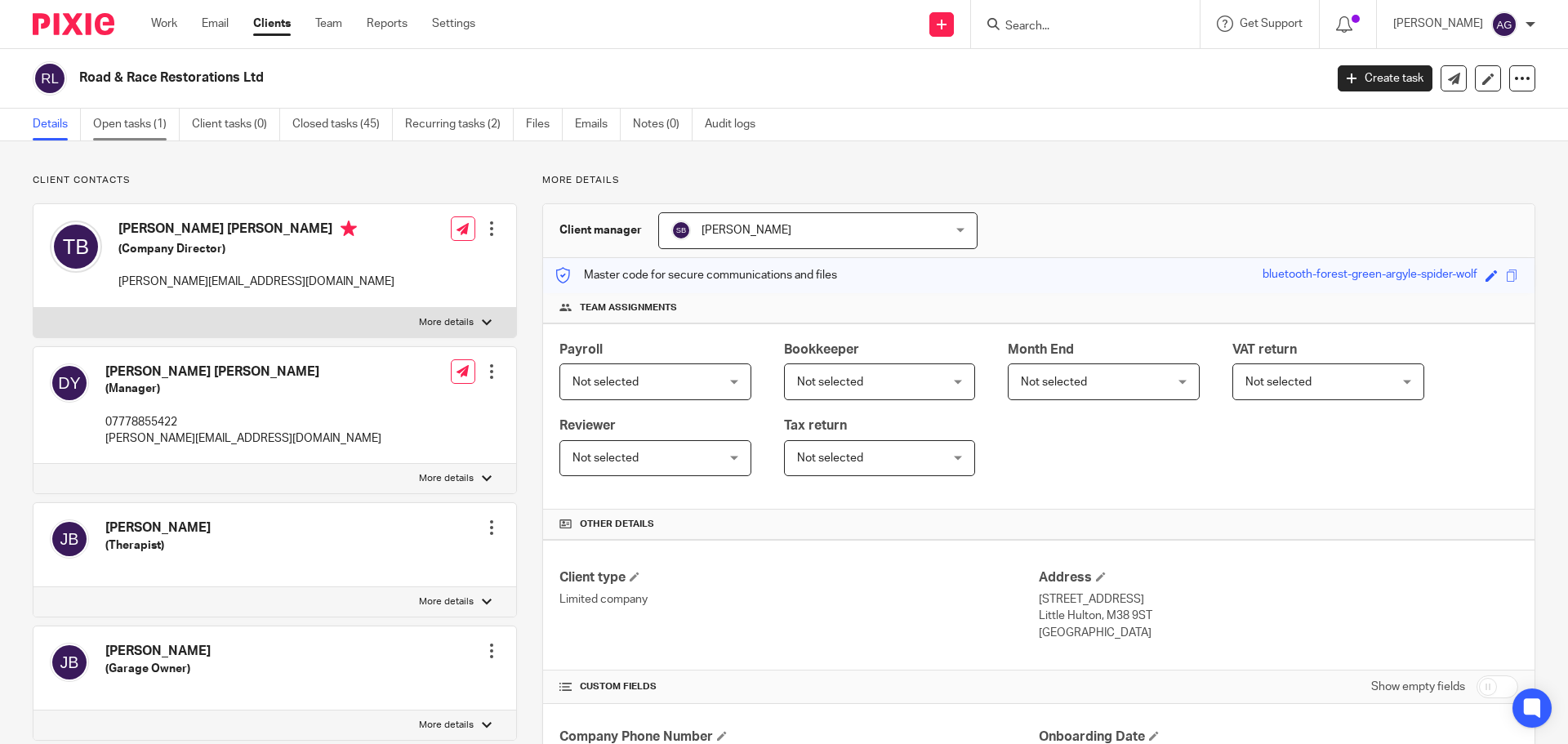
click at [150, 132] on link "Open tasks (1)" at bounding box center [136, 125] width 86 height 32
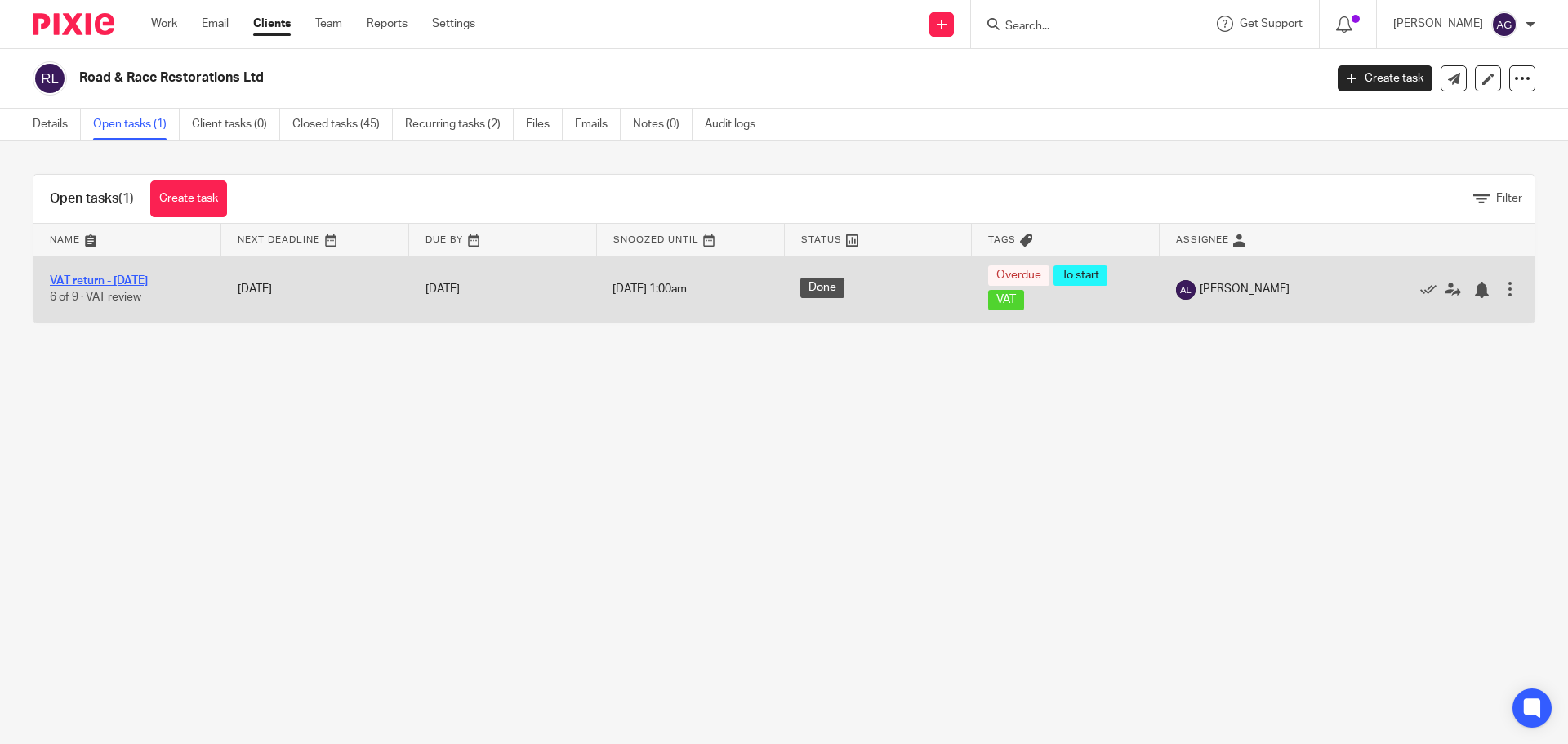
click at [146, 282] on link "VAT return - [DATE]" at bounding box center [99, 281] width 98 height 12
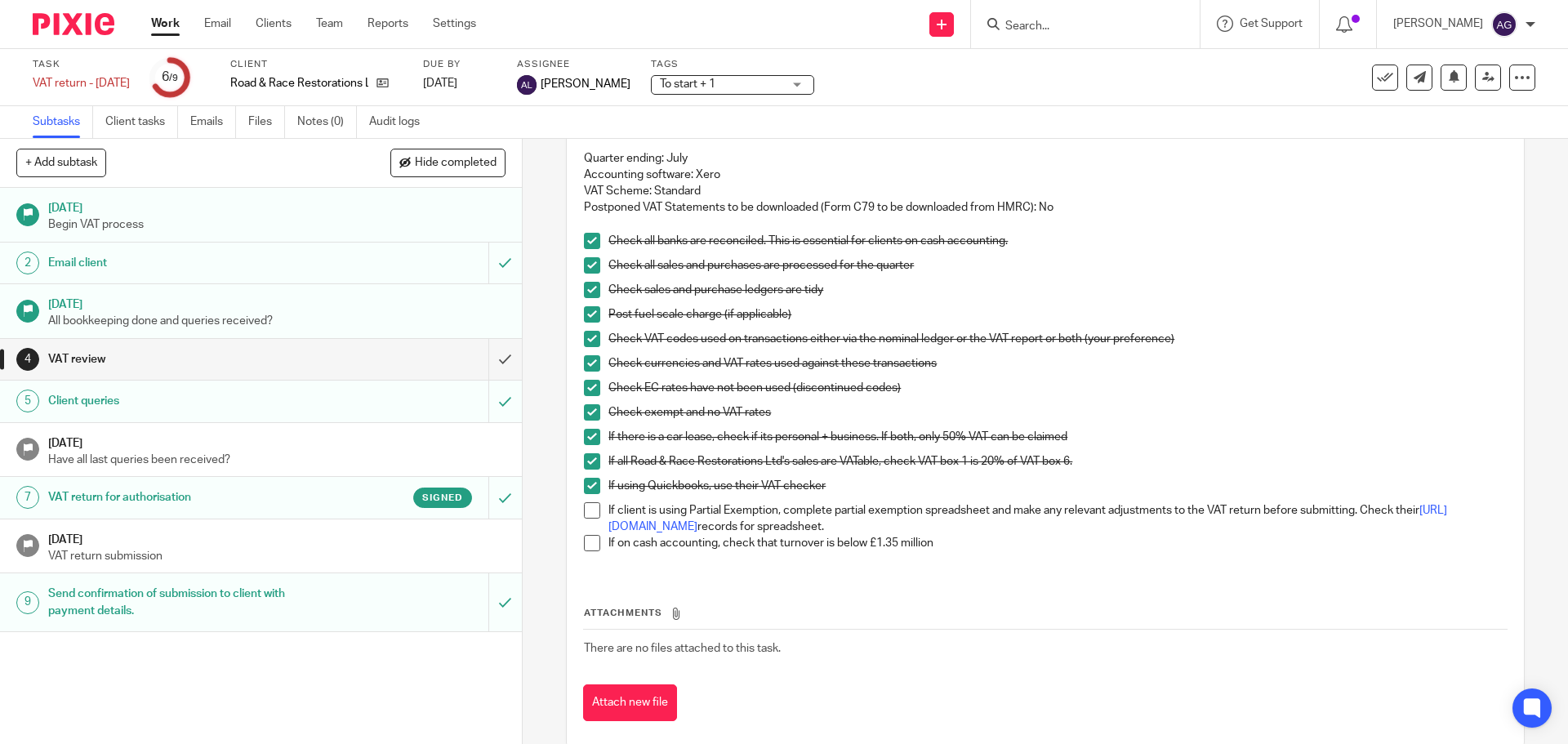
scroll to position [163, 0]
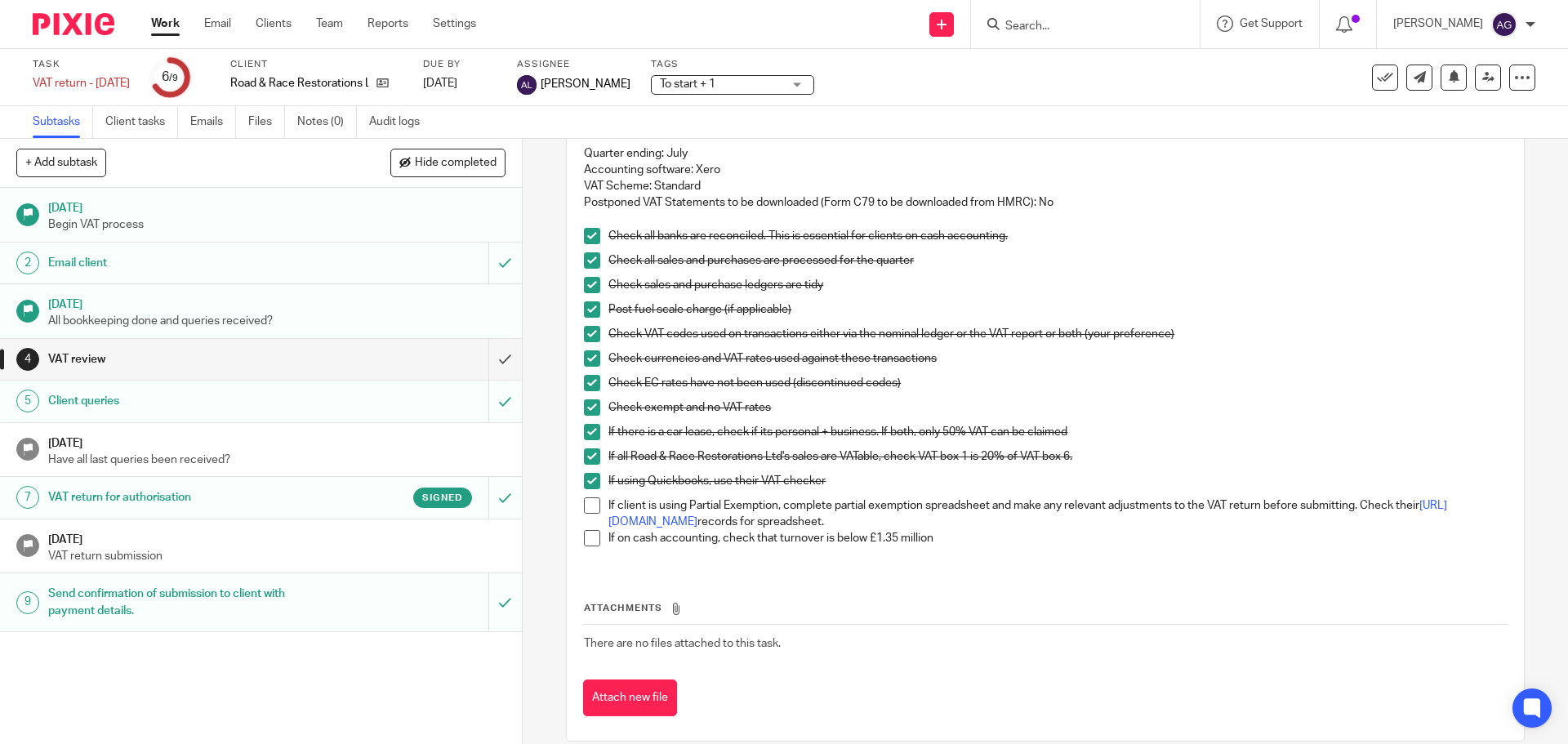
click at [292, 512] on link "7 VAT return for authorisation Signed" at bounding box center [244, 497] width 488 height 41
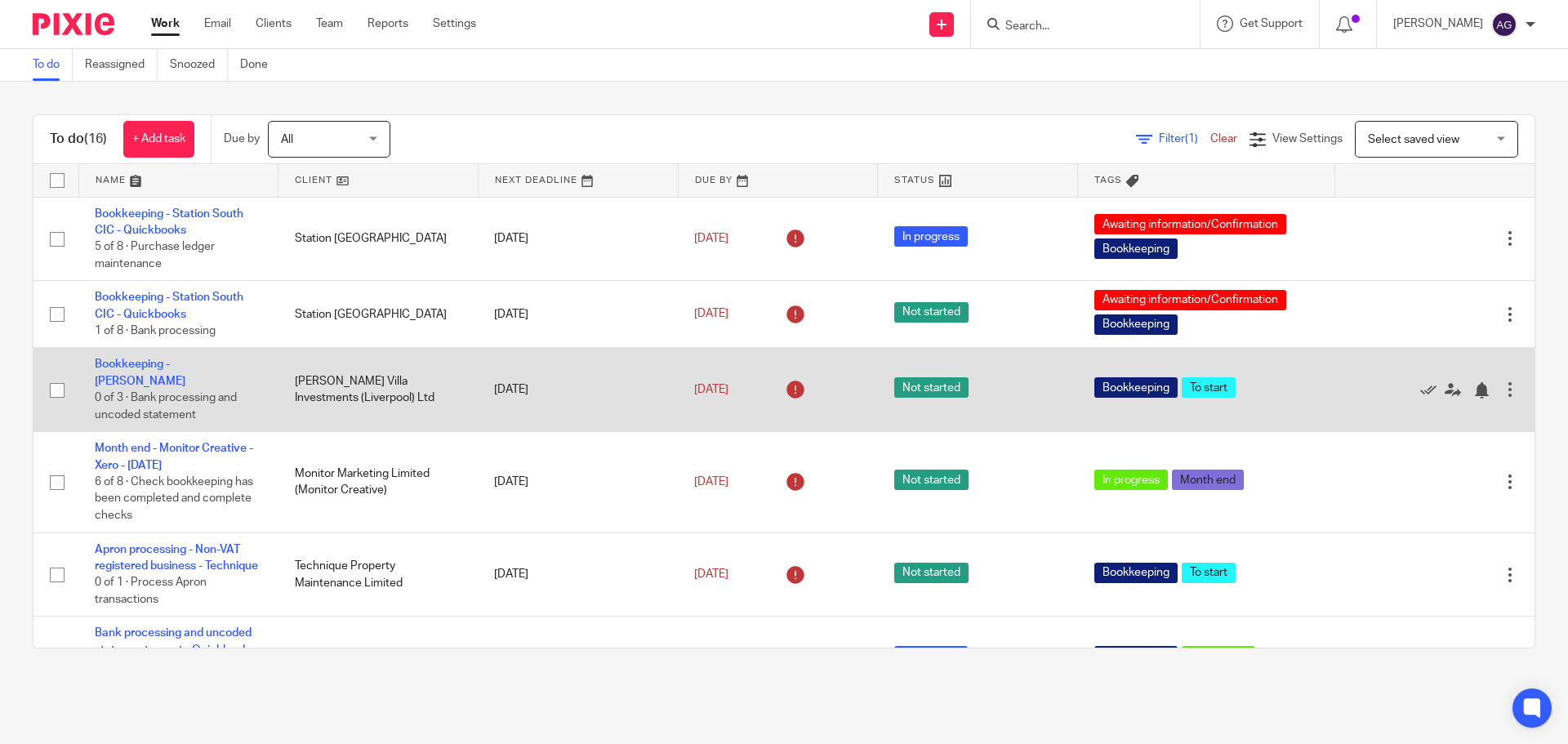
click at [1501, 388] on div at bounding box center [1510, 390] width 17 height 17
click at [185, 361] on link "Bookkeeping - [PERSON_NAME]" at bounding box center [140, 372] width 91 height 27
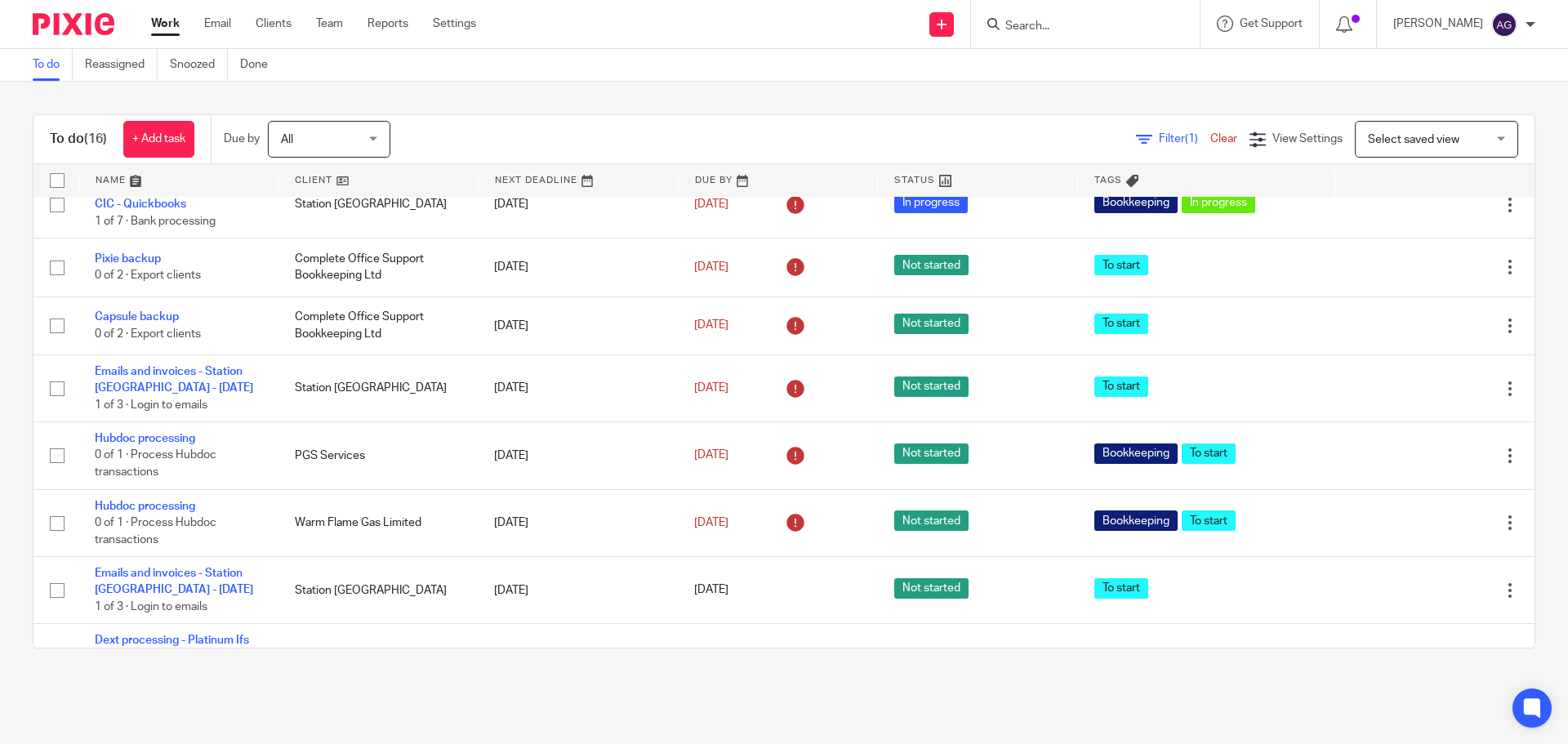
scroll to position [446, 0]
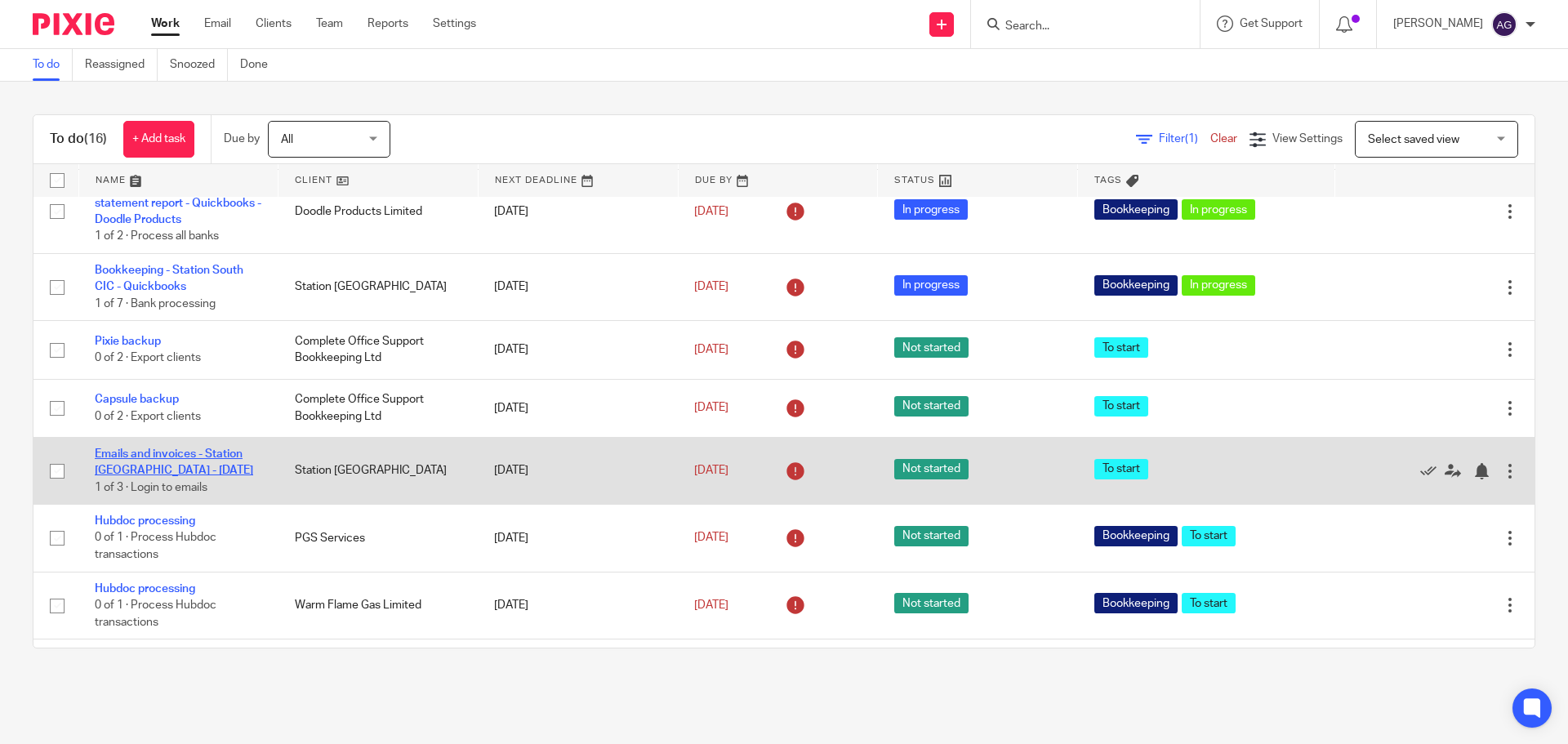
click at [180, 455] on link "Emails and invoices - Station [GEOGRAPHIC_DATA] - [DATE]" at bounding box center [174, 461] width 159 height 27
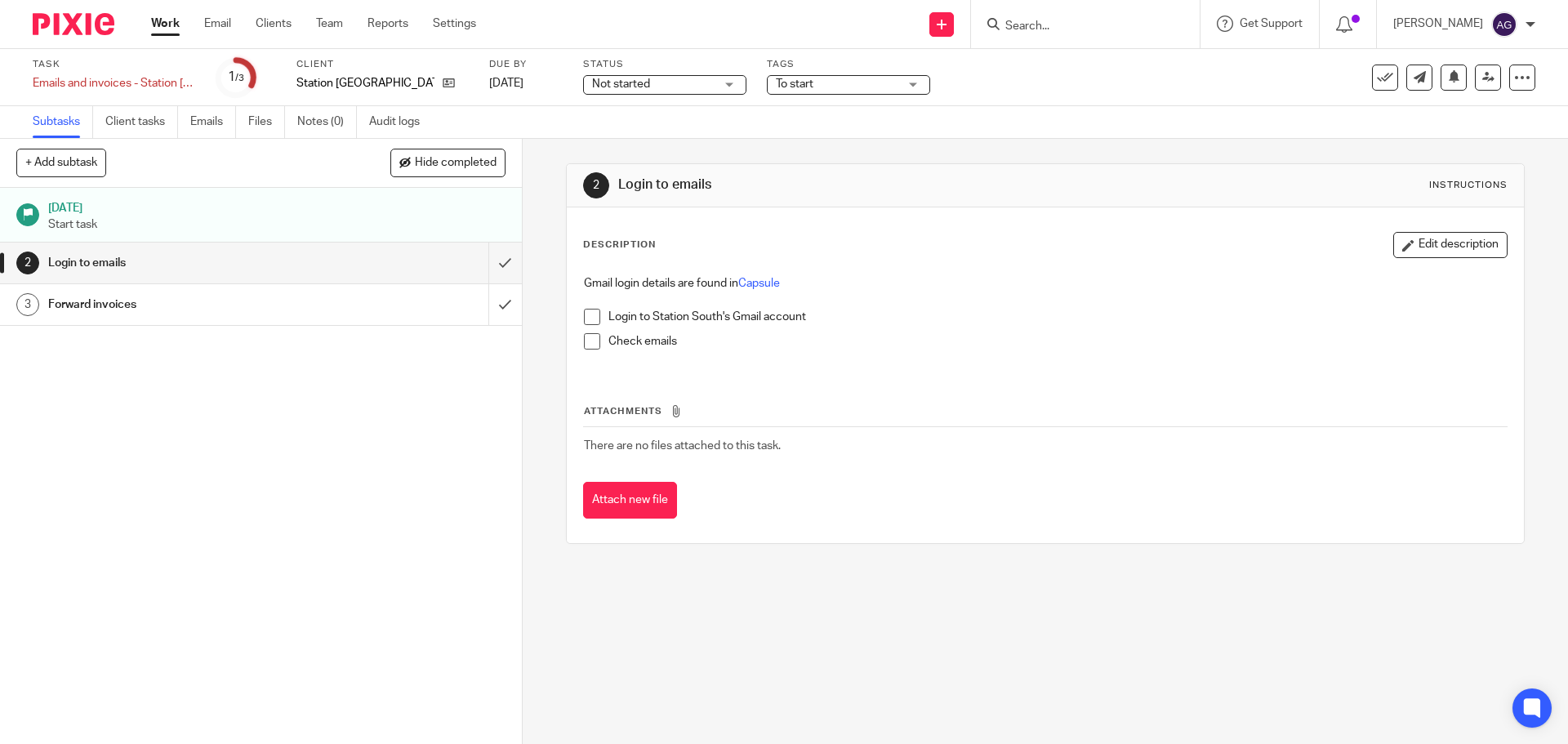
click at [589, 318] on span at bounding box center [592, 317] width 17 height 17
click at [584, 341] on span at bounding box center [592, 342] width 17 height 17
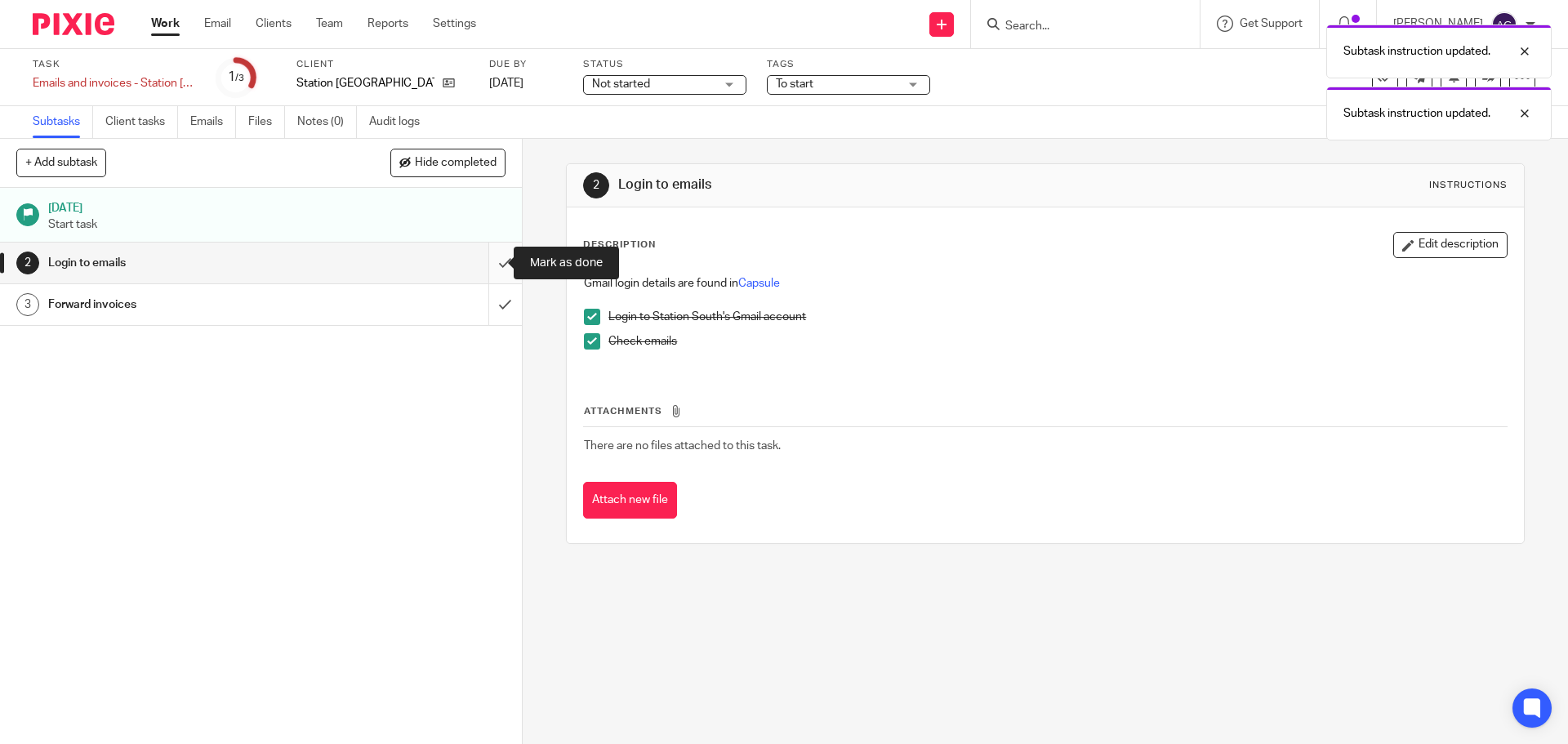
click at [489, 260] on input "submit" at bounding box center [261, 263] width 522 height 41
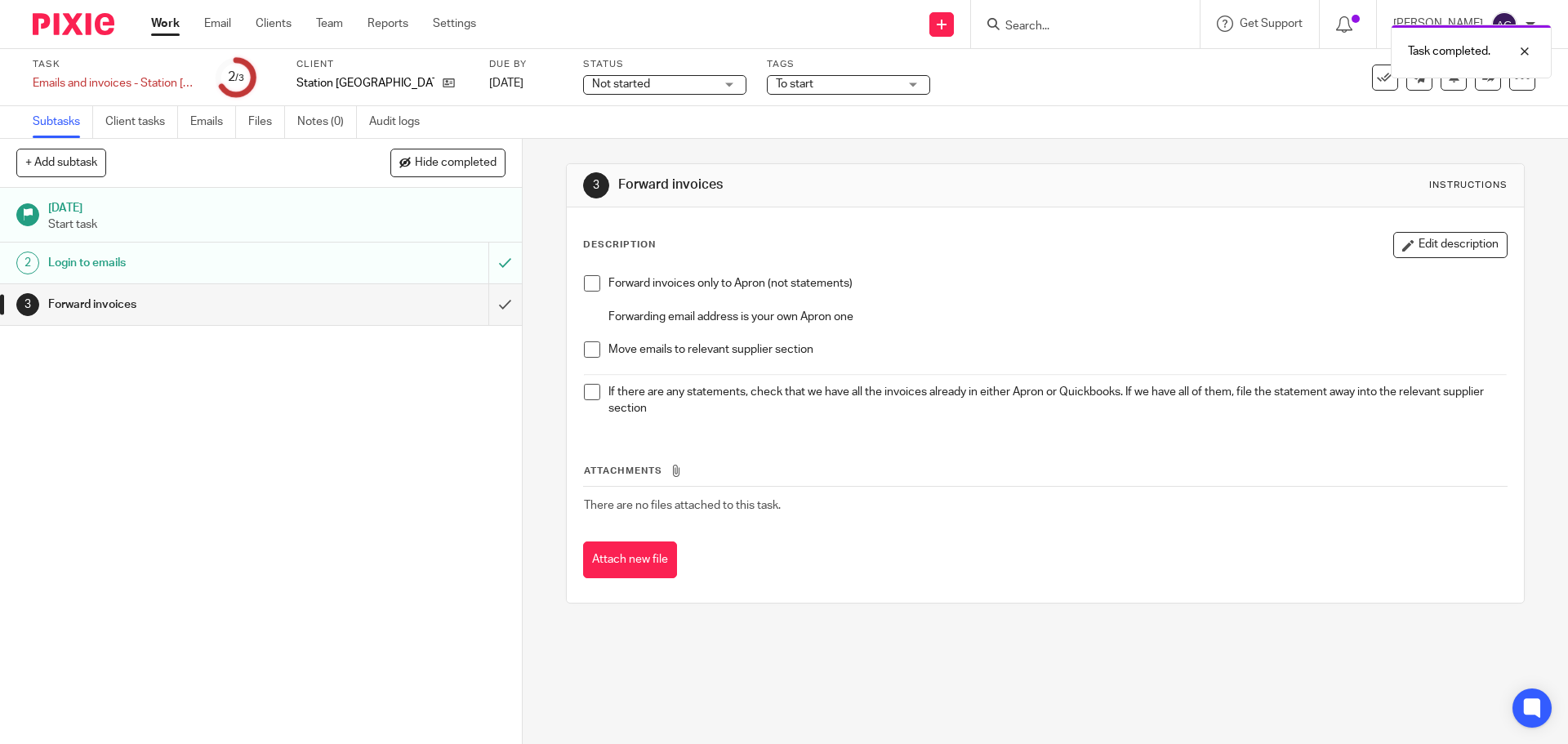
click at [585, 289] on span at bounding box center [592, 283] width 17 height 17
click at [590, 349] on span at bounding box center [592, 350] width 17 height 17
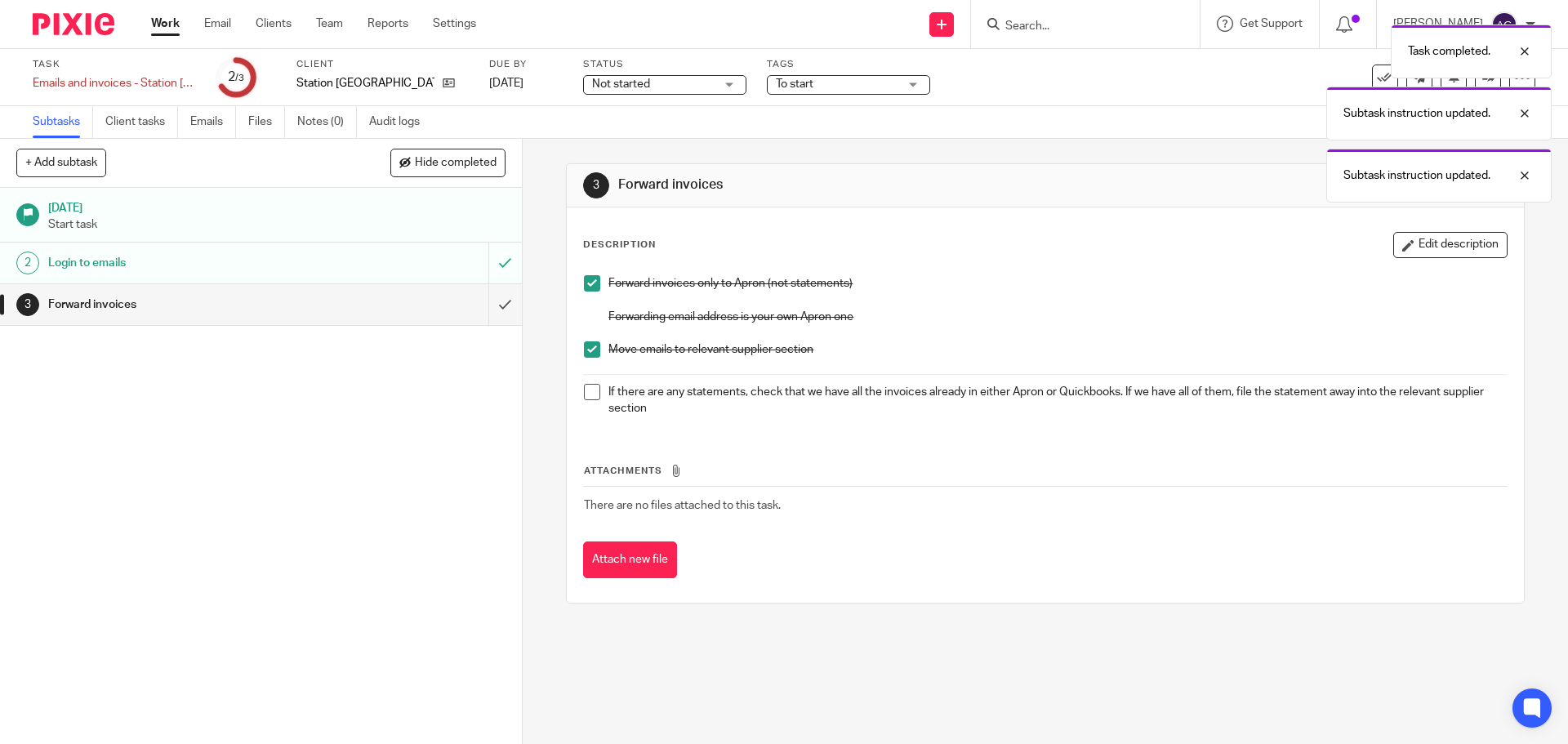
click at [586, 388] on span at bounding box center [592, 392] width 17 height 17
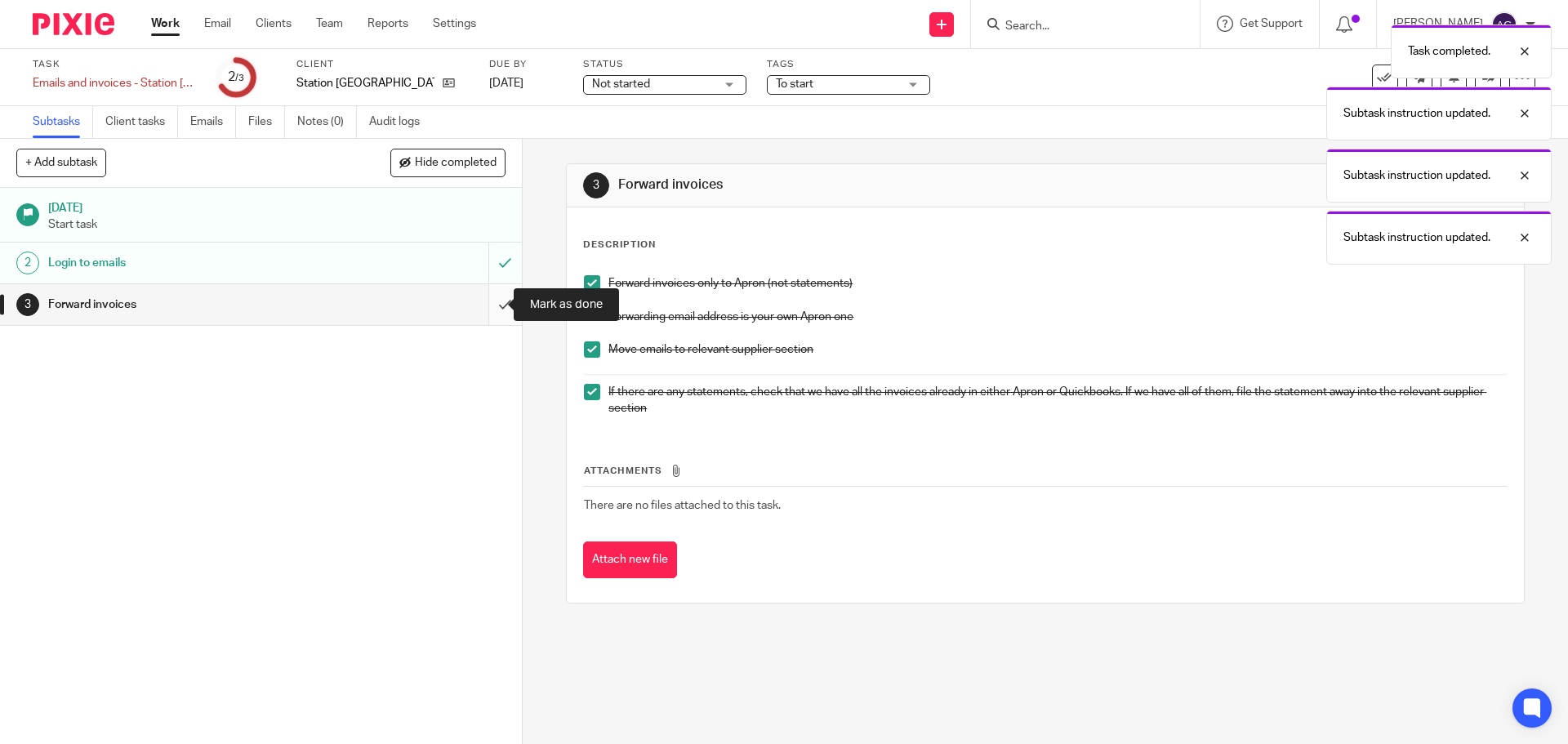
click at [491, 307] on input "submit" at bounding box center [261, 304] width 522 height 41
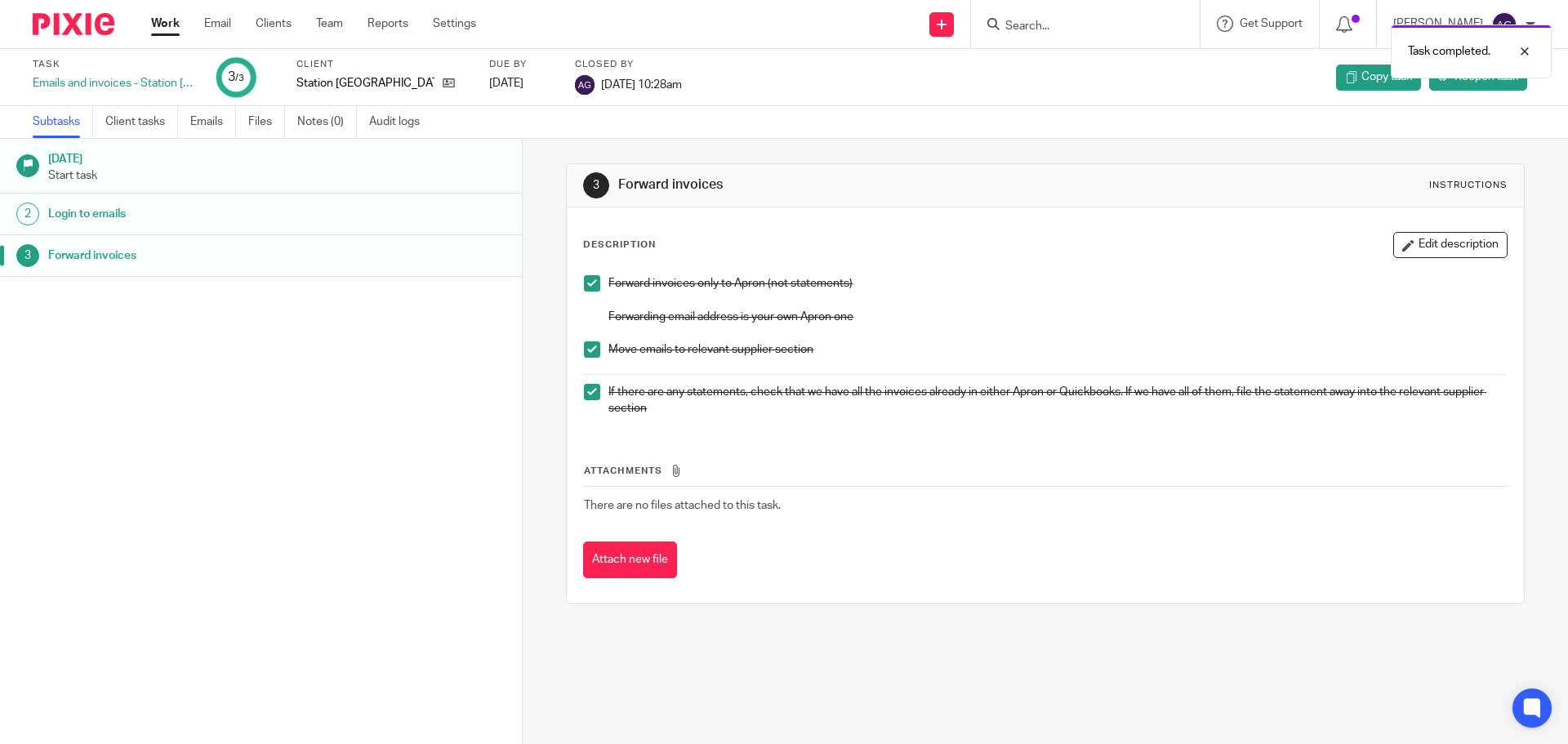
click at [68, 14] on img at bounding box center [73, 24] width 81 height 22
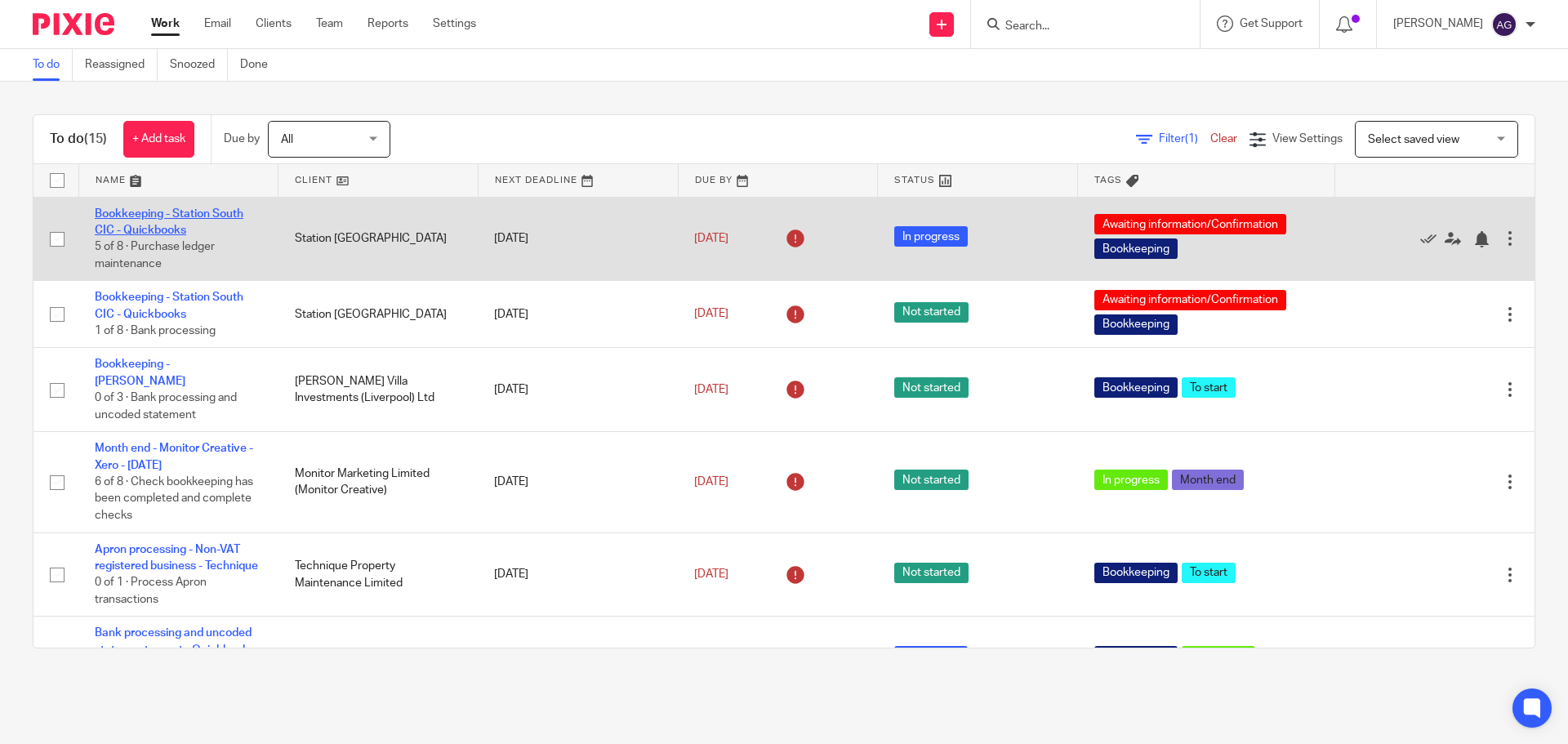
click at [150, 234] on link "Bookkeeping - Station South CIC - Quickbooks" at bounding box center [169, 221] width 149 height 27
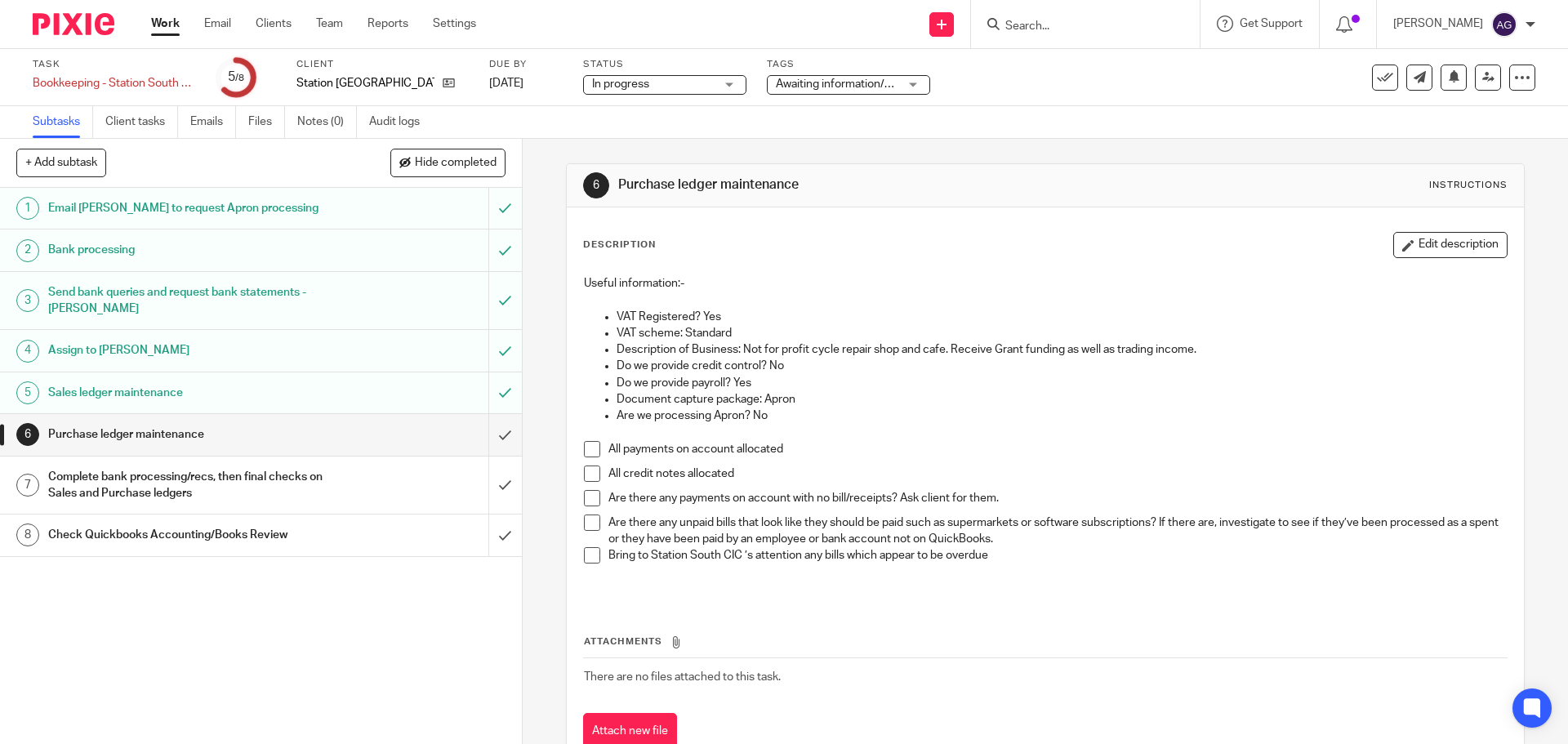
click at [586, 454] on span at bounding box center [592, 449] width 17 height 17
click at [586, 468] on span at bounding box center [592, 474] width 17 height 17
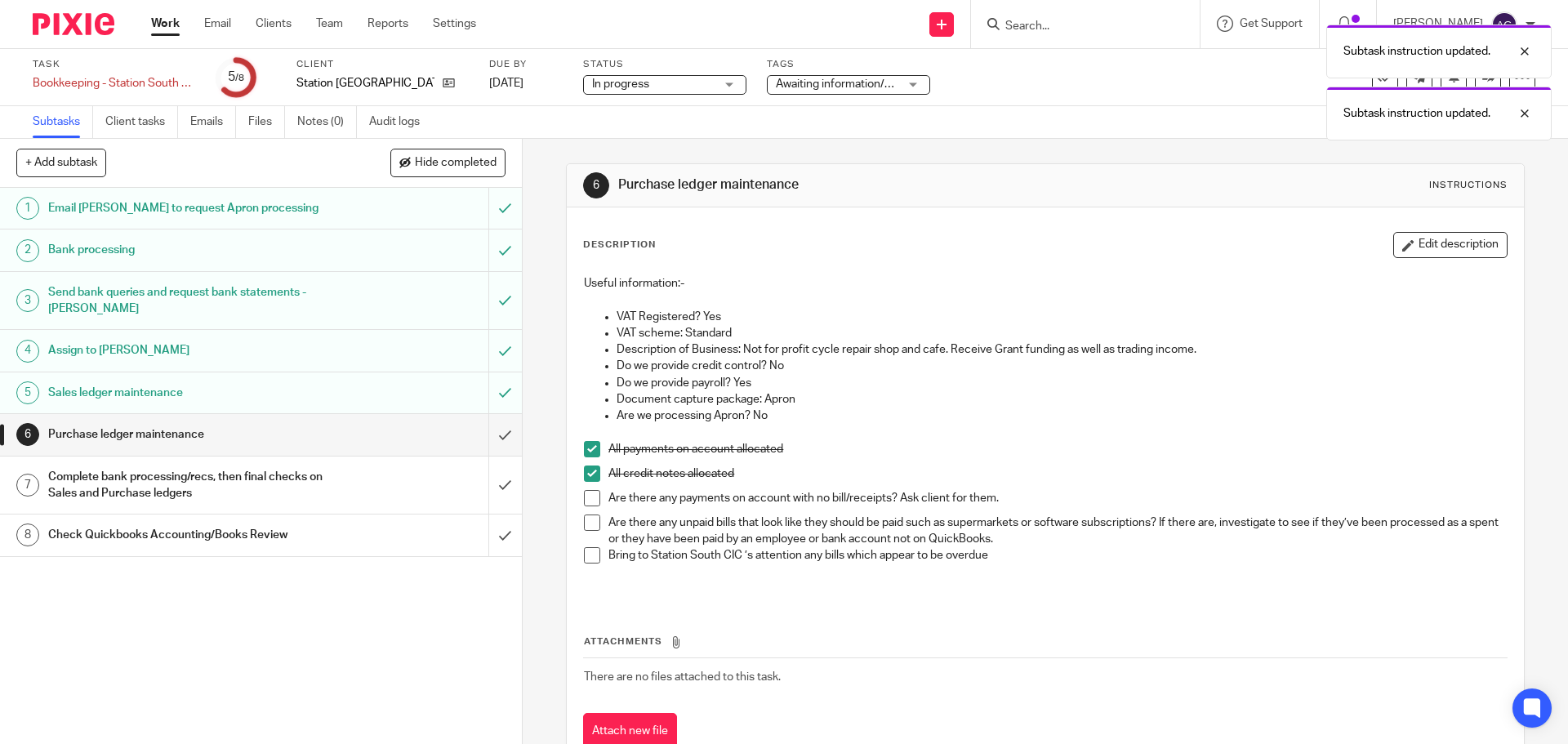
click at [586, 482] on li "All credit notes allocated" at bounding box center [1044, 477] width 922 height 24
click at [586, 493] on span at bounding box center [592, 498] width 17 height 17
click at [584, 527] on span at bounding box center [592, 523] width 17 height 17
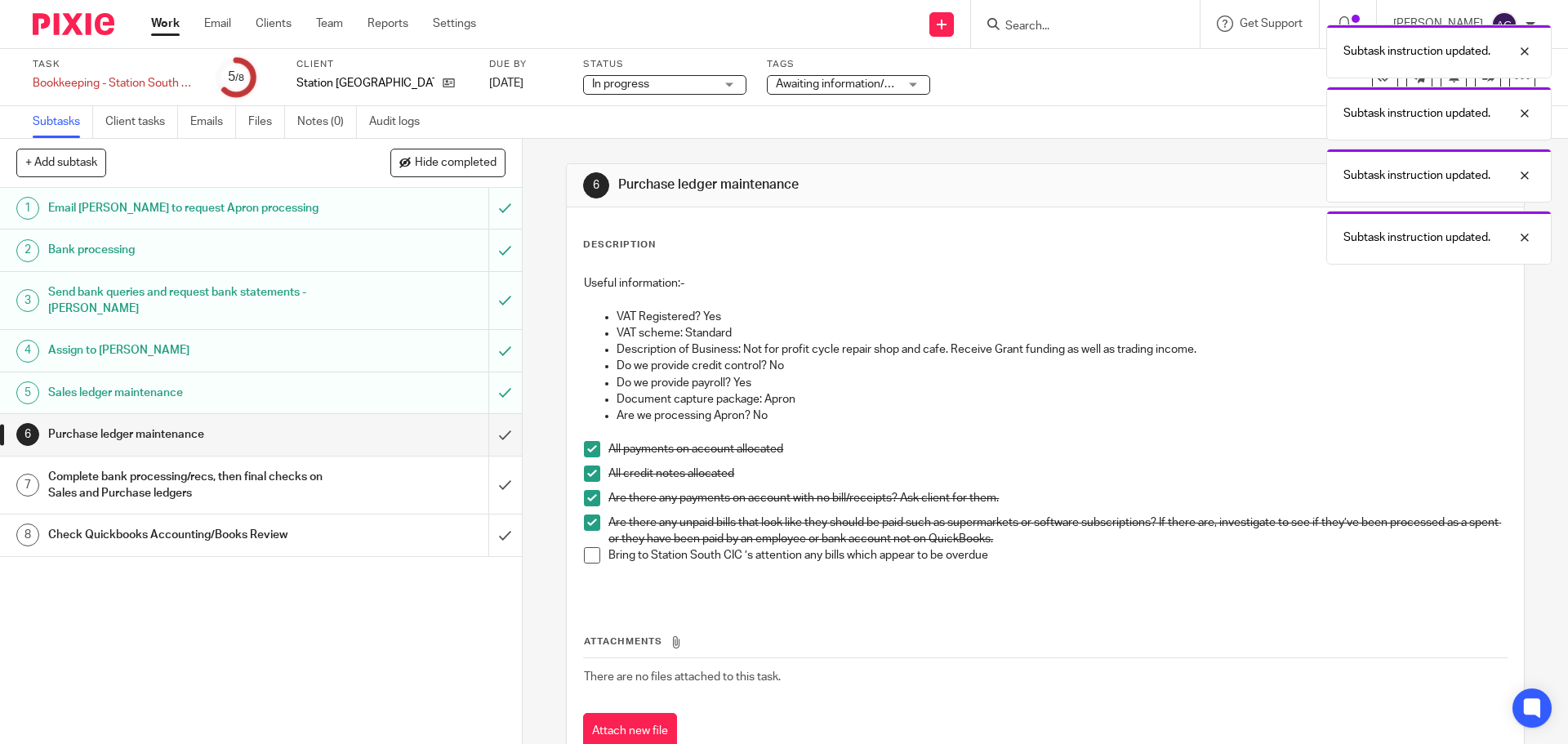
click at [584, 545] on li "Are there any unpaid bills that look like they should be paid such as supermark…" at bounding box center [1044, 531] width 922 height 33
click at [592, 555] on span at bounding box center [592, 555] width 17 height 17
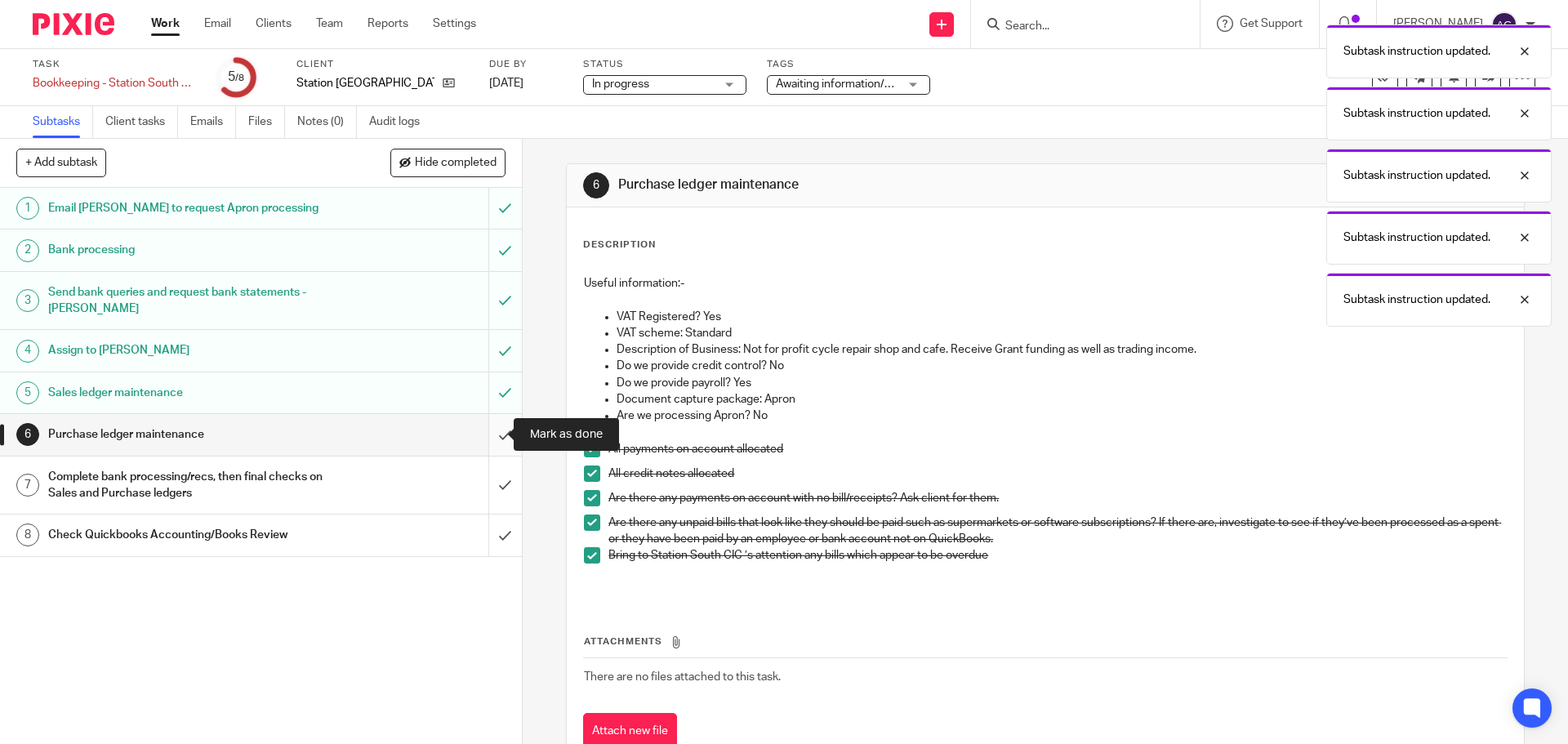
click at [481, 429] on input "submit" at bounding box center [261, 434] width 522 height 41
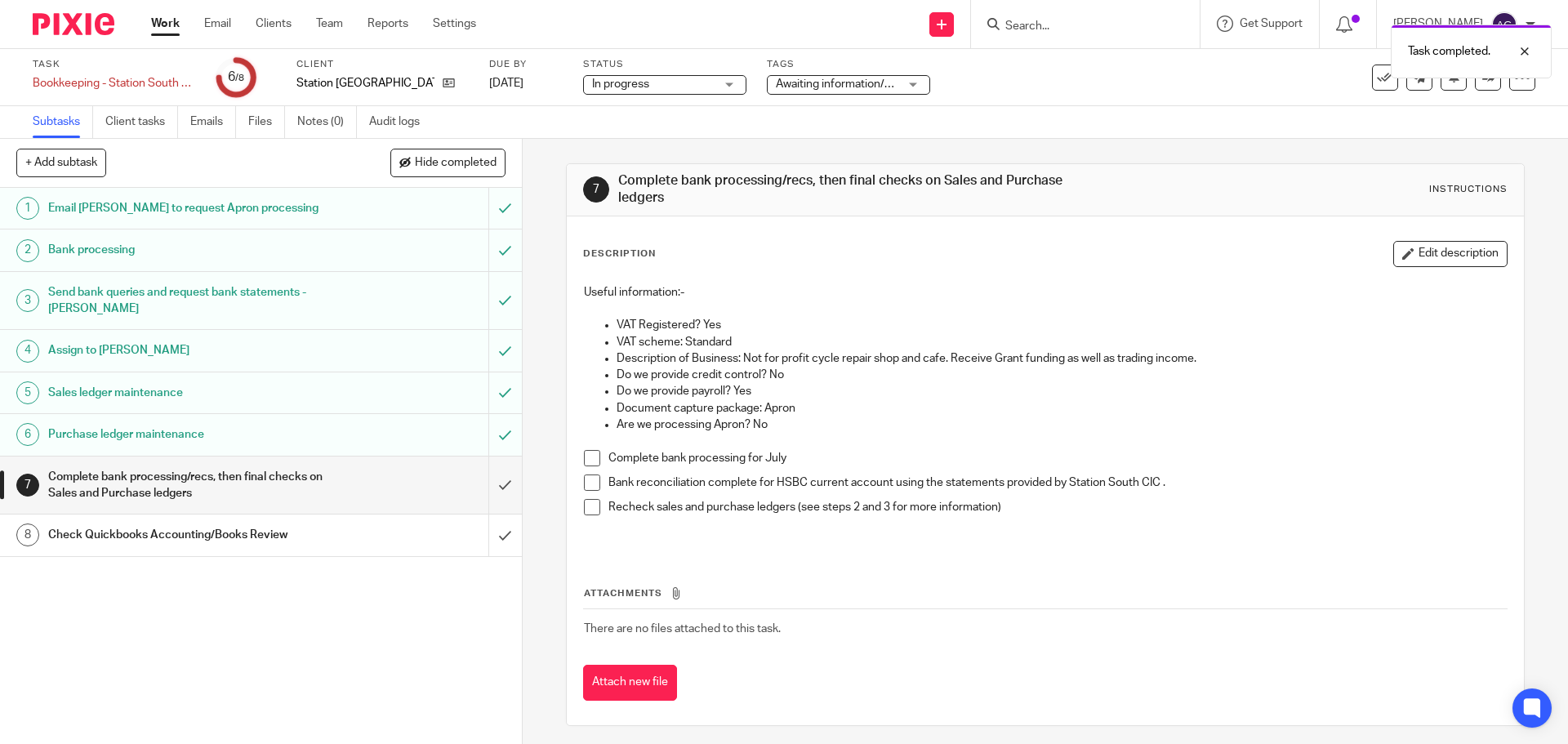
click at [585, 462] on span at bounding box center [592, 458] width 17 height 17
click at [584, 485] on span at bounding box center [592, 483] width 17 height 17
click at [584, 510] on span at bounding box center [592, 507] width 17 height 17
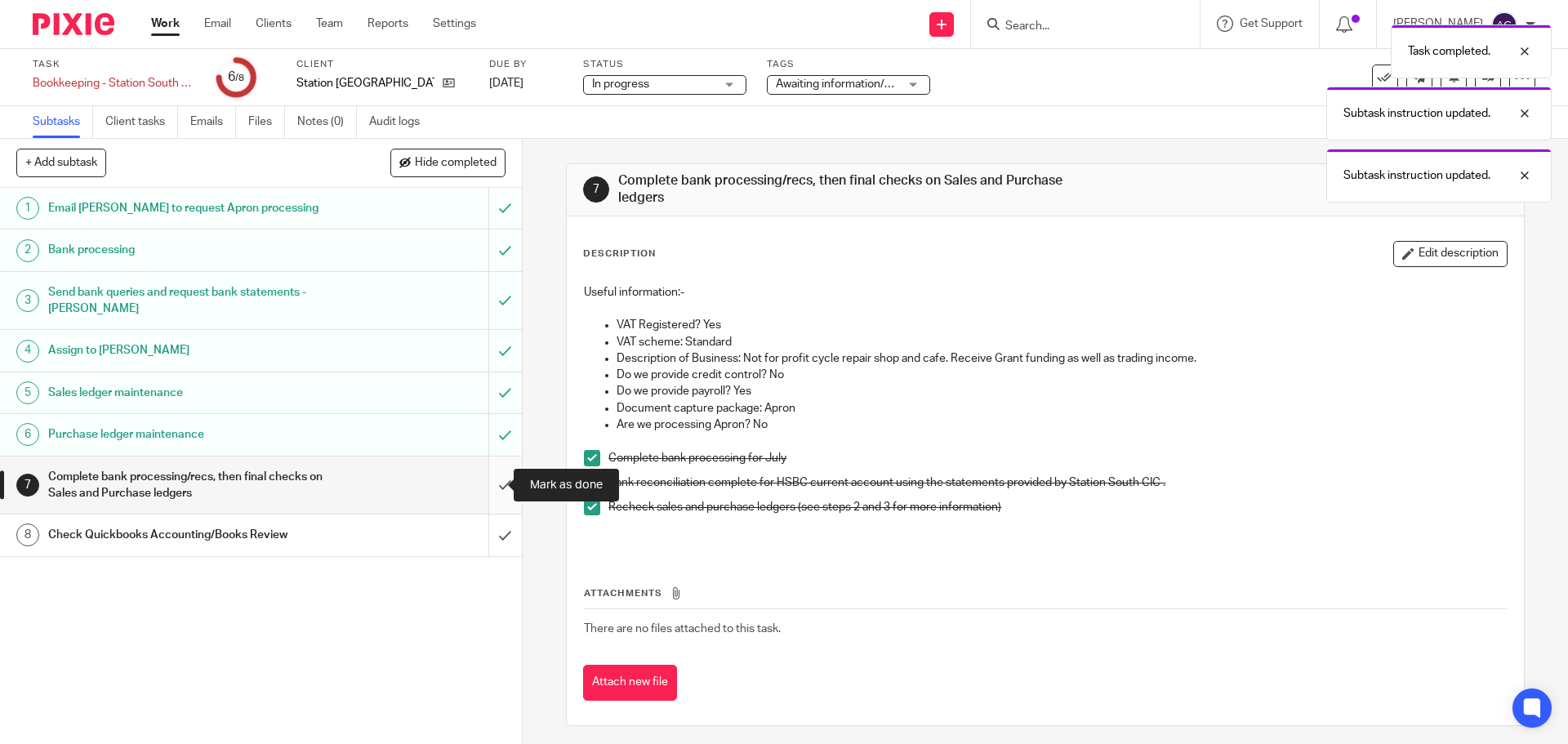
click at [481, 475] on input "submit" at bounding box center [261, 485] width 522 height 58
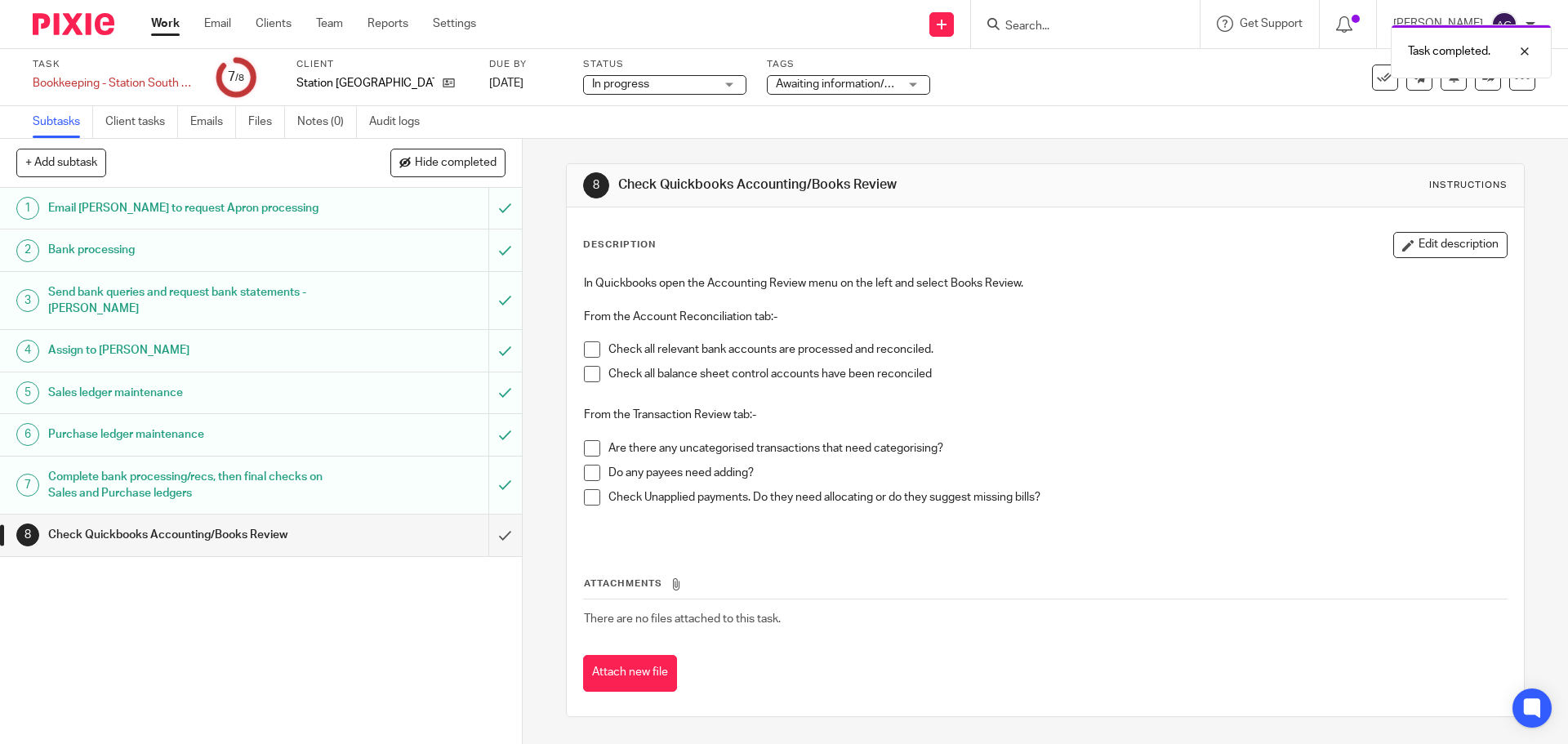
click at [584, 352] on span at bounding box center [592, 350] width 17 height 17
click at [584, 377] on span at bounding box center [592, 374] width 17 height 17
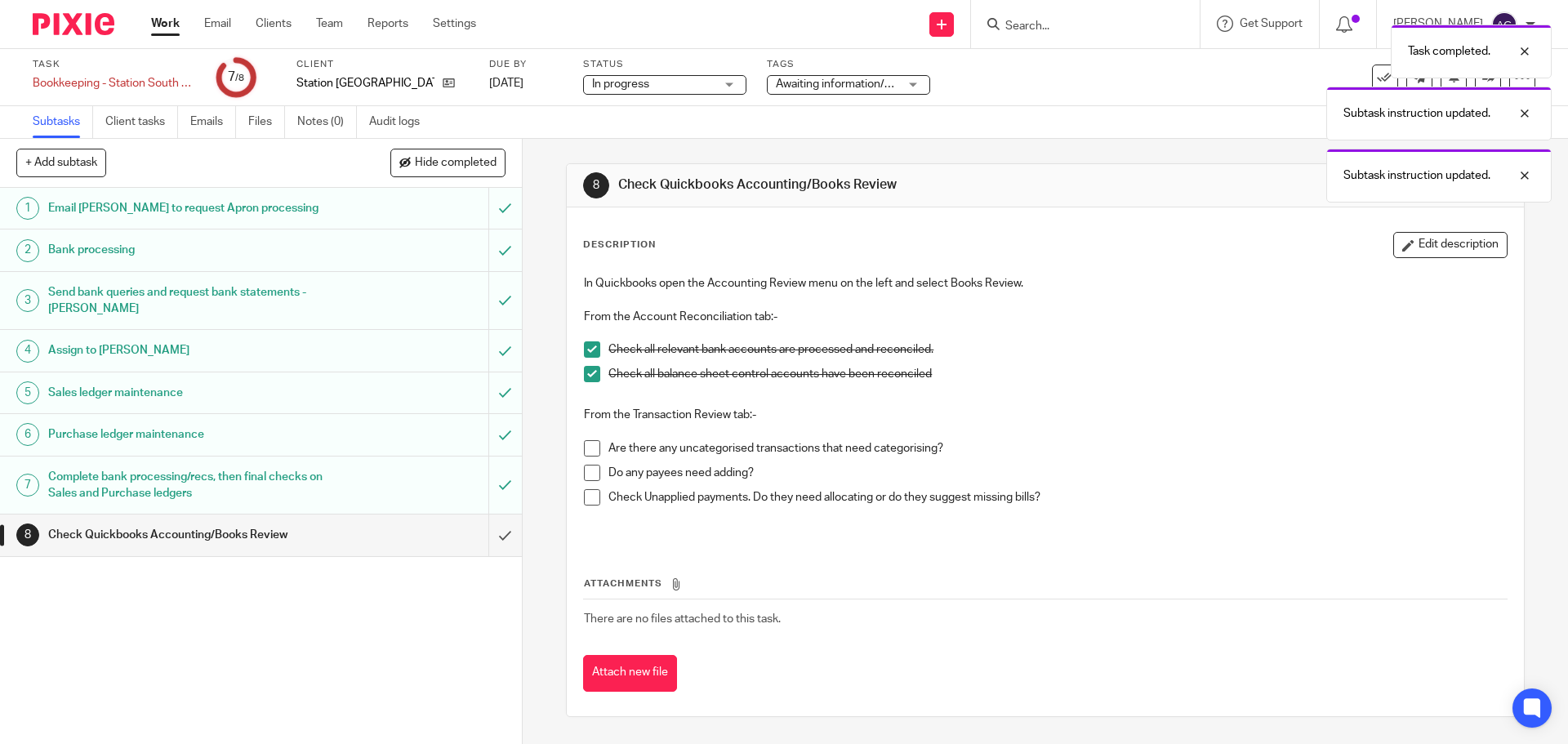
click at [585, 442] on span at bounding box center [592, 448] width 17 height 17
click at [585, 462] on li "Are there any uncategorised transactions that need categorising?" at bounding box center [1044, 451] width 922 height 24
click at [586, 479] on span at bounding box center [592, 473] width 17 height 17
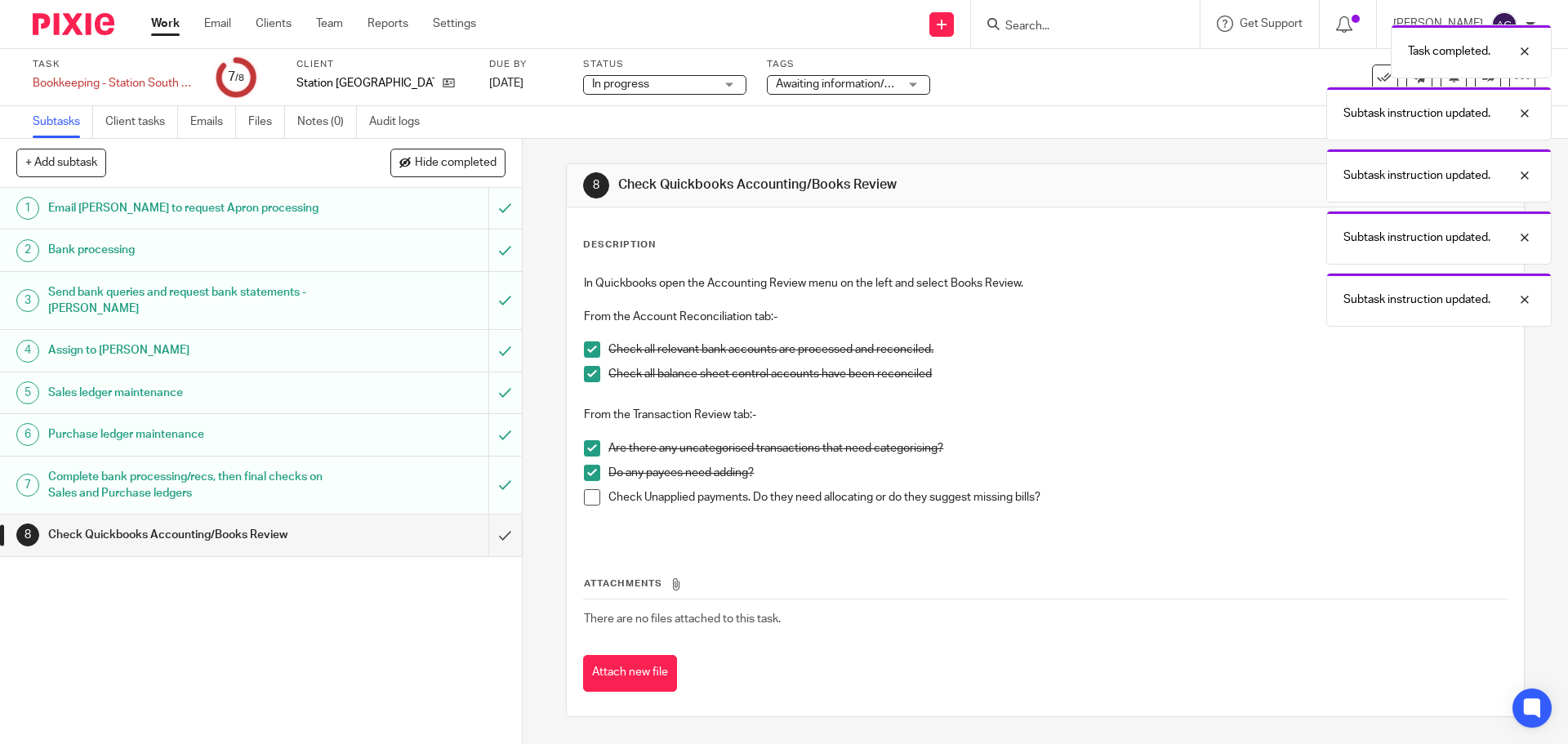
click at [591, 504] on span at bounding box center [592, 497] width 17 height 17
click at [484, 541] on input "submit" at bounding box center [261, 535] width 522 height 41
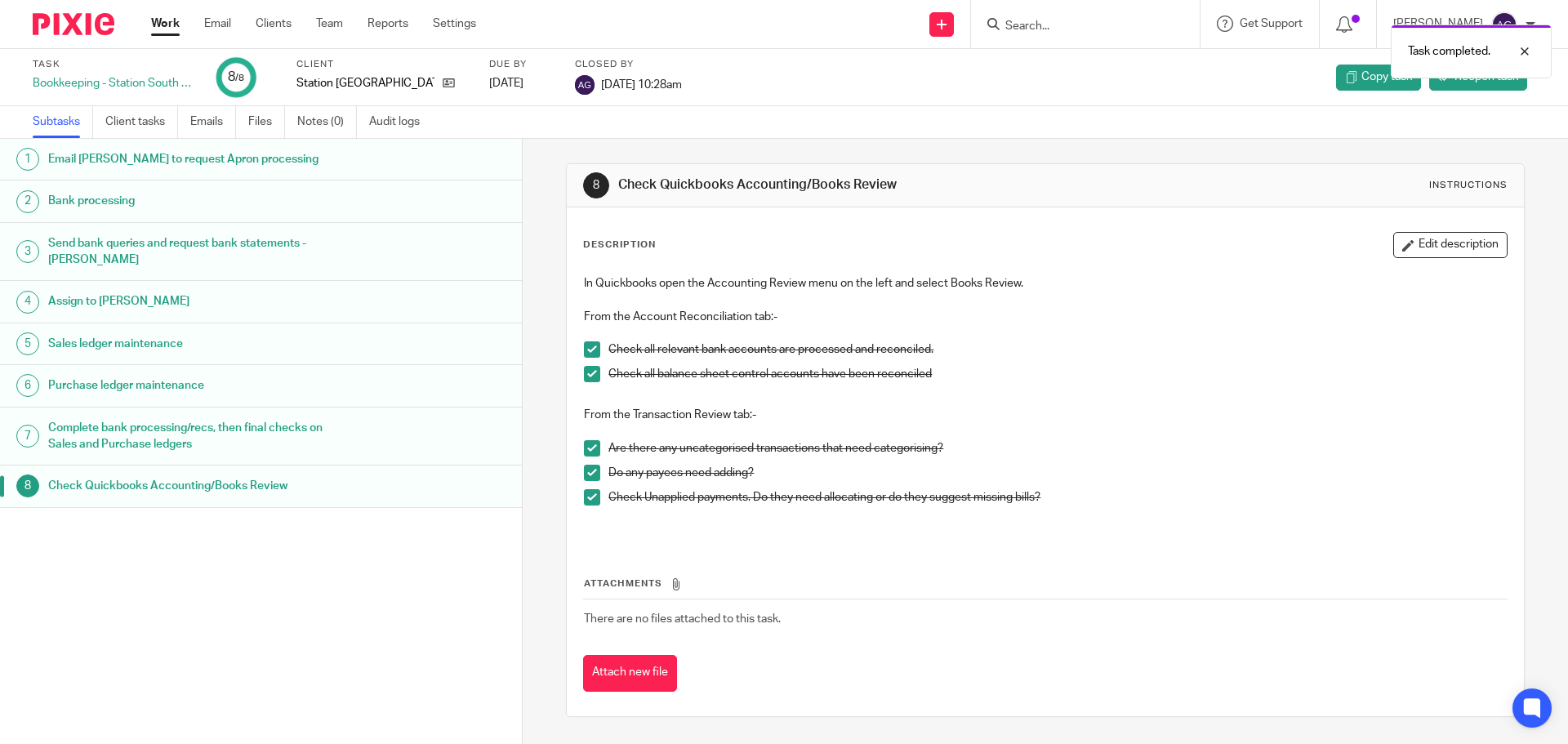
click at [115, 27] on link at bounding box center [75, 24] width 86 height 22
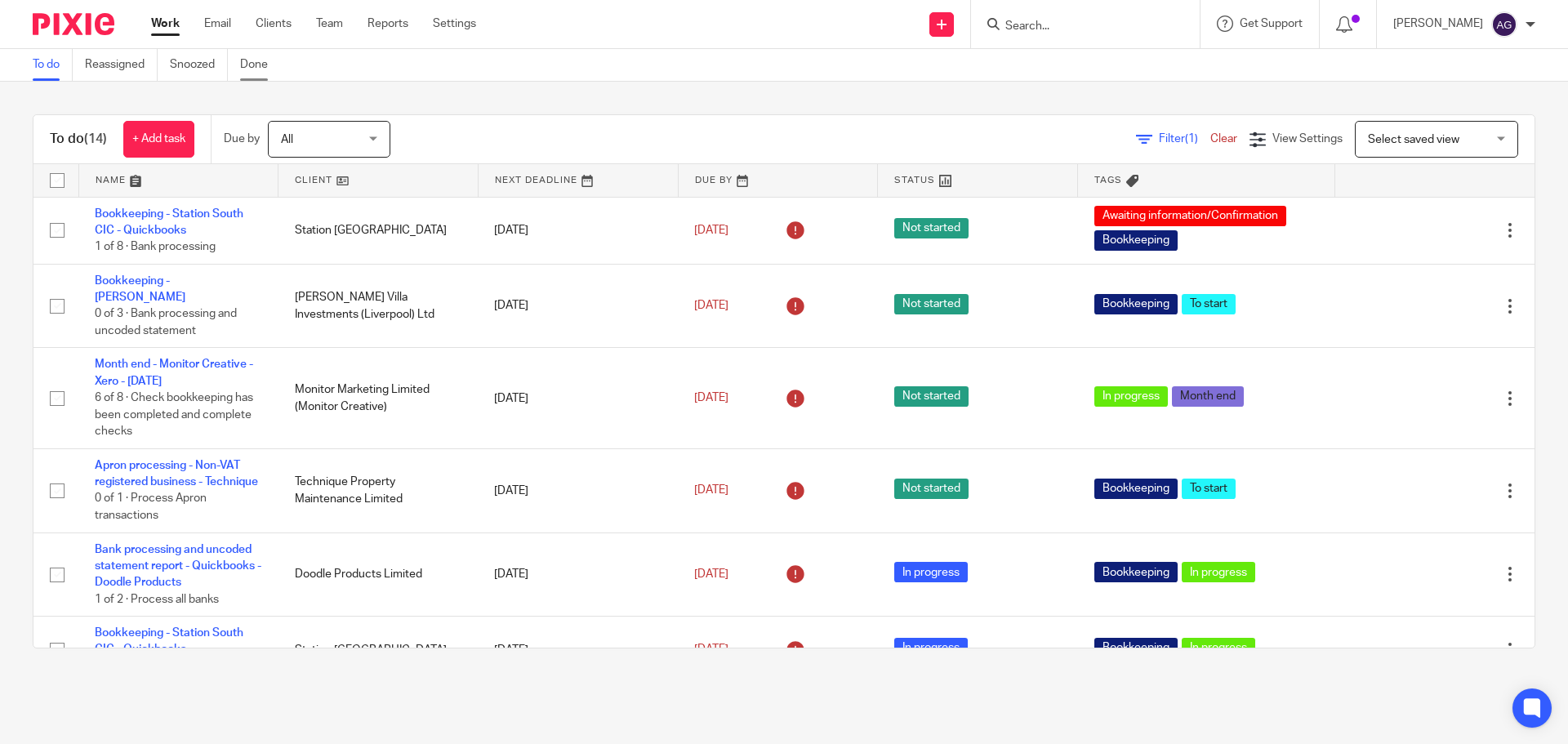
click at [254, 78] on link "Done" at bounding box center [260, 65] width 40 height 32
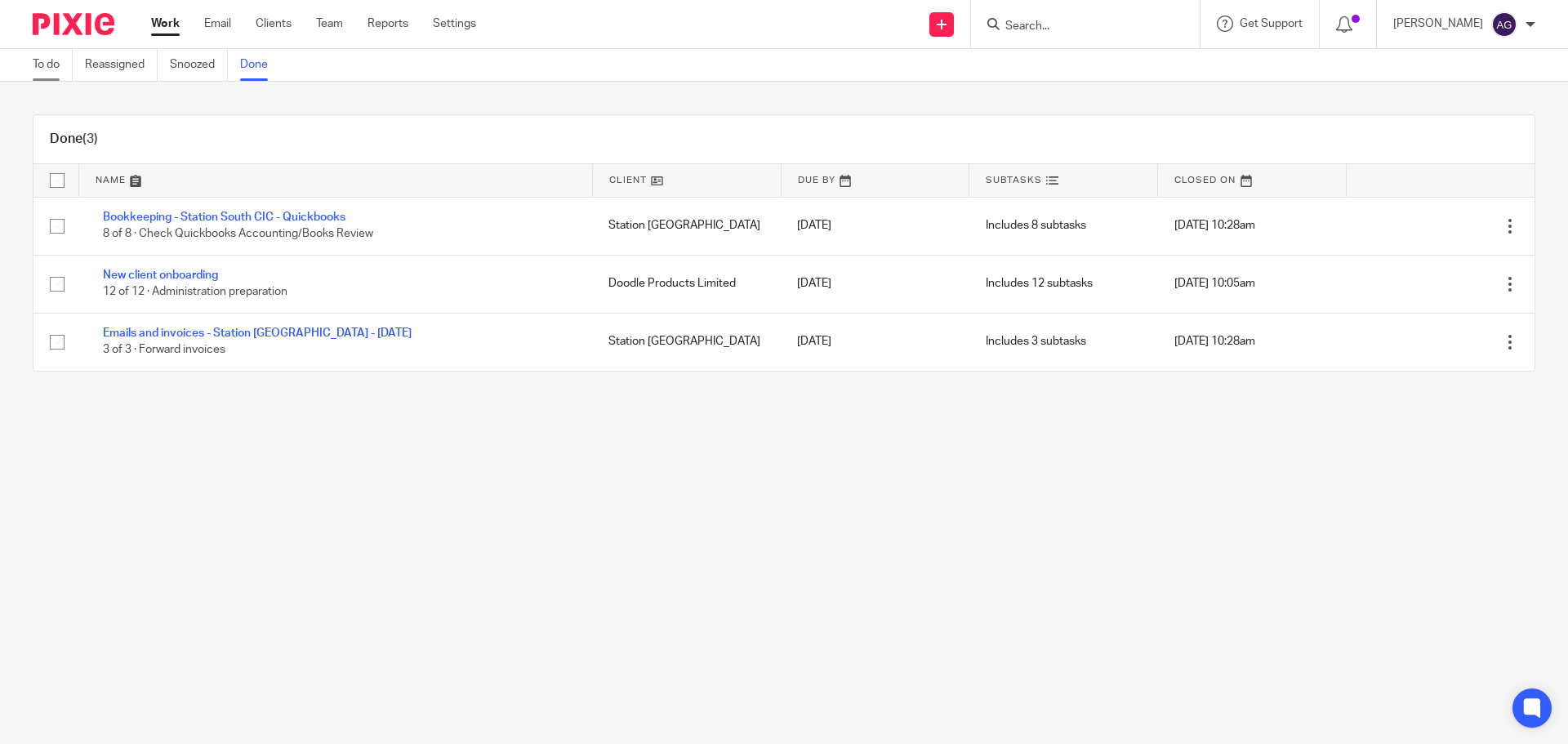
click at [39, 59] on link "To do" at bounding box center [52, 65] width 40 height 32
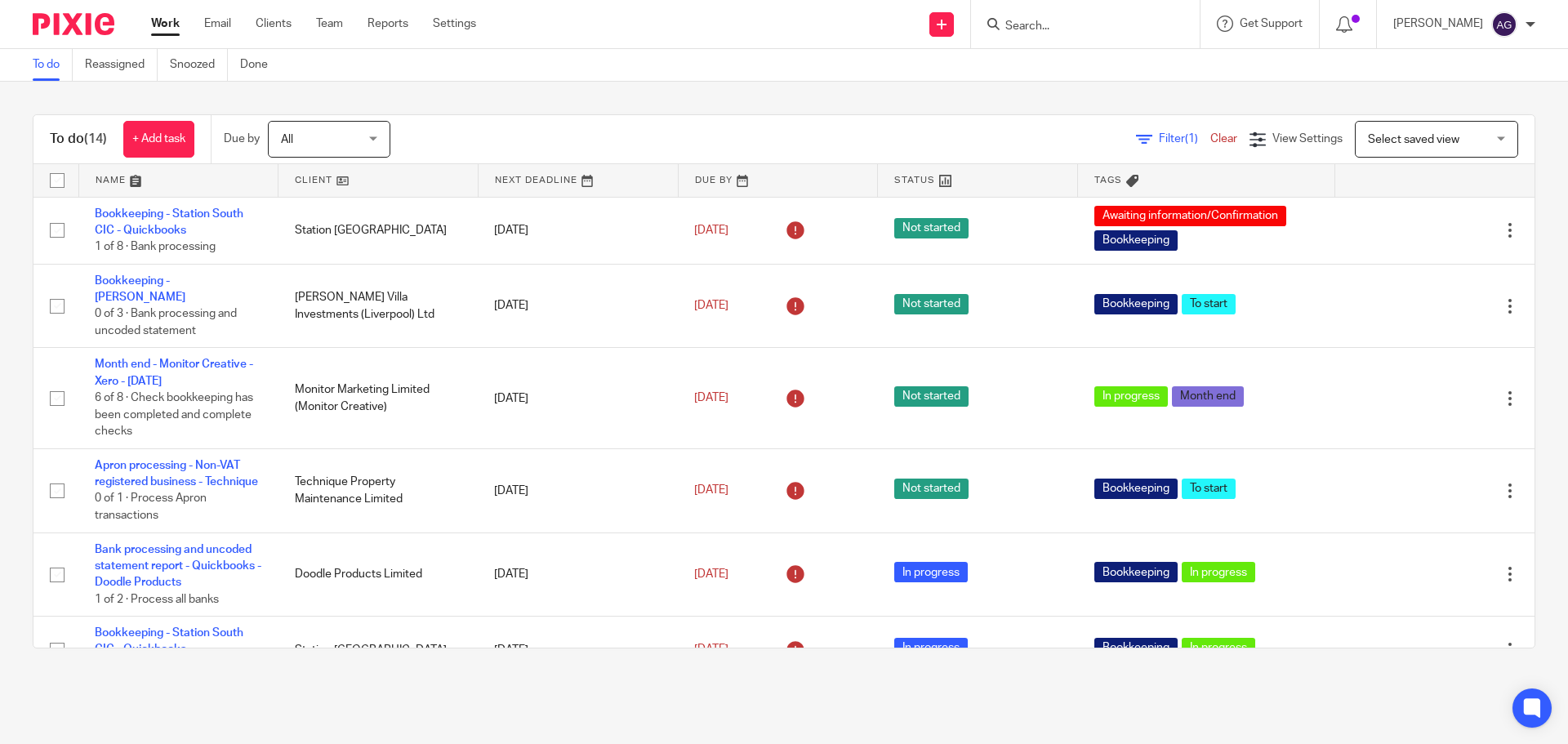
click at [318, 156] on span "All" at bounding box center [324, 138] width 86 height 34
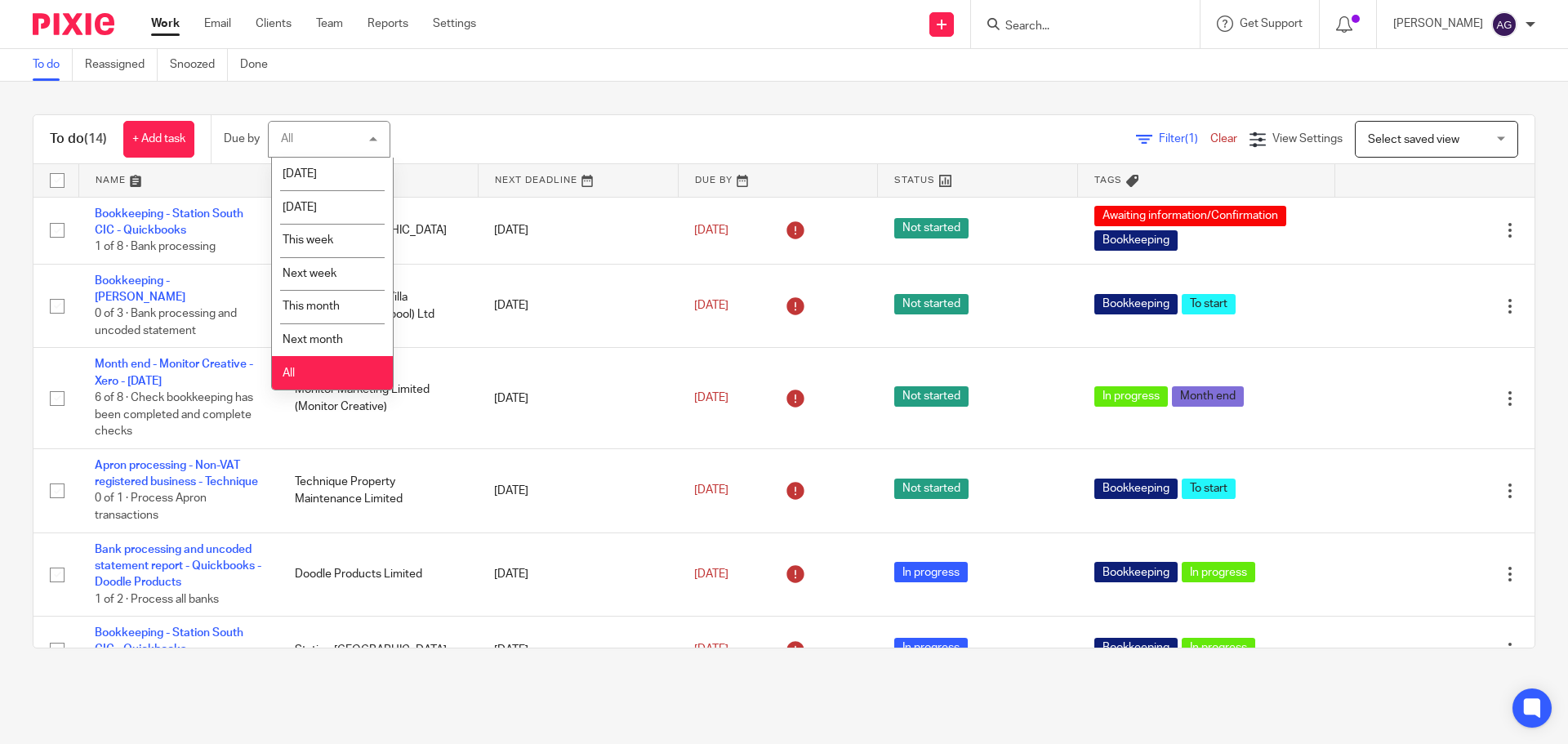
click at [352, 357] on li "All" at bounding box center [332, 372] width 121 height 33
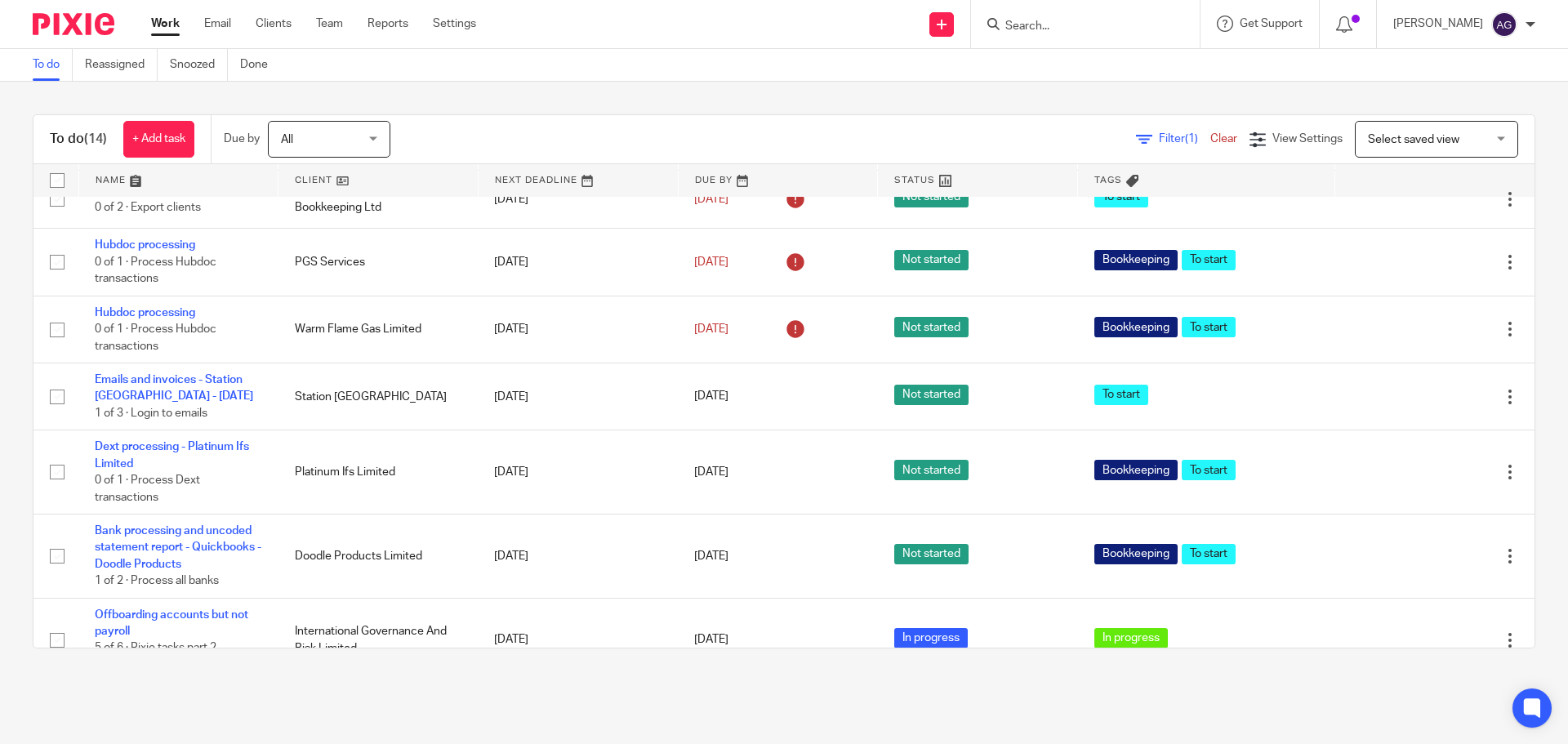
scroll to position [622, 0]
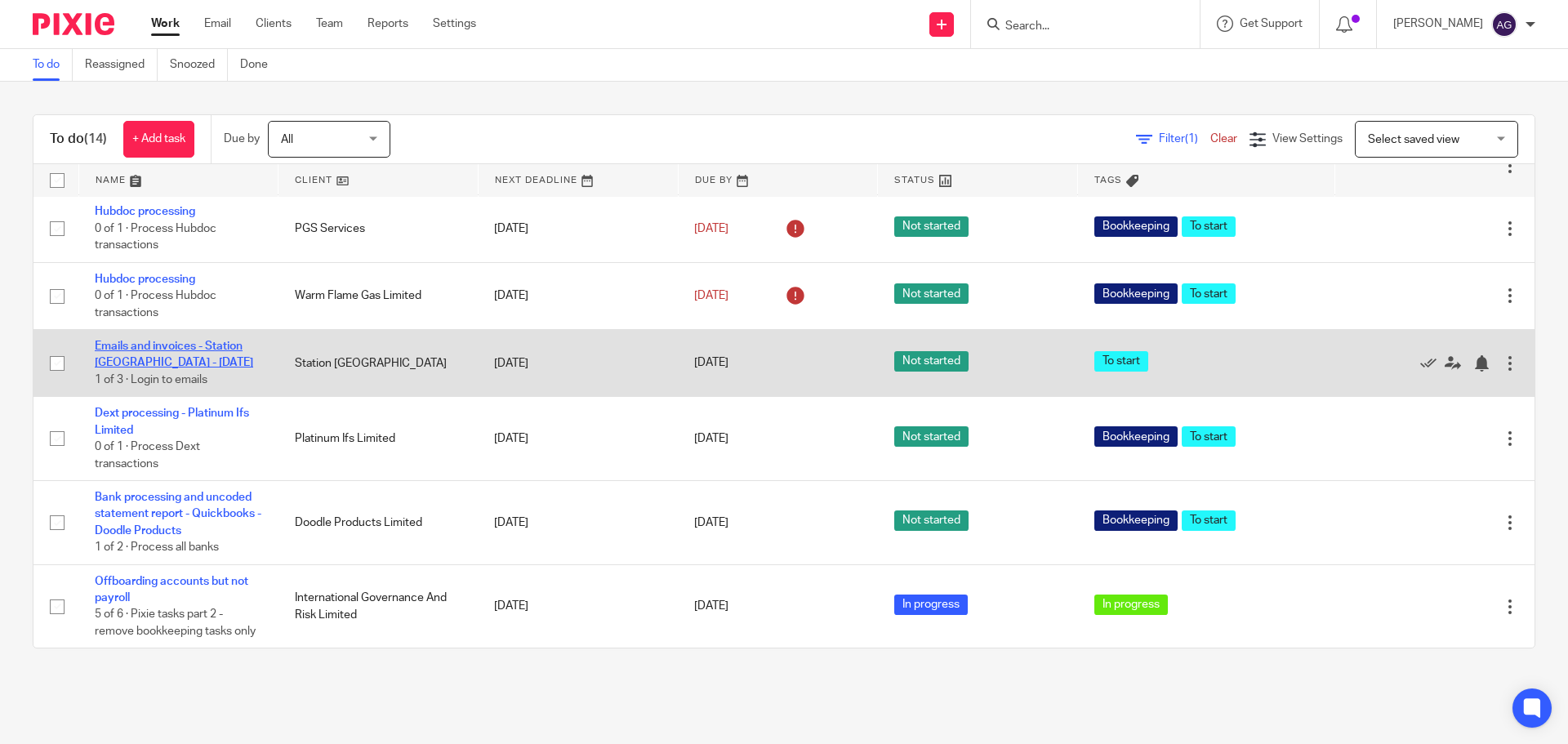
click at [188, 341] on link "Emails and invoices - Station [GEOGRAPHIC_DATA] - [DATE]" at bounding box center [174, 354] width 159 height 27
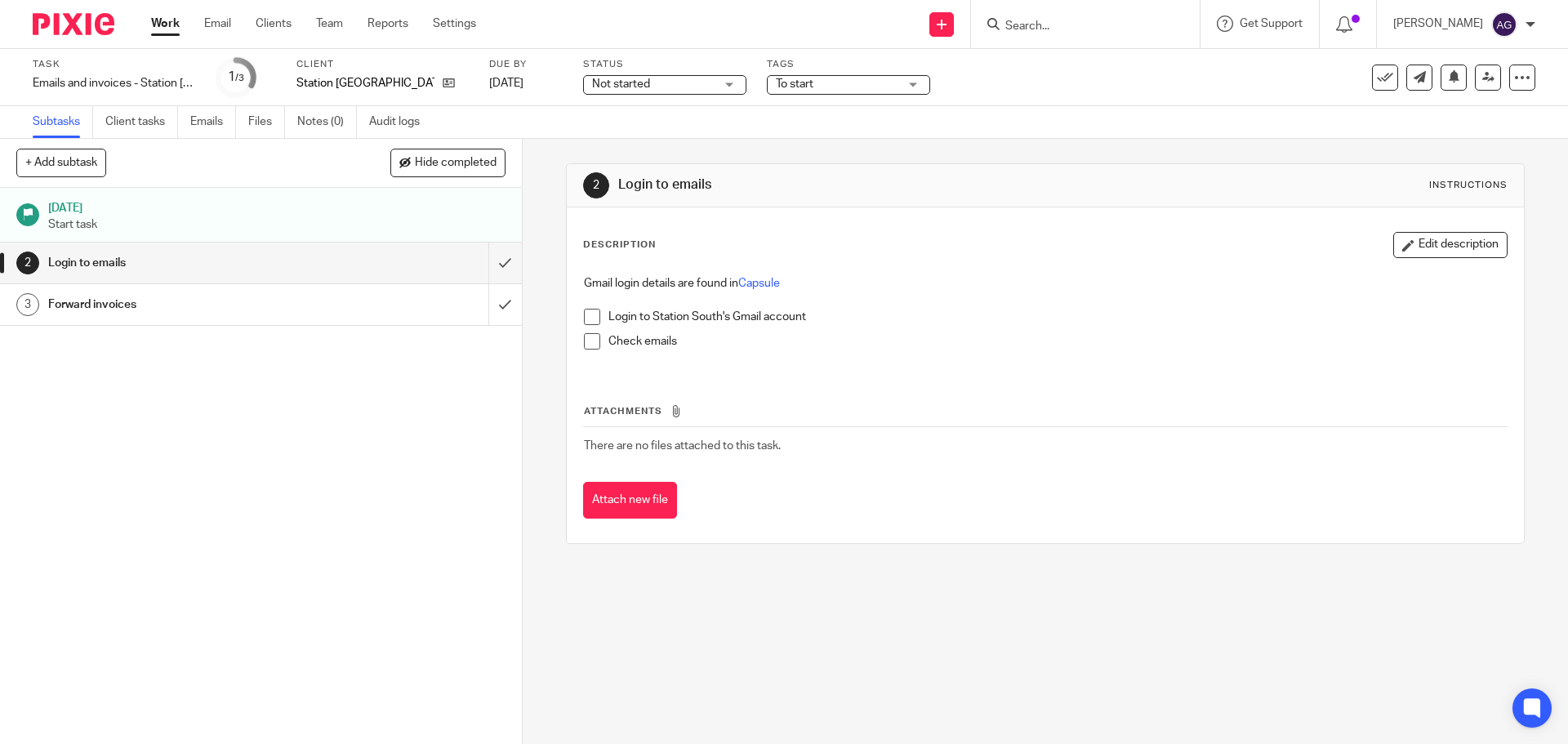
click at [1047, 12] on div at bounding box center [1085, 24] width 229 height 48
click at [1043, 21] on input "Search" at bounding box center [1077, 27] width 147 height 15
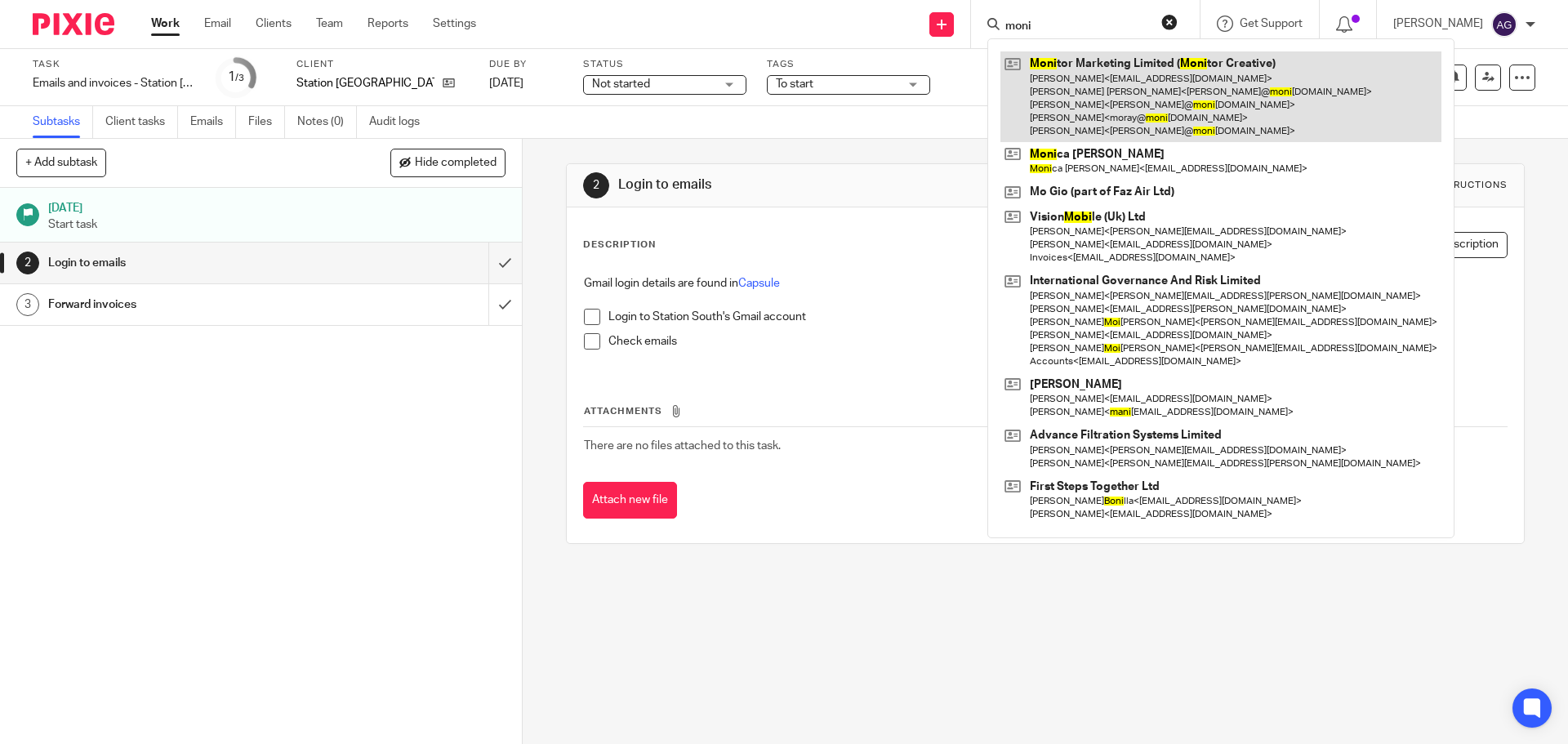
type input "moni"
click at [1162, 78] on link at bounding box center [1220, 96] width 441 height 91
